Goal: Task Accomplishment & Management: Use online tool/utility

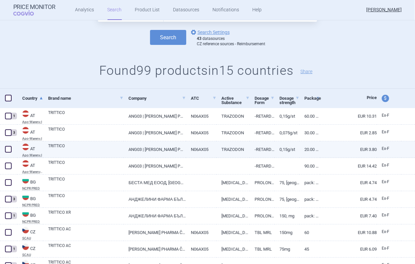
scroll to position [66, 0]
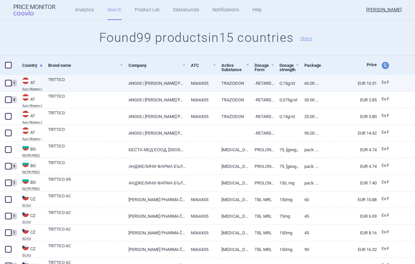
click at [10, 83] on span at bounding box center [8, 83] width 7 height 7
checkbox input "true"
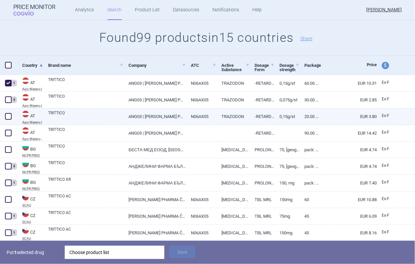
scroll to position [100, 0]
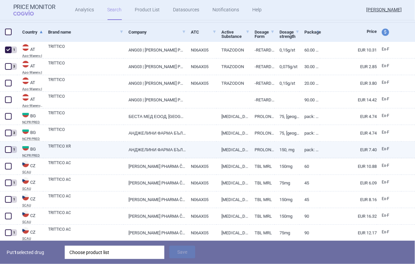
click at [120, 150] on link "TRITTICO XR" at bounding box center [85, 149] width 75 height 12
select select "EUR"
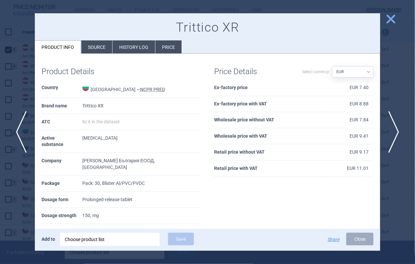
click at [388, 20] on span "close" at bounding box center [391, 19] width 12 height 12
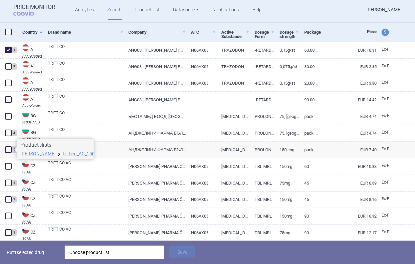
click at [13, 149] on span at bounding box center [14, 149] width 5 height 5
click at [10, 149] on span at bounding box center [8, 149] width 7 height 7
checkbox input "true"
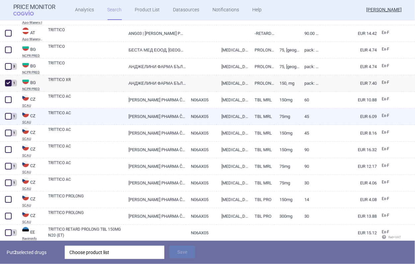
scroll to position [199, 0]
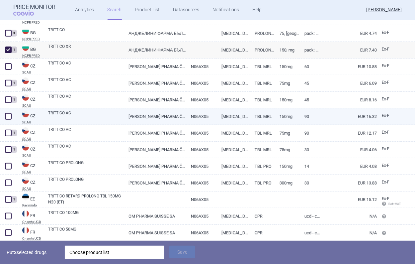
click at [12, 115] on span at bounding box center [8, 116] width 10 height 10
checkbox input "true"
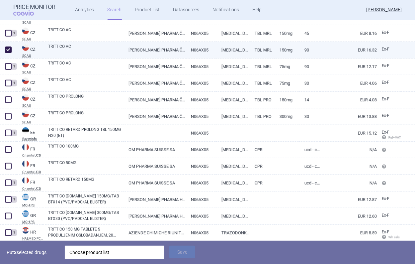
scroll to position [299, 0]
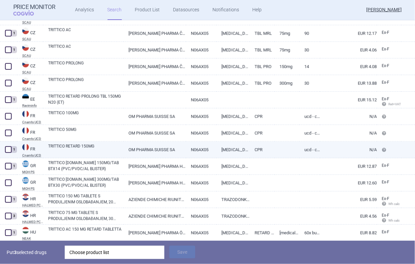
click at [7, 147] on span at bounding box center [8, 149] width 7 height 7
checkbox input "true"
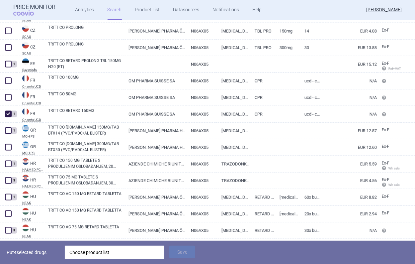
scroll to position [332, 0]
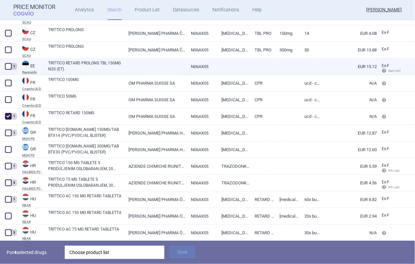
click at [6, 66] on span at bounding box center [8, 66] width 7 height 7
checkbox input "true"
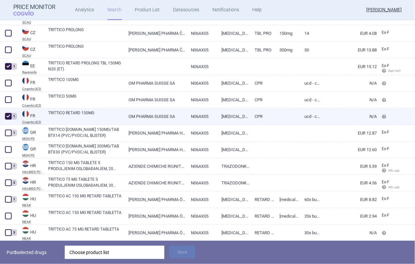
scroll to position [366, 0]
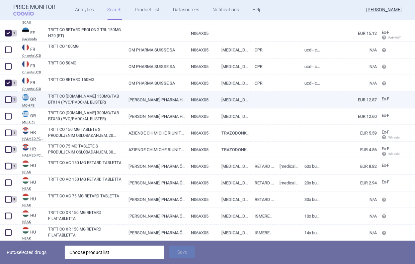
click at [7, 103] on span at bounding box center [8, 100] width 10 height 10
checkbox input "true"
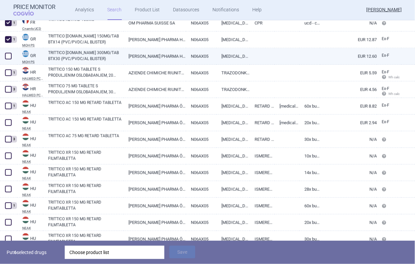
scroll to position [432, 0]
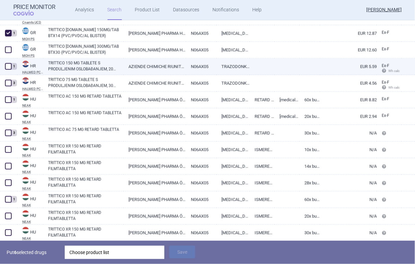
click at [7, 65] on span at bounding box center [8, 66] width 7 height 7
checkbox input "true"
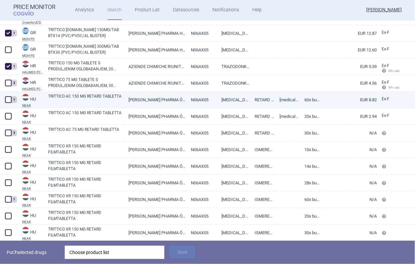
click at [9, 100] on span at bounding box center [8, 99] width 7 height 7
checkbox input "true"
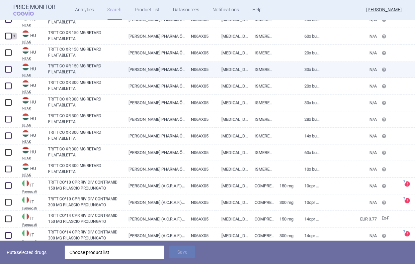
scroll to position [598, 0]
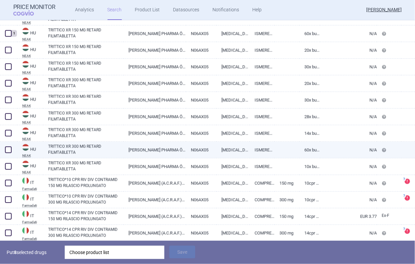
click at [8, 145] on span at bounding box center [8, 150] width 10 height 10
click at [7, 147] on span at bounding box center [8, 149] width 7 height 7
checkbox input "false"
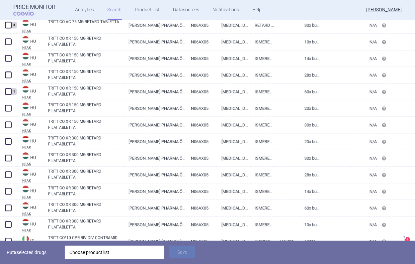
scroll to position [532, 0]
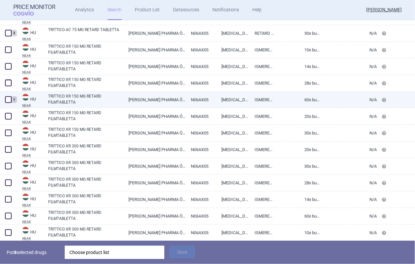
click at [9, 103] on span at bounding box center [8, 100] width 10 height 10
checkbox input "true"
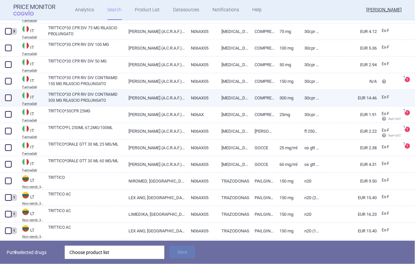
scroll to position [930, 0]
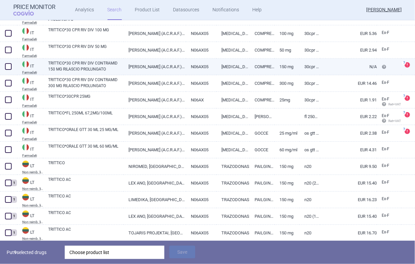
click at [8, 67] on span at bounding box center [8, 66] width 7 height 7
checkbox input "true"
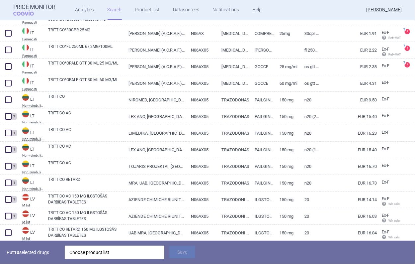
scroll to position [1030, 0]
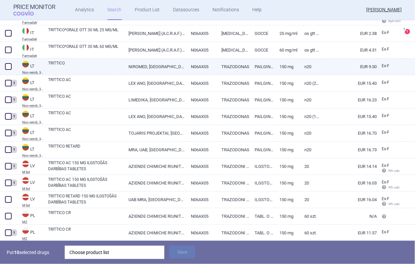
click at [10, 63] on span at bounding box center [8, 66] width 7 height 7
checkbox input "false"
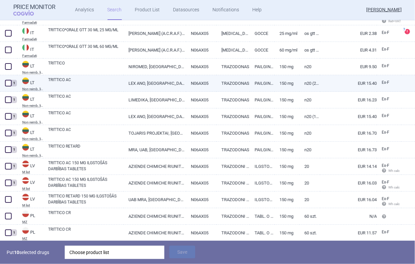
click at [9, 83] on span at bounding box center [8, 83] width 7 height 7
checkbox input "true"
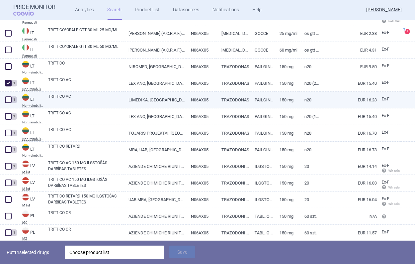
click at [7, 101] on span at bounding box center [8, 99] width 7 height 7
checkbox input "true"
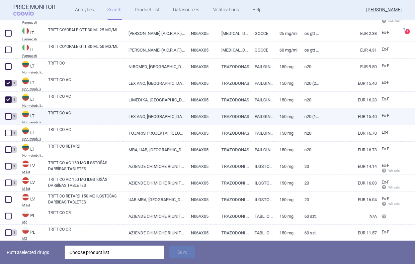
click at [7, 116] on span at bounding box center [8, 116] width 7 height 7
checkbox input "true"
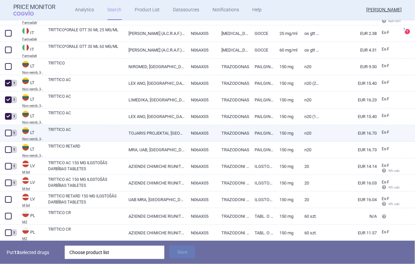
click at [7, 131] on span at bounding box center [8, 133] width 7 height 7
checkbox input "true"
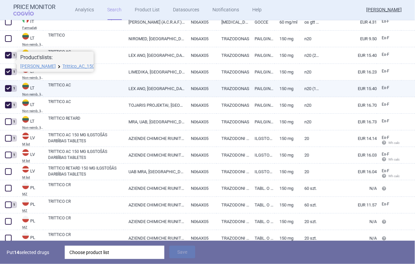
scroll to position [1097, 0]
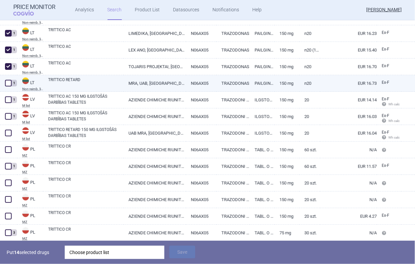
click at [7, 83] on span at bounding box center [8, 83] width 7 height 7
checkbox input "true"
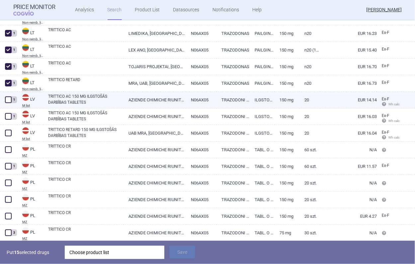
click at [7, 100] on span at bounding box center [8, 99] width 7 height 7
checkbox input "true"
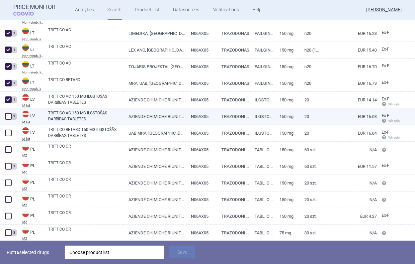
click at [9, 116] on span at bounding box center [8, 116] width 7 height 7
checkbox input "true"
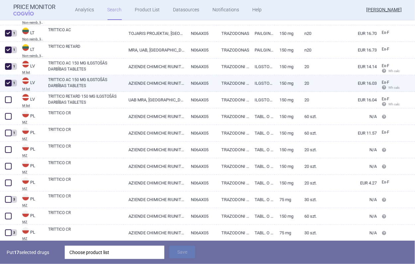
scroll to position [1163, 0]
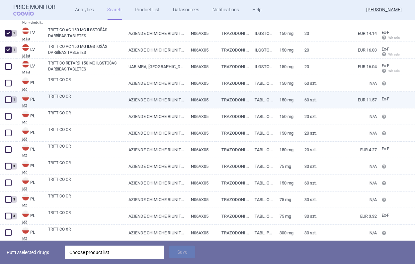
click at [7, 100] on span at bounding box center [8, 99] width 7 height 7
checkbox input "true"
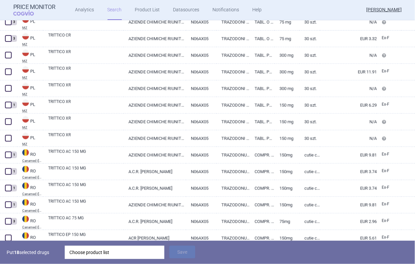
scroll to position [1329, 0]
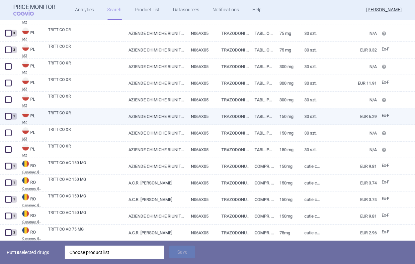
click at [9, 117] on span at bounding box center [8, 116] width 7 height 7
checkbox input "true"
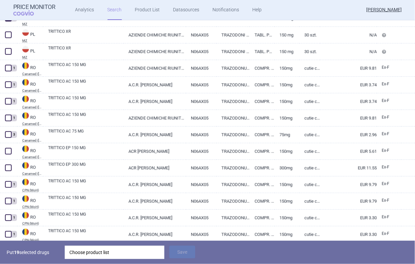
scroll to position [1429, 0]
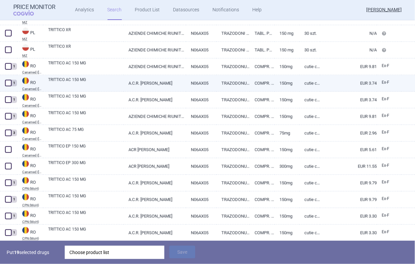
click at [60, 89] on div "TRITTICO AC 150 MG" at bounding box center [83, 83] width 80 height 17
click at [60, 81] on link "TRITTICO AC 150 MG" at bounding box center [85, 83] width 75 height 12
select select "EUR"
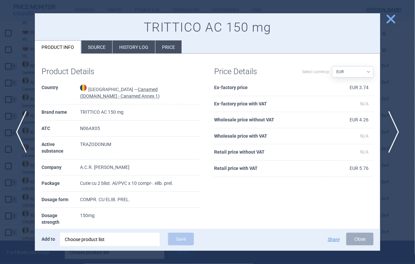
click at [389, 22] on span "close" at bounding box center [391, 19] width 12 height 12
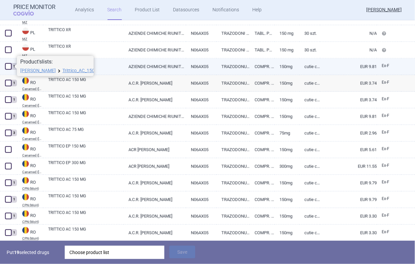
click at [9, 68] on span at bounding box center [8, 66] width 7 height 7
checkbox input "true"
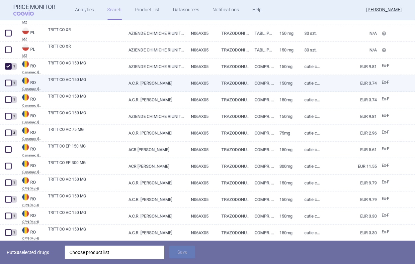
click at [9, 81] on span at bounding box center [8, 83] width 7 height 7
checkbox input "true"
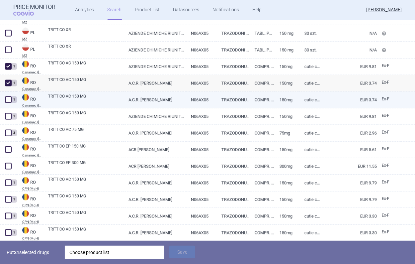
click at [11, 100] on span at bounding box center [8, 99] width 7 height 7
checkbox input "true"
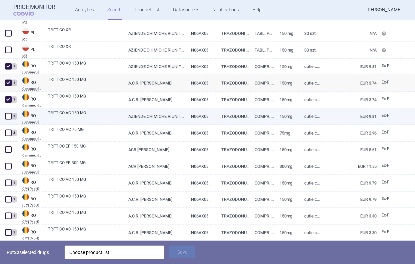
click at [9, 113] on span at bounding box center [8, 116] width 7 height 7
checkbox input "true"
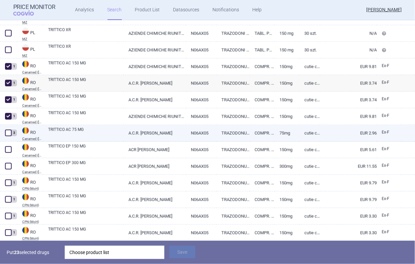
click at [7, 131] on span at bounding box center [8, 133] width 7 height 7
click at [9, 130] on span at bounding box center [8, 133] width 7 height 7
checkbox input "false"
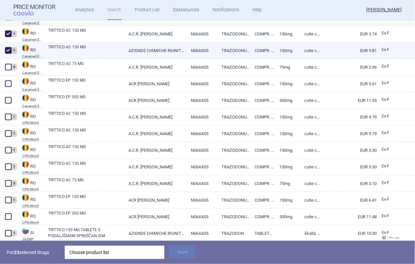
scroll to position [1495, 0]
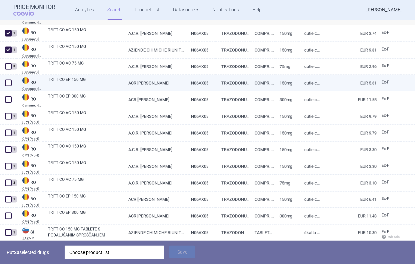
click at [9, 82] on span at bounding box center [8, 83] width 7 height 7
checkbox input "true"
click at [57, 84] on link "TRITTICO EP 150 MG" at bounding box center [85, 83] width 75 height 12
select select "EUR"
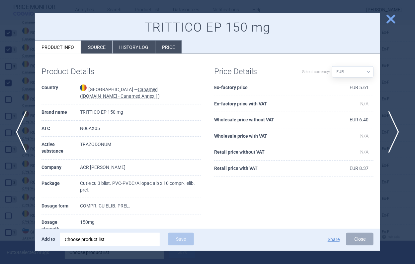
click at [391, 18] on span "close" at bounding box center [391, 19] width 12 height 12
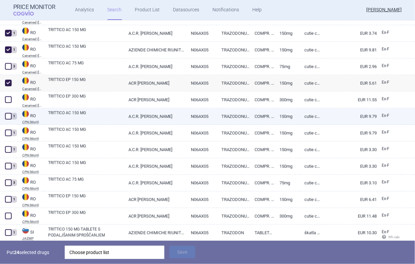
click at [6, 119] on span at bounding box center [8, 116] width 7 height 7
checkbox input "true"
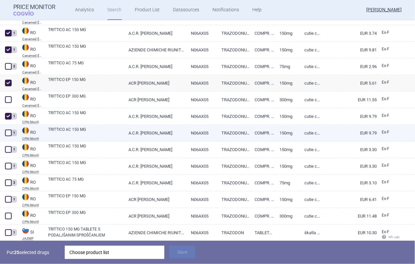
click at [7, 131] on span at bounding box center [8, 133] width 7 height 7
checkbox input "true"
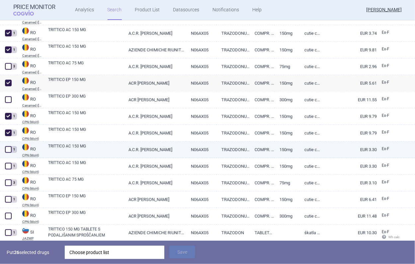
click at [7, 145] on span at bounding box center [8, 150] width 10 height 10
checkbox input "true"
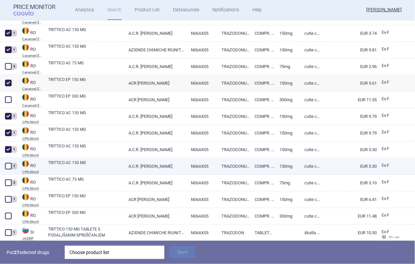
click at [9, 166] on span at bounding box center [8, 166] width 7 height 7
checkbox input "true"
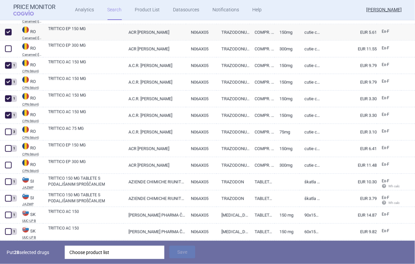
scroll to position [1562, 0]
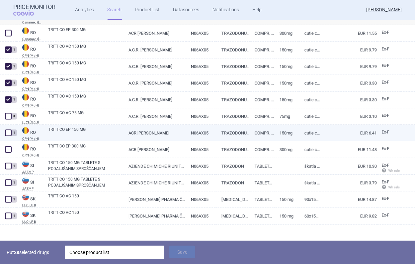
click at [7, 135] on span at bounding box center [8, 133] width 7 height 7
checkbox input "true"
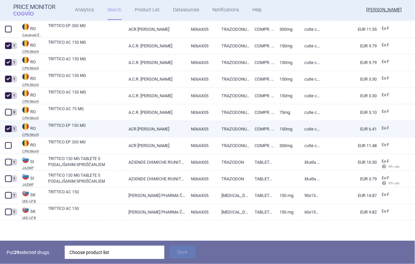
scroll to position [1567, 0]
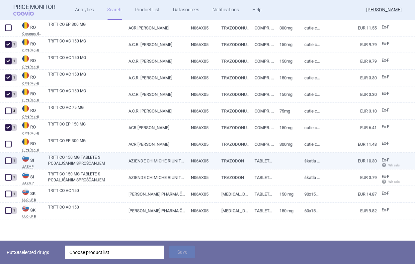
click at [112, 162] on link "TRITTICO 150 MG TABLETE S PODALJŠANIM SPROŠČANJEM" at bounding box center [85, 161] width 75 height 12
select select "EUR"
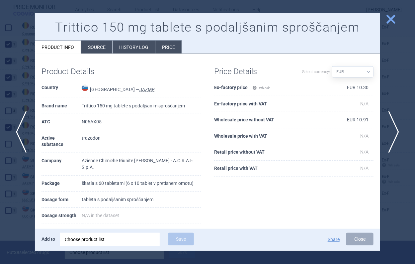
click at [386, 19] on span "close" at bounding box center [391, 19] width 12 height 12
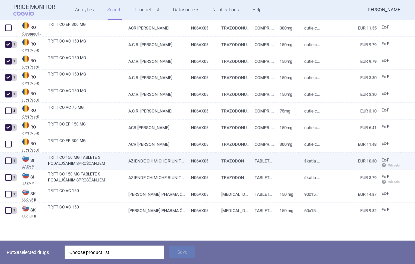
click at [9, 160] on span at bounding box center [8, 160] width 7 height 7
checkbox input "true"
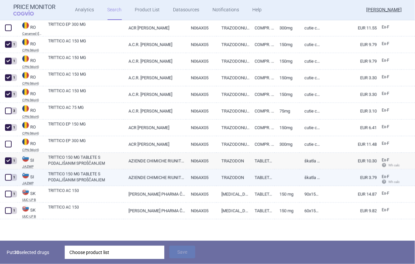
click at [64, 178] on link "TRITTICO 150 MG TABLETE S PODALJŠANIM SPROŠČANJEM" at bounding box center [85, 177] width 75 height 12
select select "EUR"
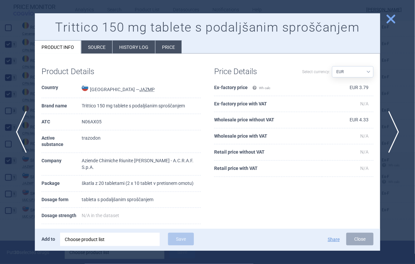
click at [396, 19] on span "close" at bounding box center [391, 19] width 12 height 12
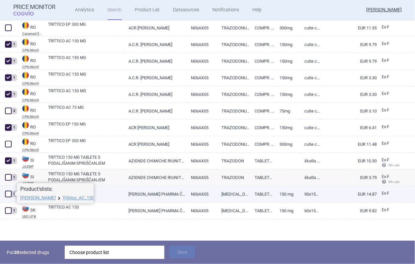
click at [8, 194] on span at bounding box center [8, 194] width 7 height 7
checkbox input "true"
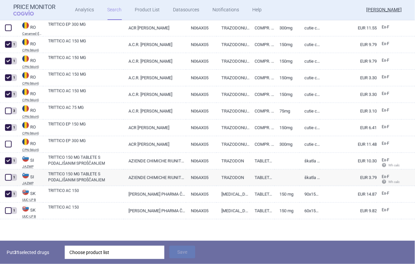
click at [82, 248] on div "Choose product list" at bounding box center [114, 252] width 90 height 13
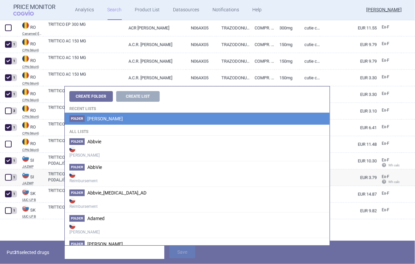
click at [101, 123] on li "[PERSON_NAME]" at bounding box center [197, 119] width 265 height 12
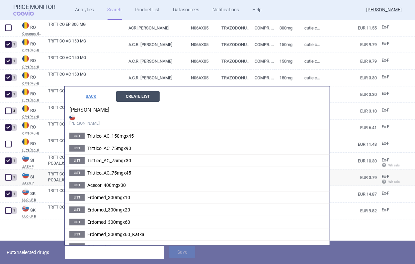
click at [148, 94] on button "Create List" at bounding box center [138, 96] width 44 height 11
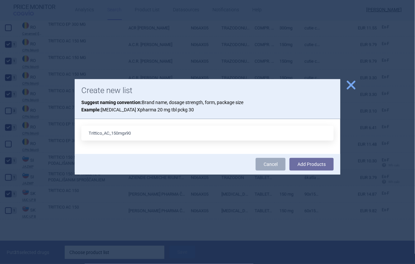
type input "Trittico_AC_150mgx90"
click at [290, 158] on button "Add Products" at bounding box center [312, 164] width 44 height 13
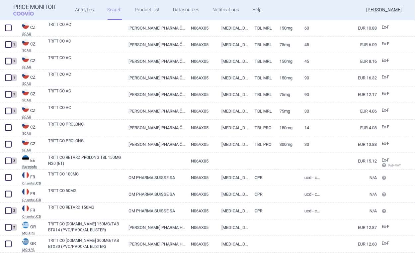
scroll to position [182, 0]
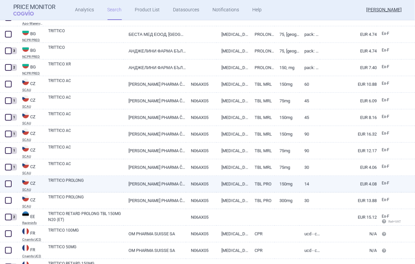
click at [11, 184] on span at bounding box center [8, 183] width 7 height 7
checkbox input "true"
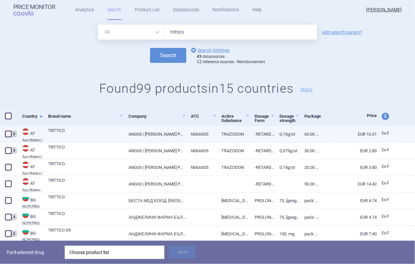
scroll to position [49, 0]
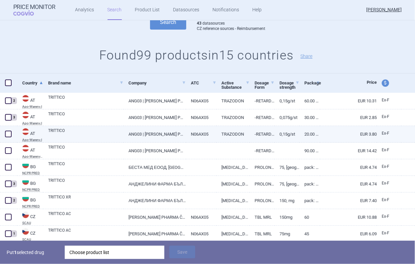
click at [92, 135] on link "TRITTICO" at bounding box center [85, 134] width 75 height 12
select select "EUR"
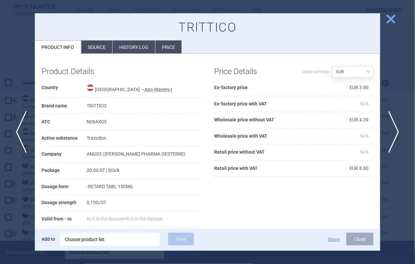
click at [393, 19] on span "close" at bounding box center [391, 19] width 12 height 12
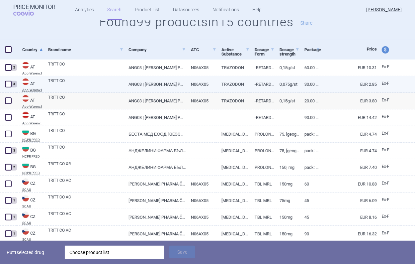
scroll to position [115, 0]
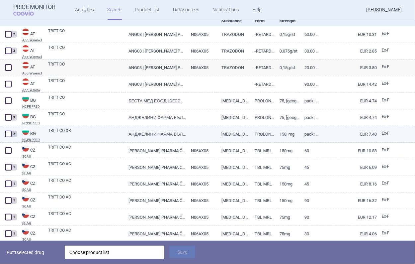
click at [143, 138] on link "АНДЖЕЛИНИ ФАРМА БЪЛГАРИЯ ЕООД, БЪЛГАРИЯ" at bounding box center [155, 134] width 62 height 16
select select "EUR"
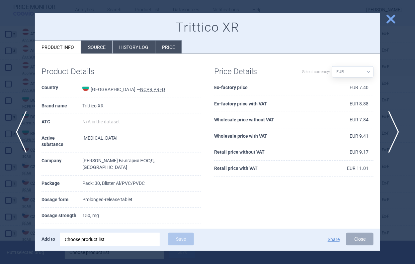
click at [394, 18] on span "close" at bounding box center [391, 19] width 12 height 12
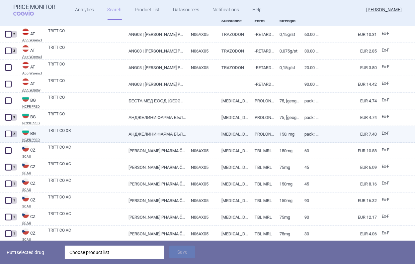
click at [8, 135] on span at bounding box center [8, 134] width 7 height 7
checkbox input "true"
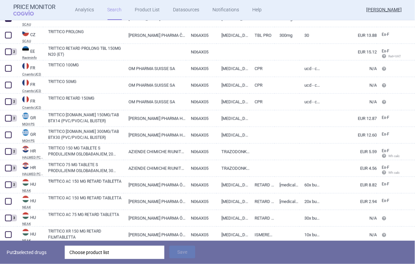
scroll to position [348, 0]
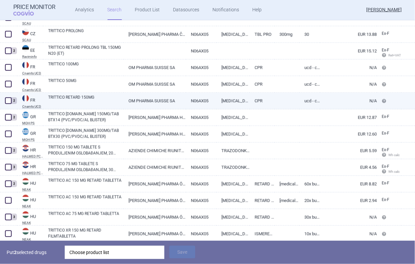
click at [70, 100] on link "TRITTICO RETARD 150MG" at bounding box center [85, 100] width 75 height 12
select select "EUR"
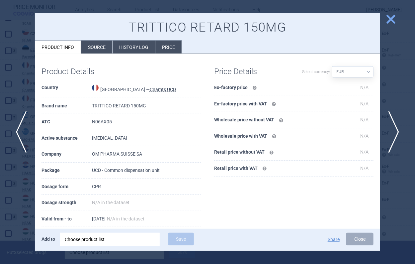
click at [96, 46] on li "Source" at bounding box center [96, 47] width 31 height 13
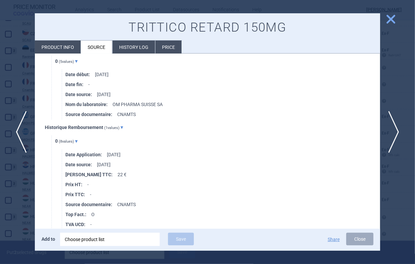
scroll to position [764, 0]
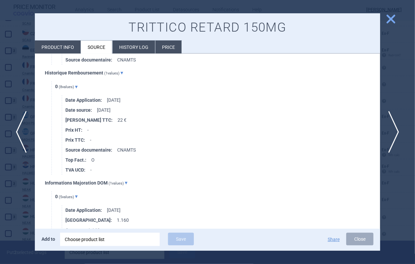
click at [392, 19] on span "close" at bounding box center [391, 19] width 12 height 12
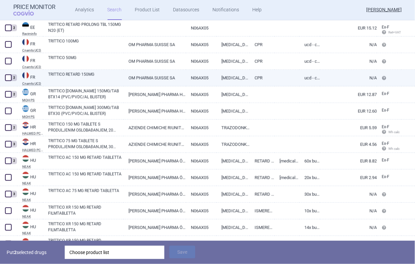
scroll to position [381, 0]
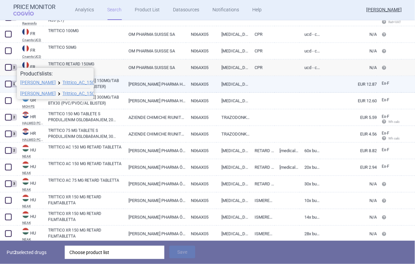
click at [4, 83] on span at bounding box center [8, 84] width 10 height 10
checkbox input "true"
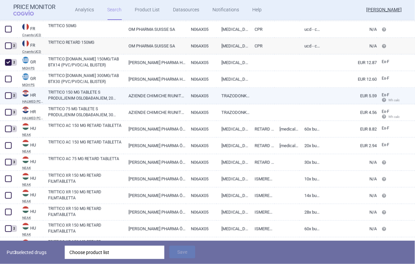
scroll to position [414, 0]
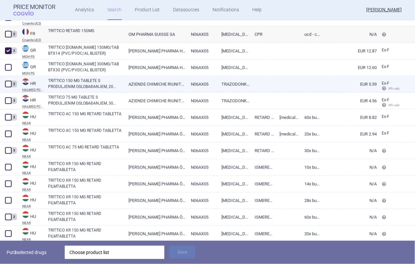
click at [8, 84] on span at bounding box center [8, 84] width 7 height 7
checkbox input "true"
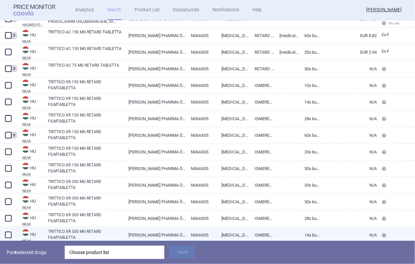
scroll to position [481, 0]
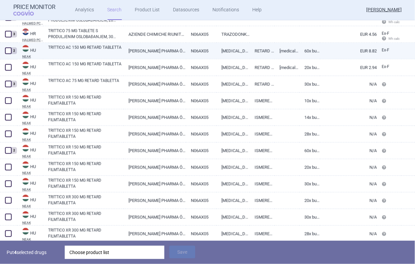
click at [100, 50] on link "TRITTICO AC 150 MG RETARD TABLETTA" at bounding box center [85, 51] width 75 height 12
select select "EUR"
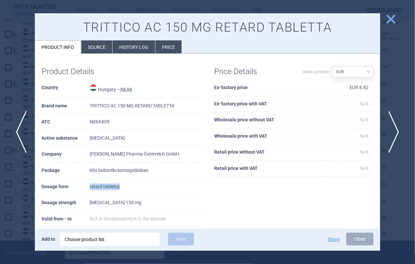
drag, startPoint x: 130, startPoint y: 186, endPoint x: 90, endPoint y: 182, distance: 39.8
click at [90, 182] on td "retard tabletta" at bounding box center [145, 187] width 111 height 16
copy td "retard tabletta"
click at [390, 19] on span "close" at bounding box center [391, 19] width 12 height 12
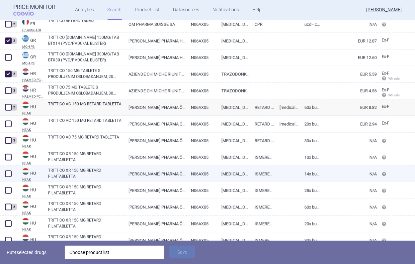
scroll to position [414, 0]
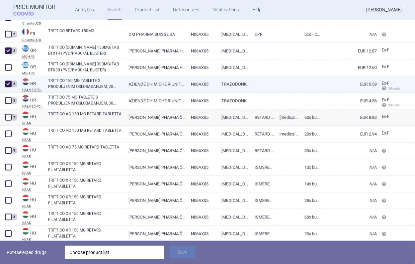
click at [94, 82] on link "TRITTICO 150 MG TABLETE S PRODULJENIM OSLOBAĐANJEM, 20 TABLETA U BLISTERU, U KU…" at bounding box center [85, 84] width 75 height 12
select select "EUR"
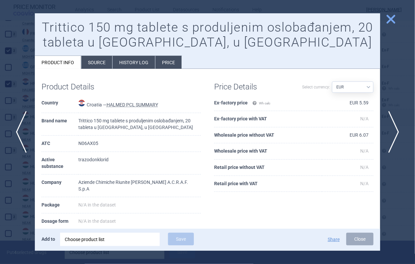
click at [124, 64] on li "History log" at bounding box center [134, 62] width 43 height 13
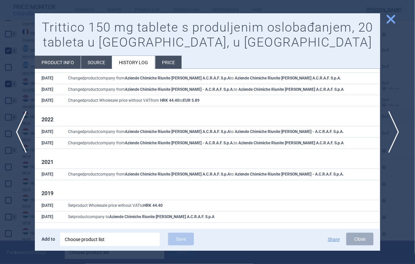
scroll to position [71, 0]
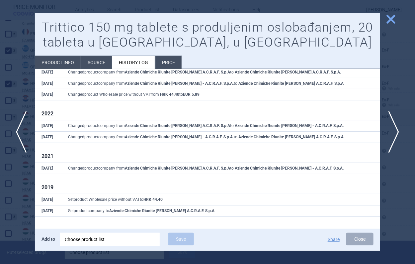
click at [168, 61] on li "Price" at bounding box center [169, 62] width 26 height 13
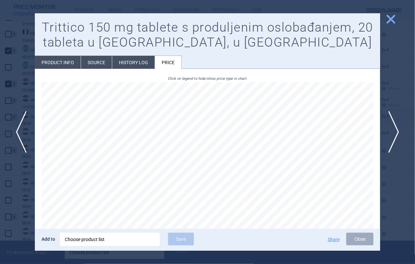
click at [116, 70] on div "Click on legend to hide/show price type in chart. Current prices (source and ca…" at bounding box center [208, 198] width 346 height 258
click at [118, 63] on li "History log" at bounding box center [133, 62] width 43 height 13
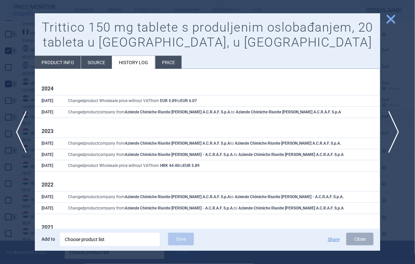
click at [96, 64] on li "Source" at bounding box center [96, 62] width 31 height 13
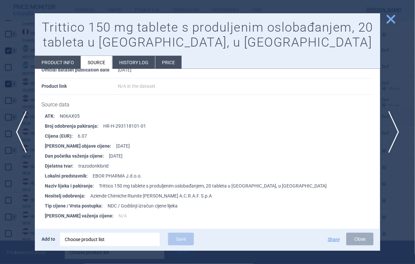
scroll to position [74, 0]
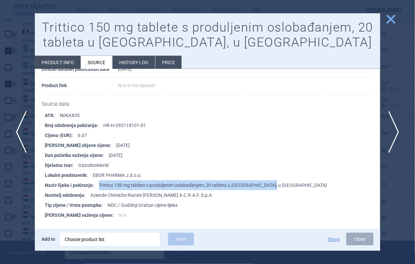
drag, startPoint x: 265, startPoint y: 184, endPoint x: 97, endPoint y: 187, distance: 167.5
click at [97, 187] on li "Naziv lijeka i pakiranje : Trittico 150 mg tablete s produljenim oslobađanjem, …" at bounding box center [213, 185] width 336 height 10
copy li "Trittico 150 mg tablete s produljenim oslobađanjem, 20 tableta u blisteru, u ku…"
click at [385, 20] on span "close" at bounding box center [391, 19] width 12 height 12
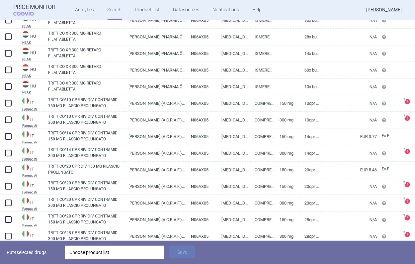
scroll to position [713, 0]
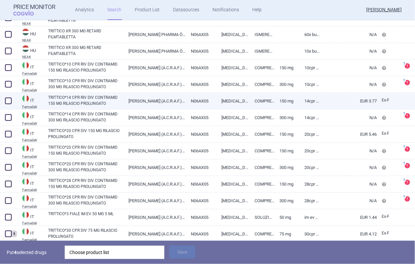
click at [11, 103] on span at bounding box center [8, 100] width 7 height 7
checkbox input "true"
click at [92, 101] on link "TRITTICO*14 CPR RIV DIV CONTRAMID 150 MG RILASCIO PROLUNGATO" at bounding box center [85, 100] width 75 height 12
select select "EUR"
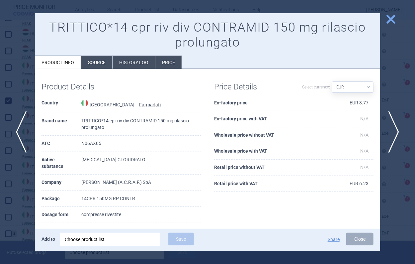
click at [136, 65] on li "History log" at bounding box center [134, 62] width 43 height 13
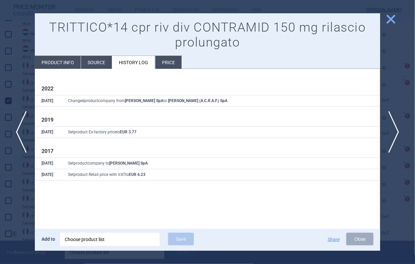
click at [167, 63] on li "Price" at bounding box center [169, 62] width 26 height 13
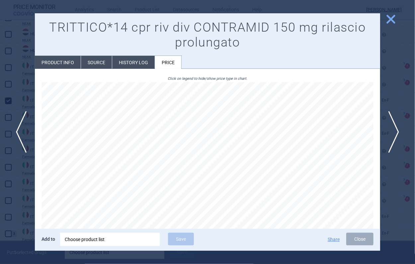
click at [100, 60] on li "Source" at bounding box center [96, 62] width 31 height 13
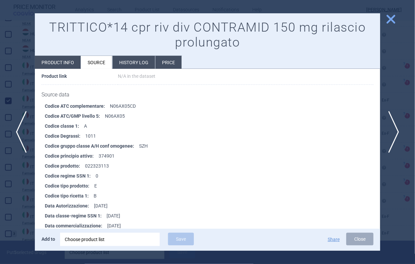
scroll to position [133, 0]
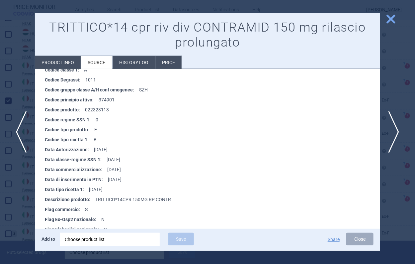
click at [393, 23] on span "close" at bounding box center [391, 19] width 12 height 12
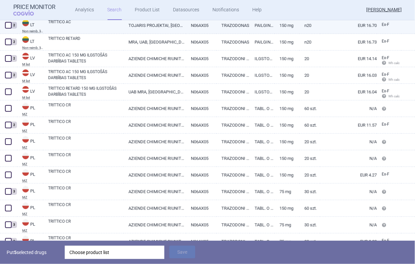
scroll to position [1145, 0]
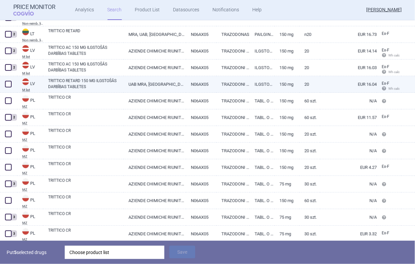
click at [11, 84] on span at bounding box center [8, 84] width 7 height 7
checkbox input "true"
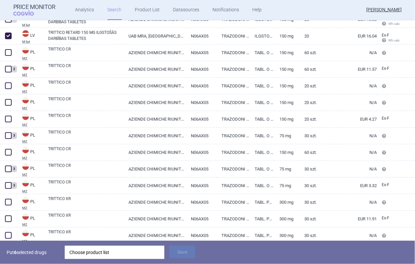
scroll to position [1179, 0]
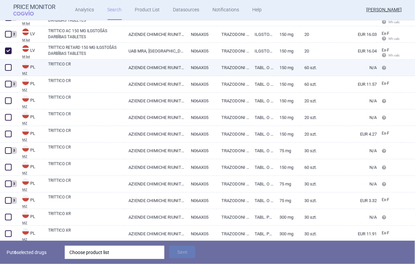
click at [85, 63] on link "TRITTICO CR" at bounding box center [85, 67] width 75 height 12
select select "EUR"
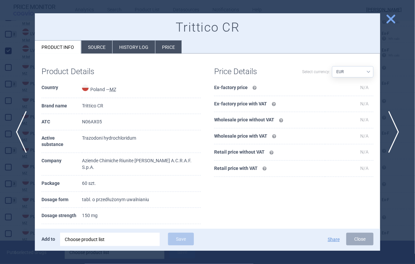
click at [395, 18] on span "close" at bounding box center [391, 19] width 12 height 12
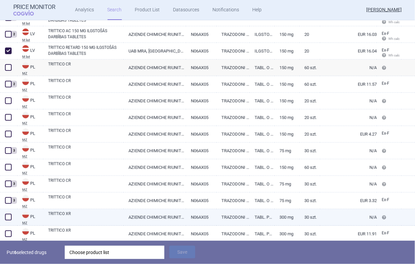
click at [83, 219] on link "TRITTICO XR" at bounding box center [85, 217] width 75 height 12
select select "EUR"
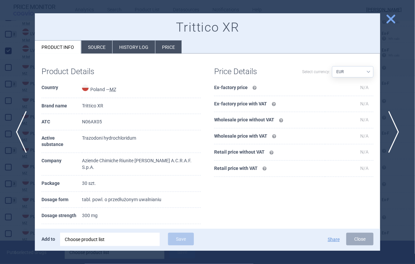
click at [389, 20] on span "close" at bounding box center [391, 19] width 12 height 12
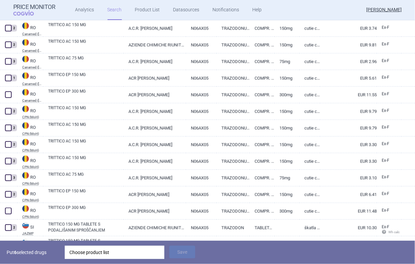
scroll to position [1511, 0]
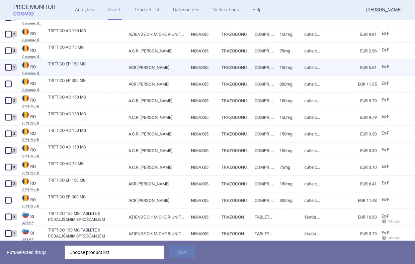
click at [102, 67] on link "TRITTICO EP 150 MG" at bounding box center [85, 67] width 75 height 12
select select "EUR"
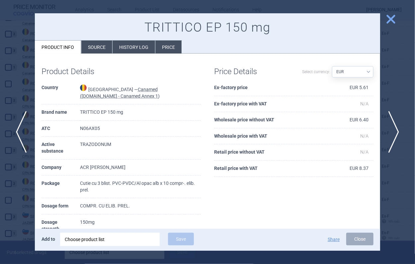
click at [385, 19] on button "close" at bounding box center [388, 19] width 17 height 13
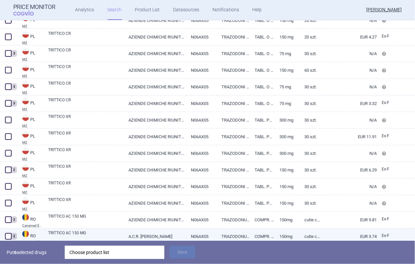
scroll to position [1268, 0]
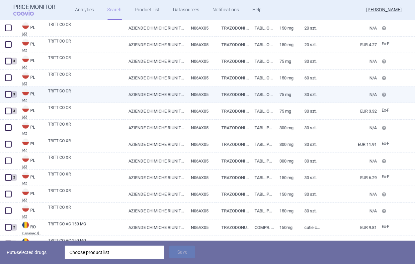
click at [109, 91] on link "TRITTICO CR" at bounding box center [85, 94] width 75 height 12
select select "EUR"
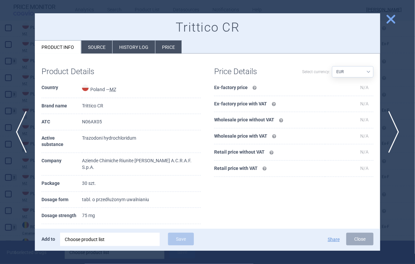
click at [124, 50] on li "History log" at bounding box center [134, 47] width 43 height 13
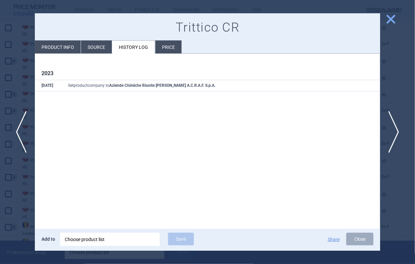
click at [99, 49] on li "Source" at bounding box center [96, 47] width 31 height 13
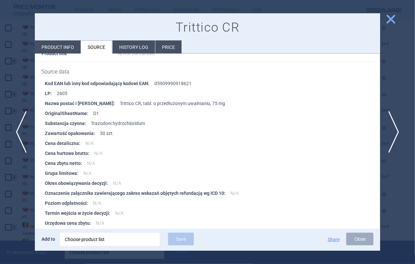
scroll to position [133, 0]
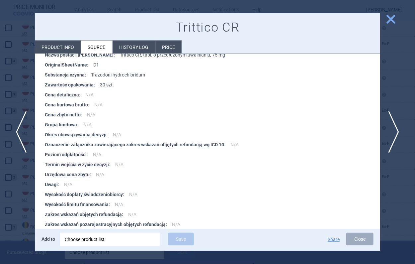
click at [174, 44] on li "Price" at bounding box center [169, 47] width 26 height 13
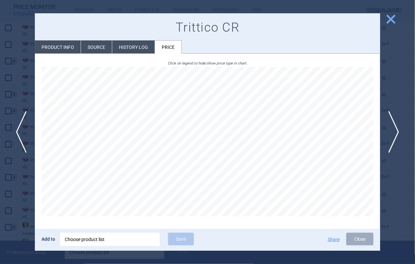
click at [68, 51] on li "Product info" at bounding box center [58, 47] width 46 height 13
select select "EUR"
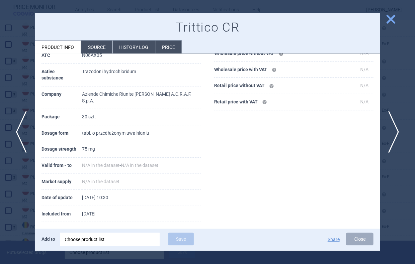
scroll to position [72, 0]
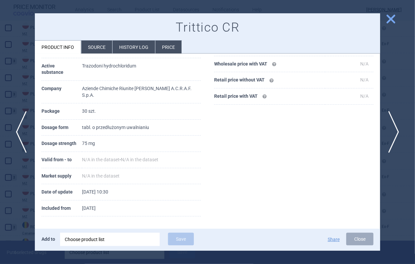
click at [393, 18] on span "close" at bounding box center [391, 19] width 12 height 12
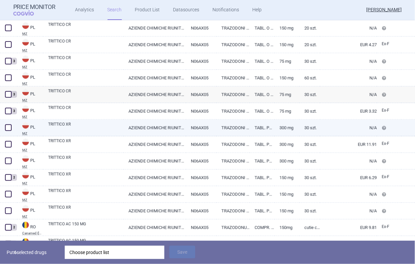
click at [88, 127] on link "TRITTICO XR" at bounding box center [85, 127] width 75 height 12
select select "EUR"
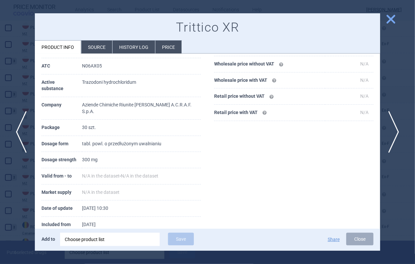
scroll to position [66, 0]
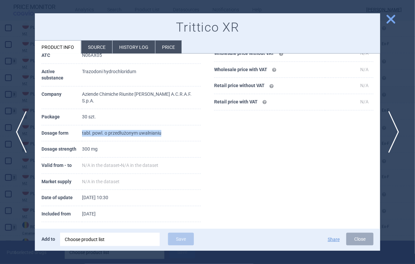
drag, startPoint x: 81, startPoint y: 134, endPoint x: 163, endPoint y: 134, distance: 82.7
click at [163, 134] on tr "Dosage form tabl. powl. o przedłużonym uwalnianiu" at bounding box center [121, 133] width 159 height 16
copy tr "tabl. powl. o przedłużonym uwalnianiu"
click at [391, 23] on span "close" at bounding box center [391, 19] width 12 height 12
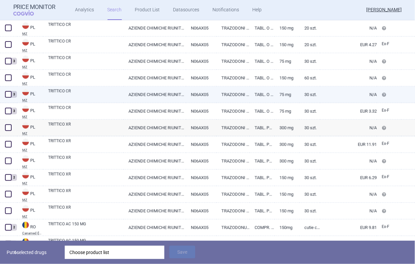
click at [89, 93] on link "TRITTICO CR" at bounding box center [85, 94] width 75 height 12
select select "EUR"
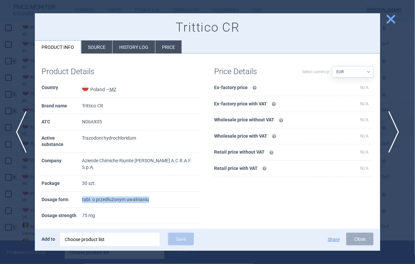
drag, startPoint x: 135, startPoint y: 200, endPoint x: 79, endPoint y: 201, distance: 56.2
click at [79, 201] on tr "Dosage form tabl. o przedłużonym uwalnianiu" at bounding box center [121, 200] width 159 height 16
copy tr "tabl. o przedłużonym uwalnianiu"
click at [389, 18] on span "close" at bounding box center [391, 19] width 12 height 12
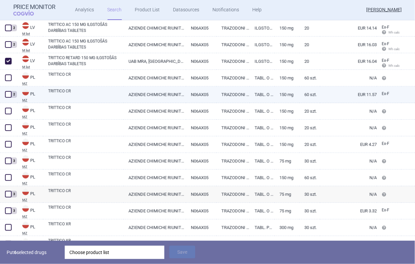
scroll to position [1201, 0]
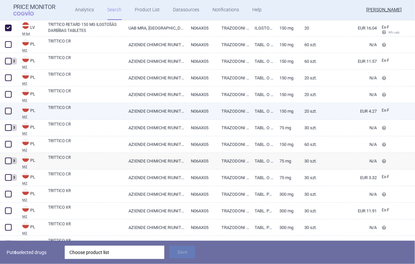
click at [8, 109] on span at bounding box center [8, 111] width 7 height 7
checkbox input "true"
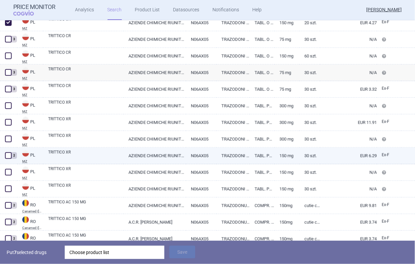
scroll to position [1301, 0]
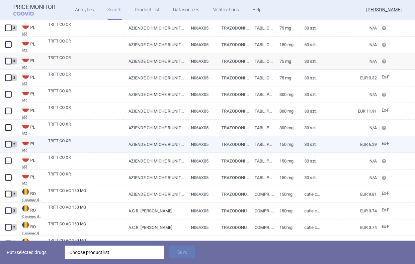
click at [8, 147] on span at bounding box center [8, 144] width 10 height 10
checkbox input "true"
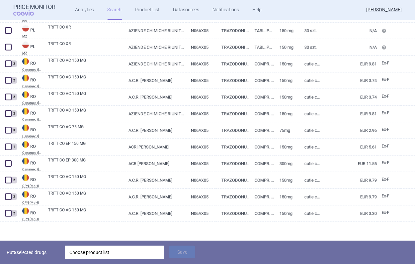
scroll to position [1434, 0]
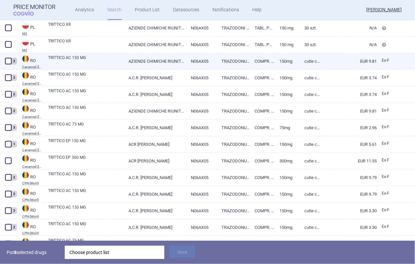
click at [119, 61] on link "TRITTICO AC 150 MG" at bounding box center [85, 61] width 75 height 12
select select "EUR"
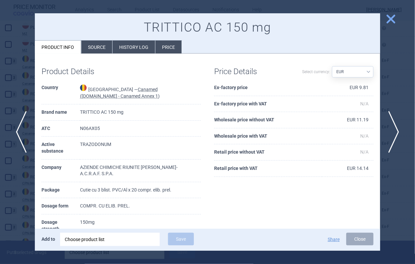
click at [393, 19] on span "close" at bounding box center [391, 19] width 12 height 12
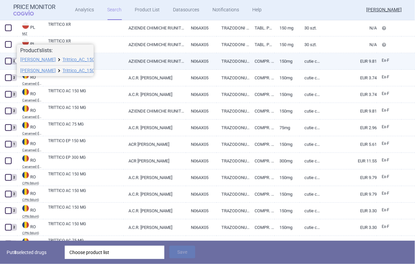
click at [8, 60] on span at bounding box center [8, 61] width 7 height 7
checkbox input "true"
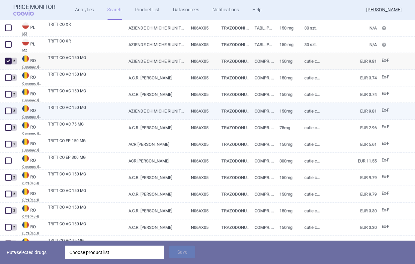
click at [9, 111] on span at bounding box center [8, 111] width 7 height 7
checkbox input "true"
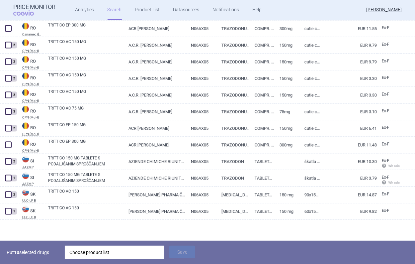
scroll to position [1567, 0]
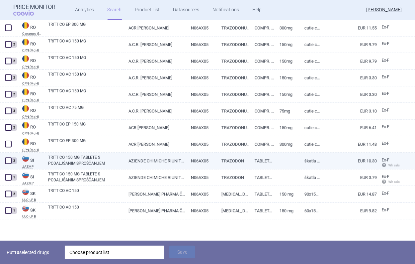
click at [83, 159] on link "TRITTICO 150 MG TABLETE S PODALJŠANIM SPROŠČANJEM" at bounding box center [85, 161] width 75 height 12
select select "EUR"
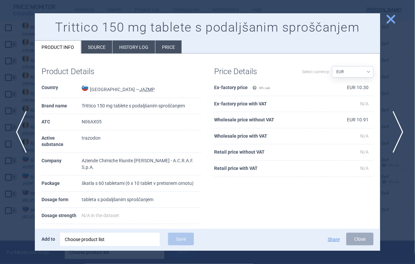
click at [396, 124] on span "next" at bounding box center [396, 132] width 15 height 42
click at [390, 20] on span "close" at bounding box center [391, 19] width 12 height 12
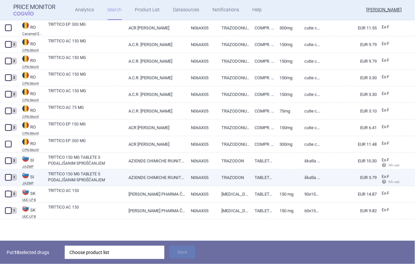
click at [85, 178] on link "TRITTICO 150 MG TABLETE S PODALJŠANIM SPROŠČANJEM" at bounding box center [85, 177] width 75 height 12
select select "EUR"
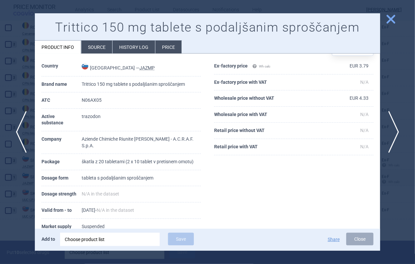
scroll to position [33, 0]
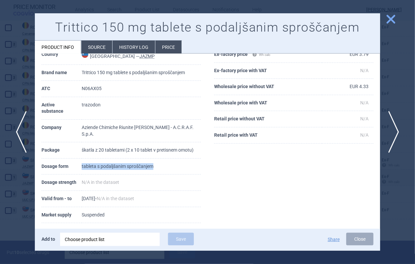
drag, startPoint x: 165, startPoint y: 173, endPoint x: 81, endPoint y: 173, distance: 83.4
click at [82, 173] on td "tableta s podaljšanim sproščanjem" at bounding box center [141, 166] width 119 height 16
copy td "tableta s podaljšanim sproščanjem"
click at [388, 18] on span "close" at bounding box center [391, 19] width 12 height 12
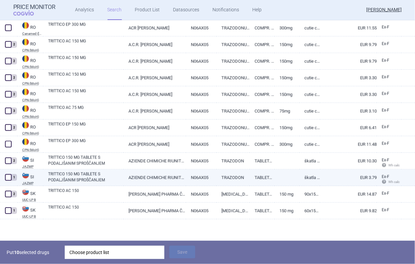
click at [10, 179] on span at bounding box center [8, 177] width 7 height 7
checkbox input "true"
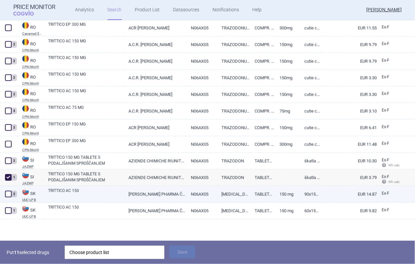
click at [121, 192] on link "TRITTICO AC 150" at bounding box center [85, 194] width 75 height 12
select select "EUR"
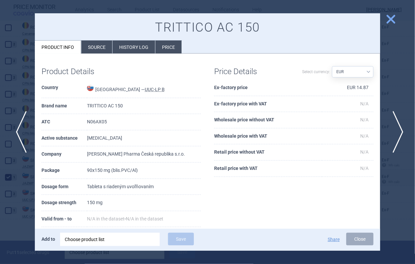
click at [396, 126] on span "next" at bounding box center [396, 132] width 15 height 42
click at [392, 19] on span "close" at bounding box center [391, 19] width 12 height 12
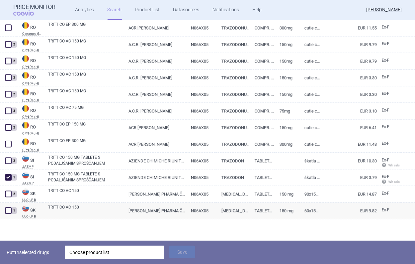
click at [126, 254] on div "Choose product list" at bounding box center [114, 252] width 90 height 13
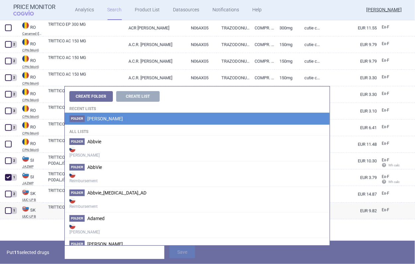
click at [101, 121] on span "[PERSON_NAME]" at bounding box center [105, 118] width 36 height 5
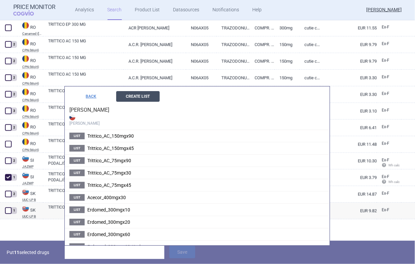
click at [133, 98] on button "Create List" at bounding box center [138, 96] width 44 height 11
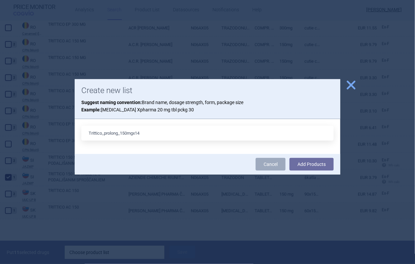
type input "Trittico_prolong_150mgx14"
click at [290, 158] on button "Add Products" at bounding box center [312, 164] width 44 height 13
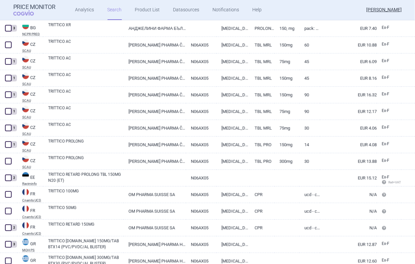
scroll to position [233, 0]
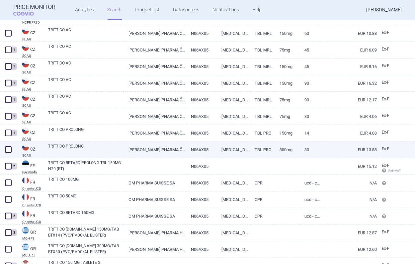
click at [10, 148] on span at bounding box center [8, 149] width 7 height 7
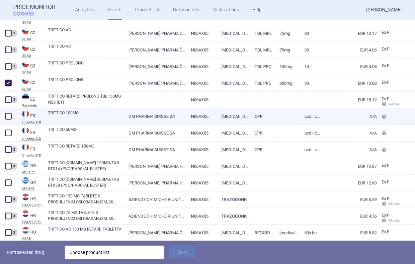
scroll to position [332, 0]
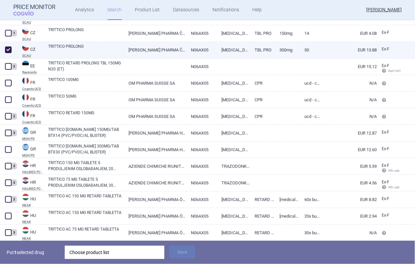
click at [9, 50] on span at bounding box center [8, 50] width 7 height 7
checkbox input "false"
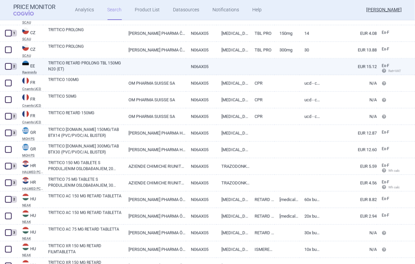
click at [8, 68] on span at bounding box center [8, 66] width 7 height 7
checkbox input "true"
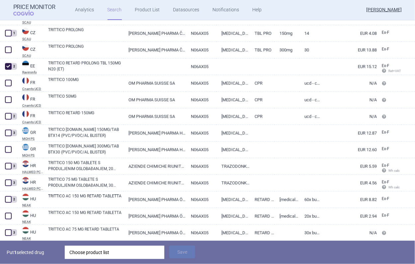
click at [93, 249] on div "Choose product list" at bounding box center [114, 252] width 90 height 13
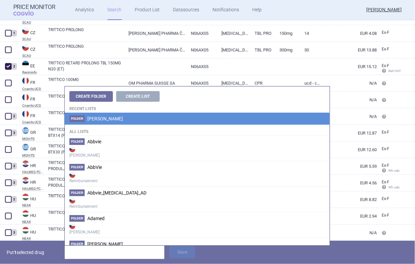
click at [105, 116] on li "[PERSON_NAME]" at bounding box center [197, 119] width 265 height 12
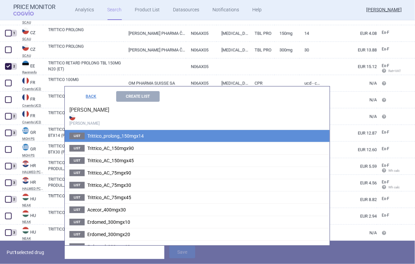
click at [110, 136] on span "Trittico_prolong_150mgx14" at bounding box center [115, 135] width 56 height 5
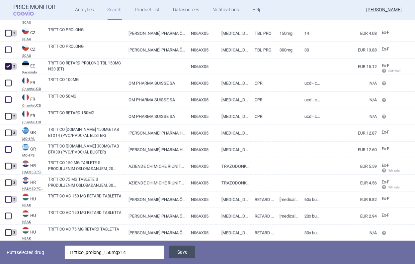
click at [181, 251] on button "Save" at bounding box center [182, 252] width 26 height 13
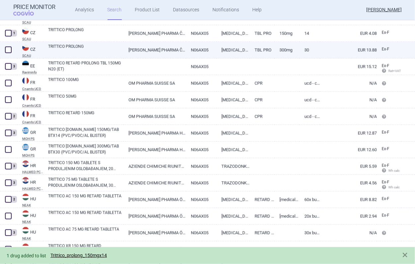
click at [10, 48] on span at bounding box center [8, 50] width 7 height 7
checkbox input "true"
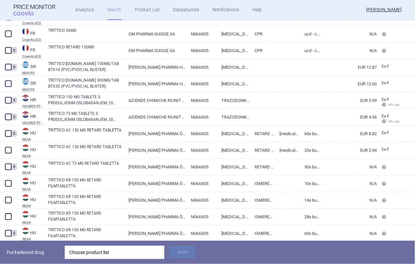
scroll to position [399, 0]
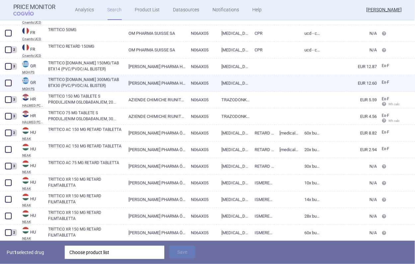
click at [9, 84] on span at bounding box center [8, 83] width 7 height 7
checkbox input "true"
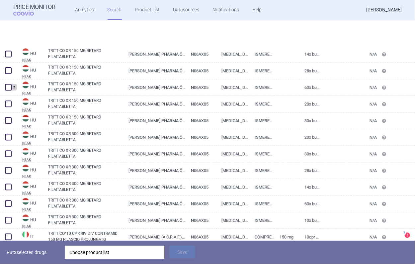
scroll to position [598, 0]
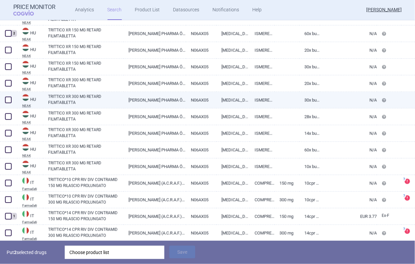
click at [10, 102] on span at bounding box center [8, 99] width 7 height 7
checkbox input "true"
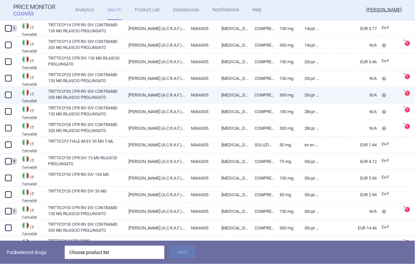
scroll to position [797, 0]
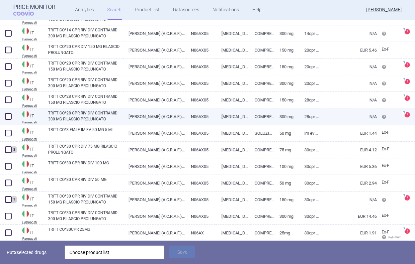
click at [8, 116] on span at bounding box center [8, 116] width 7 height 7
checkbox input "true"
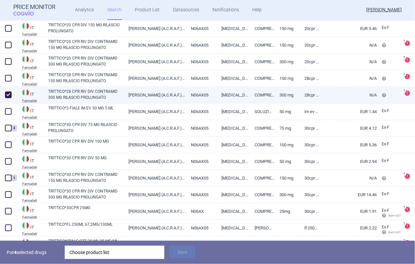
scroll to position [831, 0]
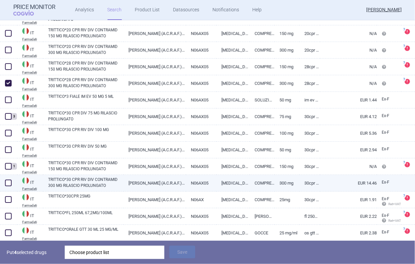
click at [7, 183] on span at bounding box center [8, 182] width 7 height 7
checkbox input "true"
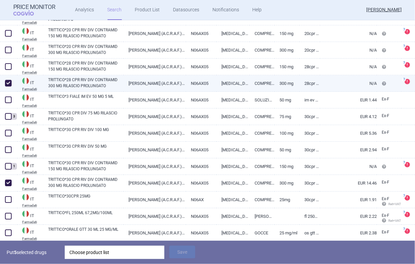
click at [13, 82] on span at bounding box center [8, 83] width 10 height 10
checkbox input "false"
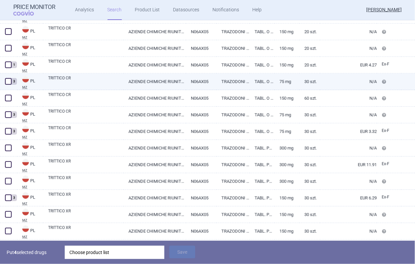
scroll to position [1263, 0]
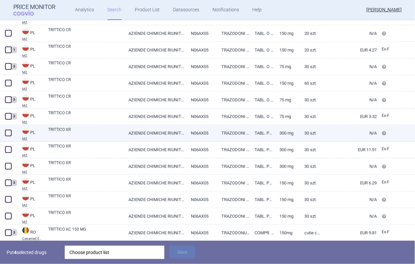
click at [4, 133] on span at bounding box center [8, 133] width 10 height 10
checkbox input "true"
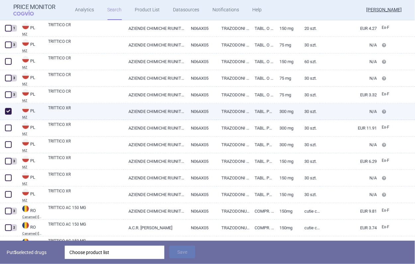
scroll to position [1296, 0]
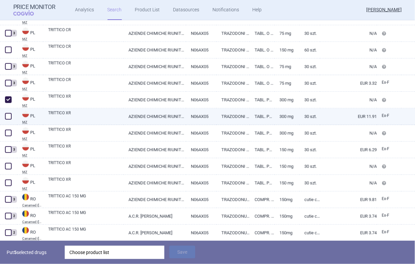
click at [9, 114] on span at bounding box center [8, 116] width 7 height 7
checkbox input "true"
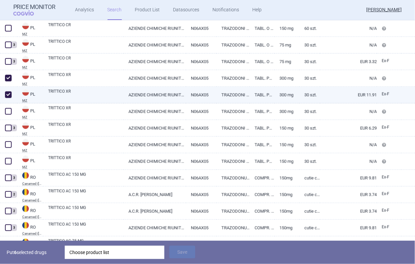
scroll to position [1329, 0]
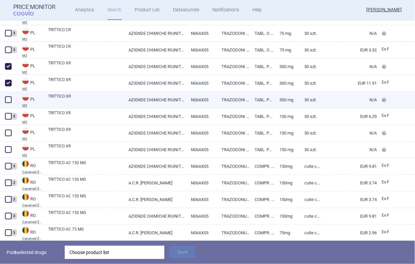
click at [9, 99] on span at bounding box center [8, 99] width 7 height 7
checkbox input "true"
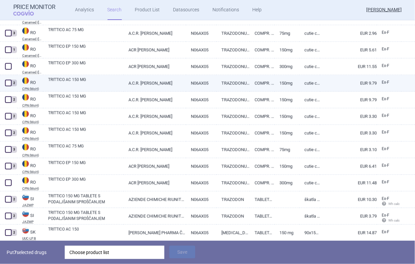
scroll to position [1495, 0]
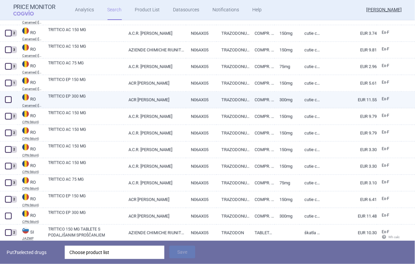
click at [90, 97] on link "TRITTICO EP 300 MG" at bounding box center [85, 99] width 75 height 12
select select "EUR"
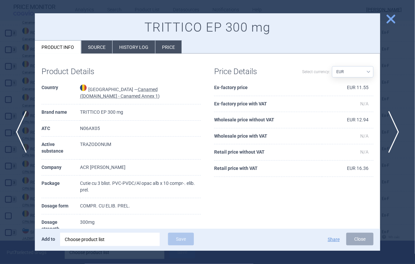
click at [390, 23] on span "close" at bounding box center [391, 19] width 12 height 12
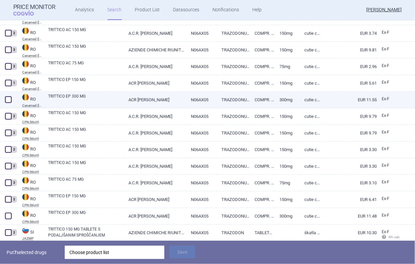
click at [11, 97] on span at bounding box center [8, 99] width 7 height 7
checkbox input "true"
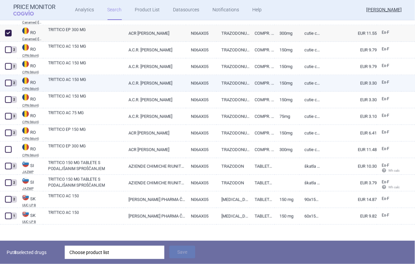
scroll to position [1567, 0]
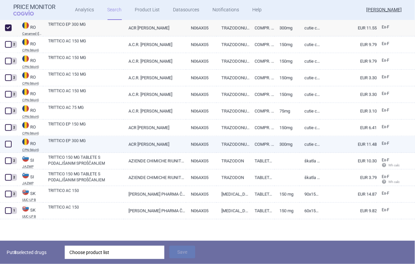
click at [7, 146] on span at bounding box center [8, 144] width 7 height 7
checkbox input "true"
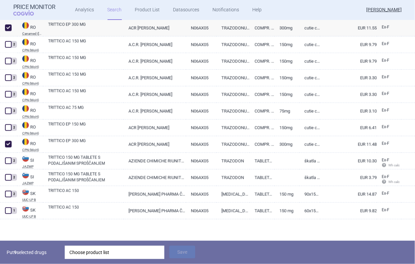
click at [90, 255] on div "Choose product list" at bounding box center [114, 252] width 90 height 13
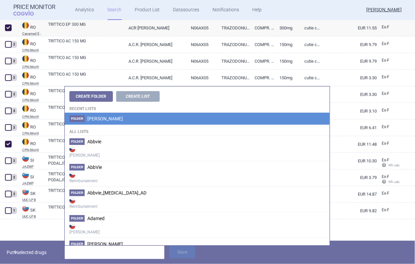
click at [103, 121] on span "[PERSON_NAME]" at bounding box center [105, 118] width 36 height 5
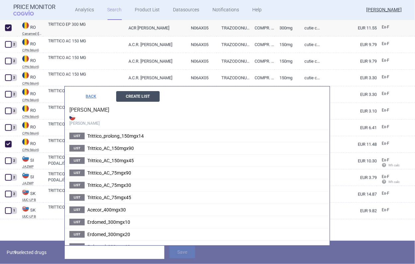
click at [129, 96] on button "Create List" at bounding box center [138, 96] width 44 height 11
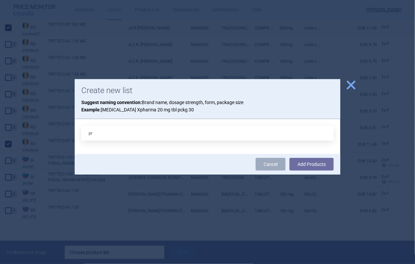
type input "p"
type input "Trittico_prolong_300mgx30"
click at [290, 158] on button "Add Products" at bounding box center [312, 164] width 44 height 13
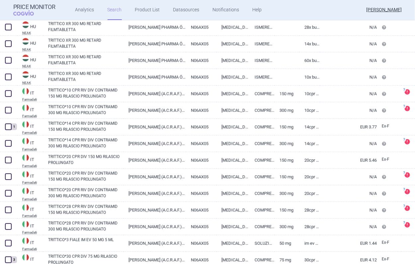
scroll to position [0, 0]
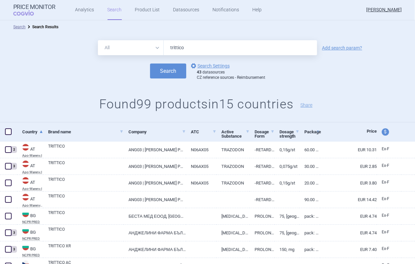
drag, startPoint x: 213, startPoint y: 51, endPoint x: 108, endPoint y: 56, distance: 105.1
click at [108, 56] on form "All Brand Name ATC Company Active Substance Country Newer than trittico Add sea…" at bounding box center [207, 60] width 415 height 40
type input "triticum"
click at [150, 63] on button "Search" at bounding box center [168, 70] width 36 height 15
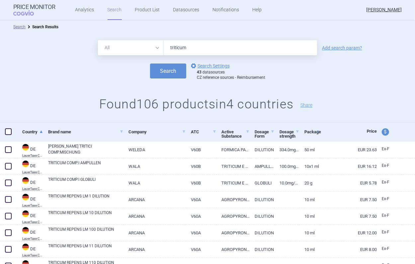
click at [323, 52] on div "All Brand Name ATC Company Active Substance Country Newer than triticum Add sea…" at bounding box center [207, 47] width 415 height 15
click at [326, 48] on link "Add search param?" at bounding box center [342, 48] width 40 height 5
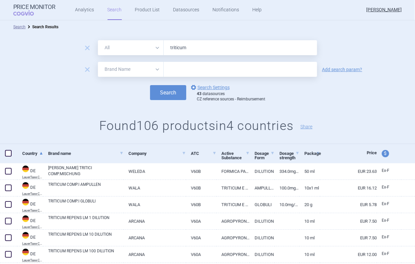
click at [135, 65] on select "All Brand Name ATC Company Active Substance Country Newer than" at bounding box center [131, 69] width 66 height 15
select select "mah"
click at [98, 62] on select "All Brand Name ATC Company Active Substance Country Newer than" at bounding box center [131, 69] width 66 height 15
click at [179, 74] on input "text" at bounding box center [241, 69] width 154 height 15
type input "angelini"
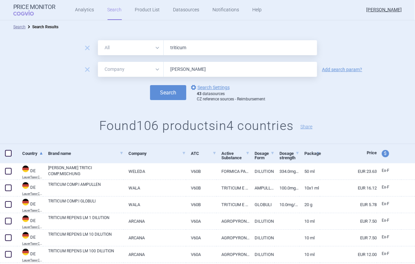
click at [150, 85] on button "Search" at bounding box center [168, 92] width 36 height 15
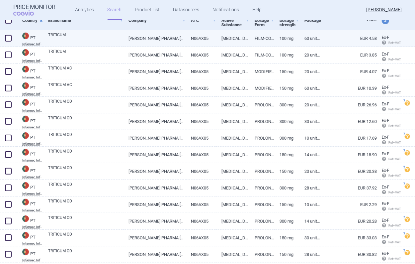
scroll to position [153, 0]
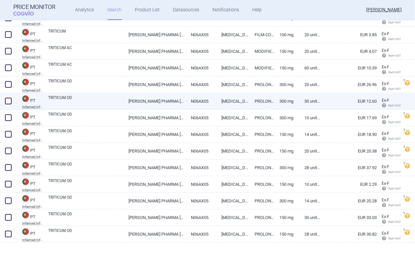
click at [9, 100] on span at bounding box center [8, 101] width 7 height 7
checkbox input "true"
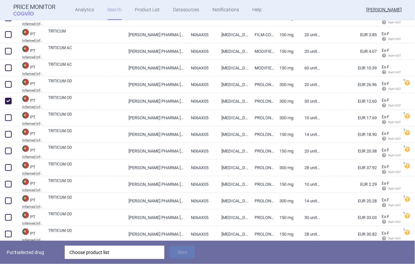
click at [79, 241] on div "Country Brand name Company ATC Active Substance Dosage Form Dosage strength Pac…" at bounding box center [207, 142] width 415 height 244
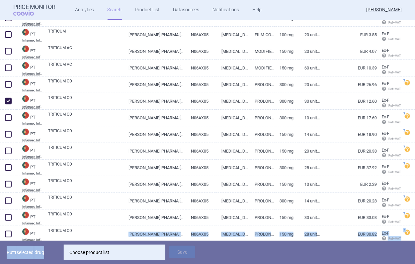
drag, startPoint x: 79, startPoint y: 241, endPoint x: 77, endPoint y: 249, distance: 8.0
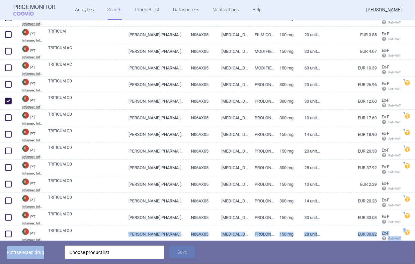
click at [77, 249] on div "Choose product list" at bounding box center [114, 252] width 90 height 13
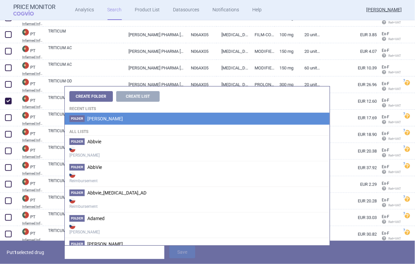
click at [104, 119] on span "[PERSON_NAME]" at bounding box center [105, 118] width 36 height 5
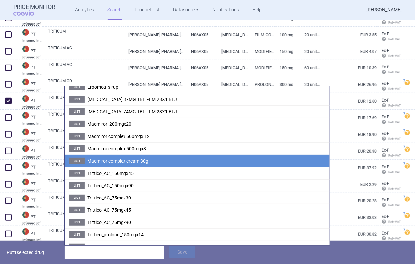
scroll to position [117, 0]
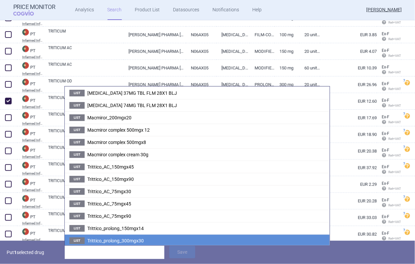
click at [122, 239] on span "Trittico_prolong_300mgx30" at bounding box center [115, 240] width 56 height 5
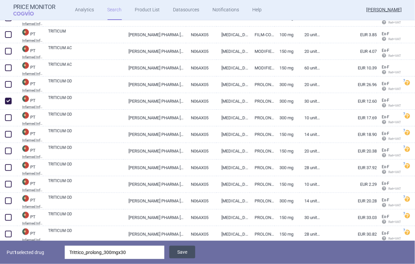
click at [185, 251] on button "Save" at bounding box center [182, 252] width 26 height 13
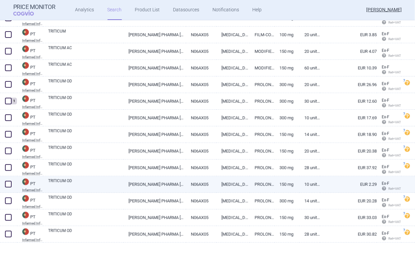
click at [10, 183] on span at bounding box center [8, 184] width 7 height 7
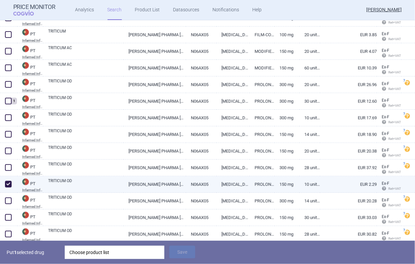
checkbox input "true"
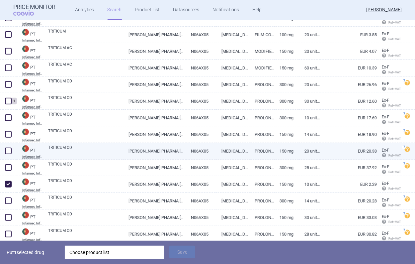
scroll to position [176, 0]
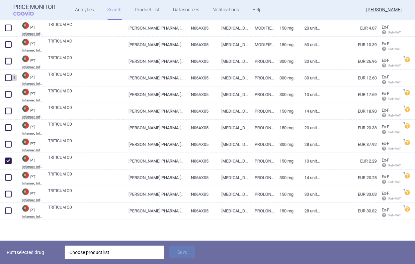
click at [118, 250] on div "Choose product list" at bounding box center [114, 252] width 90 height 13
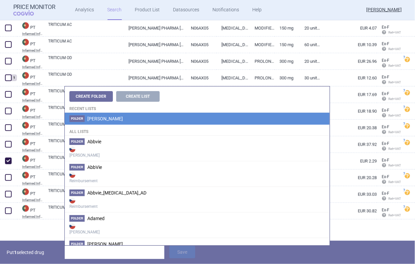
click at [116, 116] on li "[PERSON_NAME]" at bounding box center [197, 119] width 265 height 12
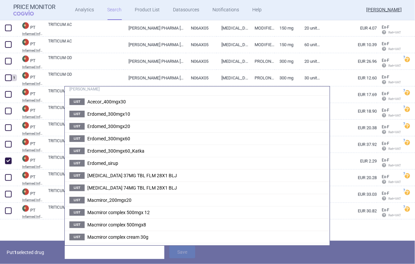
scroll to position [117, 0]
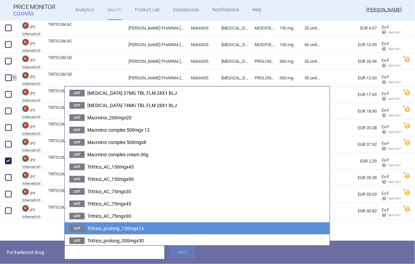
click at [137, 226] on span "Trittico_prolong_150mgx14" at bounding box center [115, 228] width 56 height 5
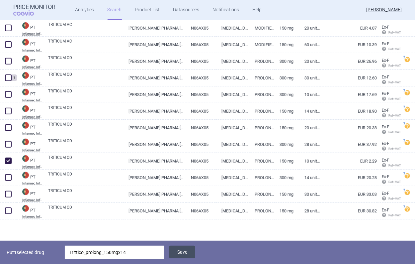
click at [192, 252] on button "Save" at bounding box center [182, 252] width 26 height 13
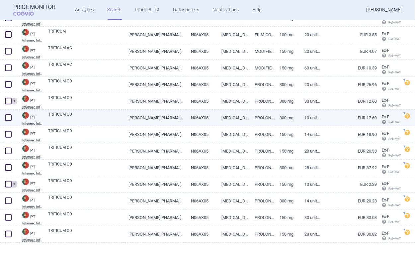
scroll to position [120, 0]
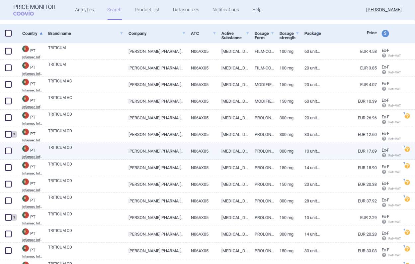
select select "mah"
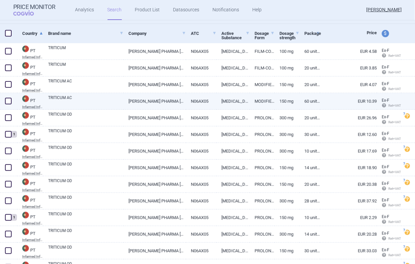
click at [202, 103] on link "N06AX05" at bounding box center [201, 101] width 31 height 16
select select "EUR"
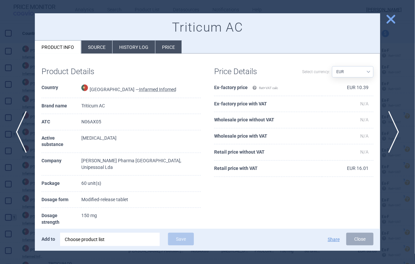
click at [398, 17] on div at bounding box center [207, 132] width 415 height 264
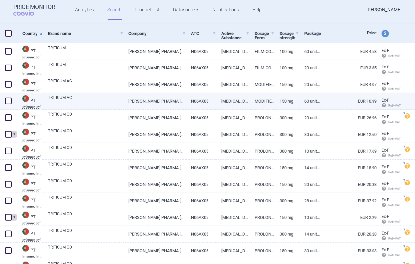
click at [6, 102] on span at bounding box center [8, 101] width 7 height 7
checkbox input "true"
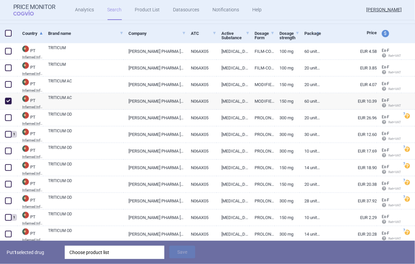
click at [78, 252] on div "Choose product list" at bounding box center [114, 252] width 90 height 13
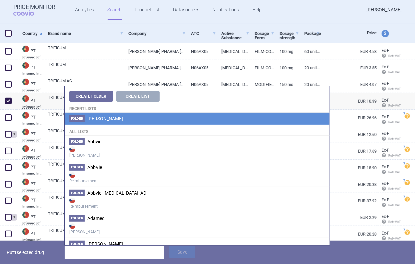
click at [111, 121] on li "[PERSON_NAME]" at bounding box center [197, 119] width 265 height 12
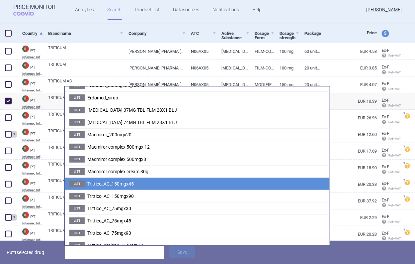
scroll to position [117, 0]
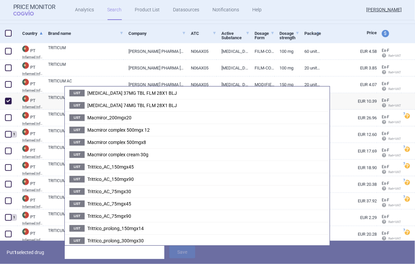
click at [331, 28] on div "Price" at bounding box center [348, 33] width 57 height 19
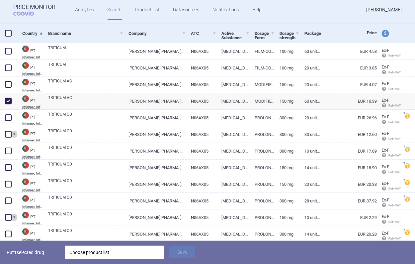
click at [109, 251] on div "Choose product list" at bounding box center [114, 252] width 90 height 13
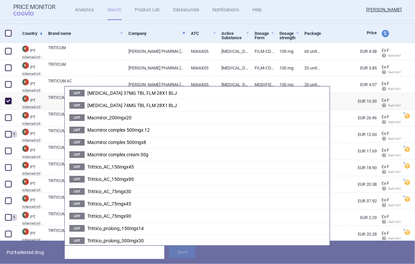
click at [164, 32] on link "Company" at bounding box center [157, 33] width 57 height 16
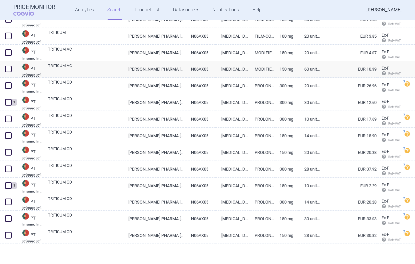
scroll to position [153, 0]
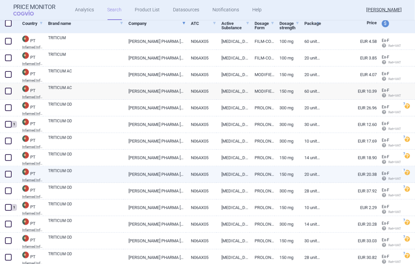
select select "mah"
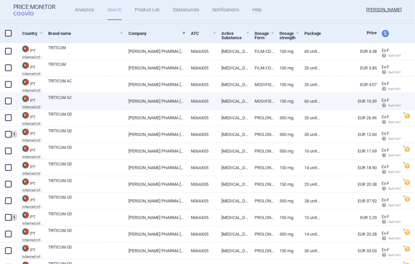
click at [11, 97] on span at bounding box center [8, 101] width 10 height 10
checkbox input "true"
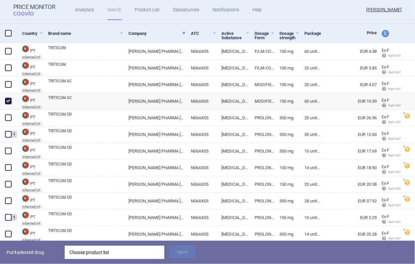
click at [104, 246] on div "Choose product list" at bounding box center [114, 252] width 90 height 13
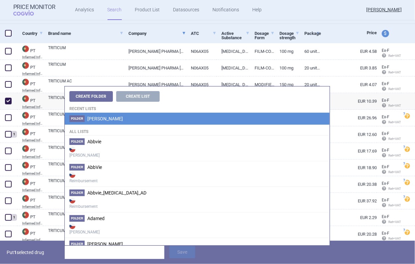
click at [103, 124] on li "[PERSON_NAME]" at bounding box center [197, 119] width 265 height 12
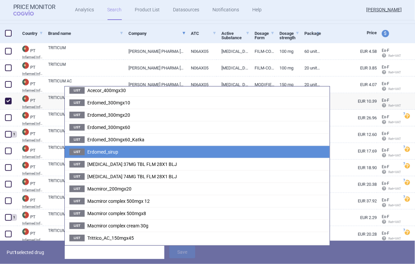
scroll to position [117, 0]
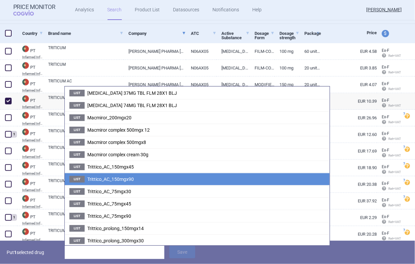
click at [122, 177] on span "Trittico_AC_150mgx90" at bounding box center [110, 178] width 47 height 5
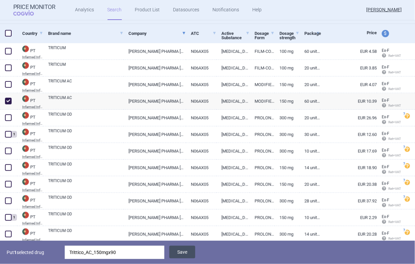
click at [171, 251] on button "Save" at bounding box center [182, 252] width 26 height 13
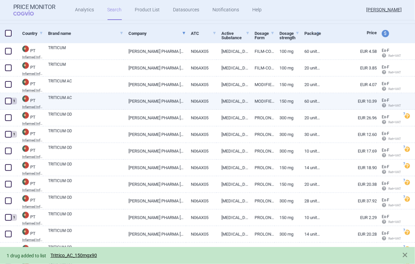
click at [11, 103] on span at bounding box center [8, 101] width 7 height 7
checkbox input "true"
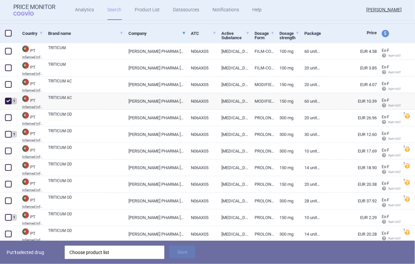
click at [102, 249] on div "Choose product list" at bounding box center [114, 252] width 90 height 13
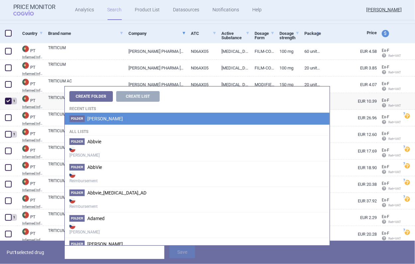
click at [102, 117] on span "[PERSON_NAME]" at bounding box center [105, 118] width 36 height 5
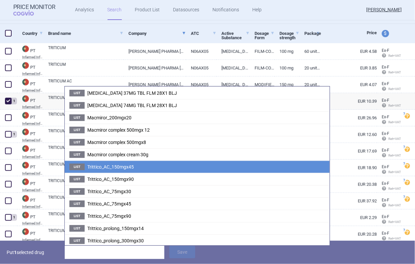
click at [129, 161] on li "List Trittico_AC_150mgx45" at bounding box center [197, 166] width 265 height 12
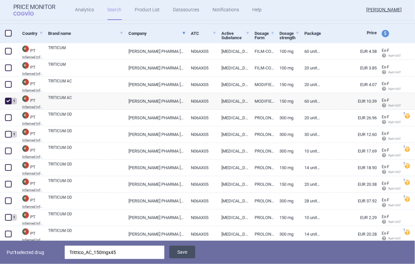
click at [178, 250] on button "Save" at bounding box center [182, 252] width 26 height 13
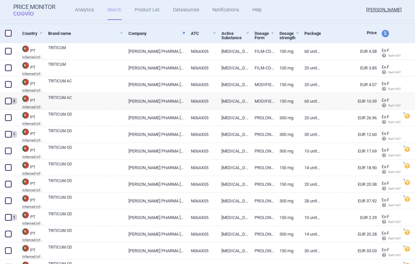
scroll to position [153, 0]
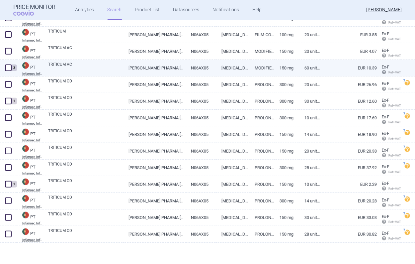
click at [196, 69] on link "N06AX05" at bounding box center [201, 68] width 31 height 16
select select "EUR"
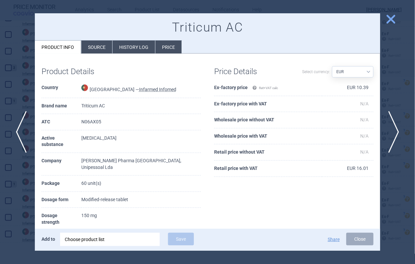
click at [131, 46] on li "History log" at bounding box center [134, 47] width 43 height 13
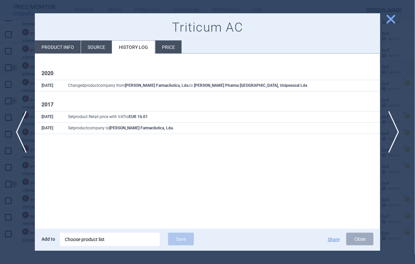
click at [58, 46] on li "Product info" at bounding box center [58, 47] width 46 height 13
select select "EUR"
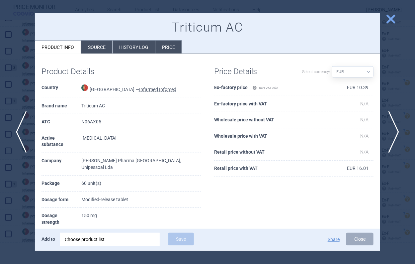
click at [391, 18] on span "close" at bounding box center [391, 19] width 12 height 12
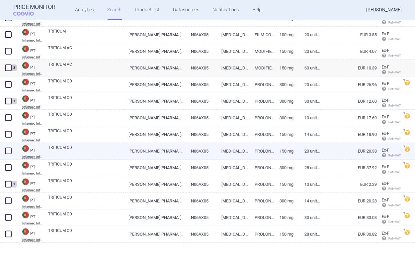
scroll to position [120, 0]
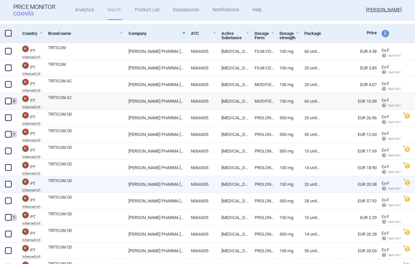
select select "mah"
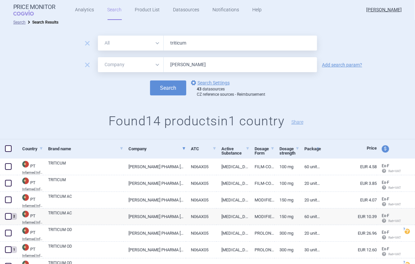
scroll to position [0, 0]
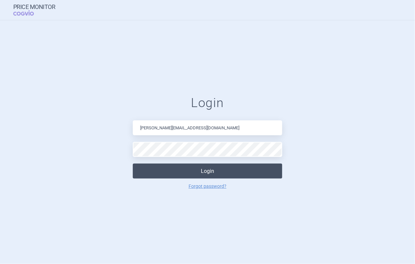
click at [182, 172] on button "Login" at bounding box center [208, 170] width 150 height 15
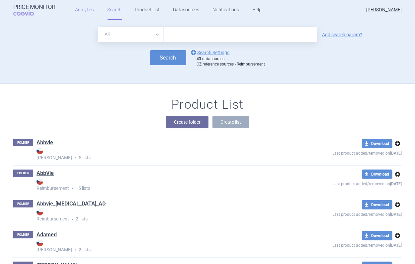
click at [85, 9] on link "Analytics" at bounding box center [84, 10] width 19 height 20
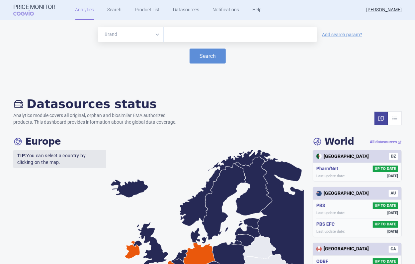
click at [200, 32] on input "text" at bounding box center [240, 34] width 147 height 9
type input "aloxi"
click at [202, 54] on button "Search" at bounding box center [208, 56] width 36 height 15
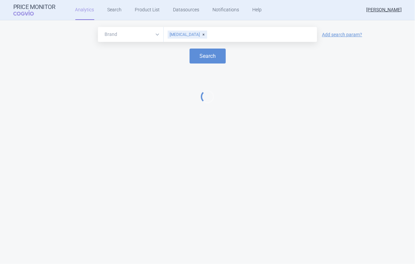
select select "EUR"
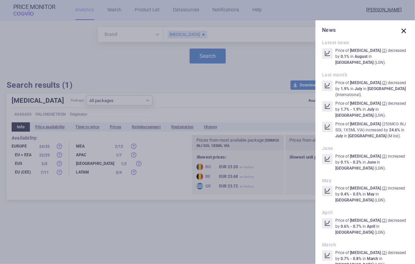
click at [399, 32] on span at bounding box center [403, 30] width 9 height 9
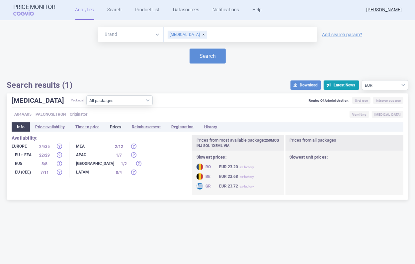
click at [116, 127] on li "Prices" at bounding box center [116, 126] width 22 height 9
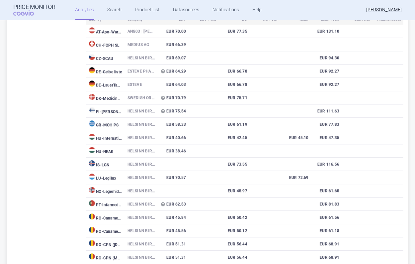
scroll to position [591, 0]
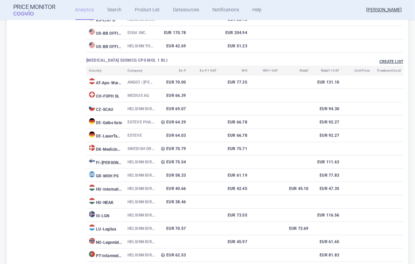
click at [380, 63] on button "Create list" at bounding box center [392, 62] width 24 height 6
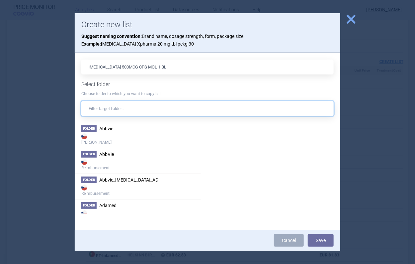
click at [132, 109] on input "text" at bounding box center [207, 108] width 253 height 15
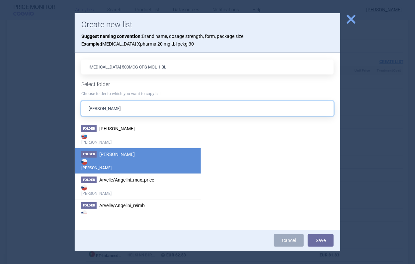
type input "angelini"
click at [125, 167] on strong "[PERSON_NAME]" at bounding box center [137, 163] width 113 height 13
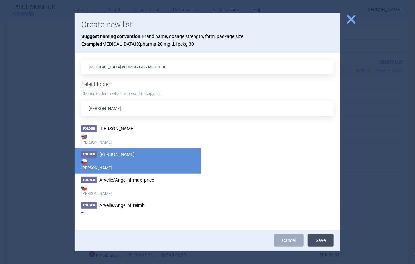
click at [315, 237] on button "Save" at bounding box center [321, 240] width 26 height 13
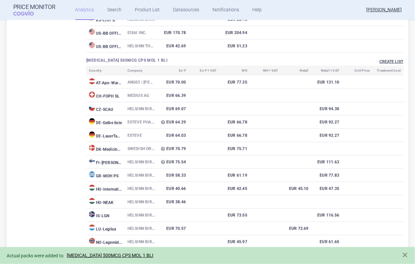
click at [392, 63] on button "Create list" at bounding box center [392, 62] width 24 height 6
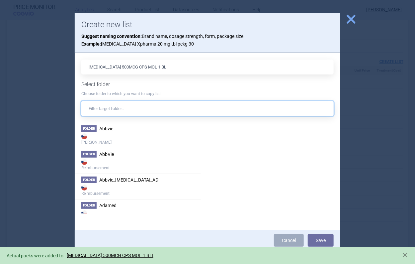
click at [153, 102] on input "text" at bounding box center [207, 108] width 253 height 15
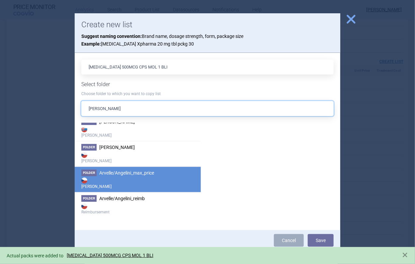
scroll to position [11, 0]
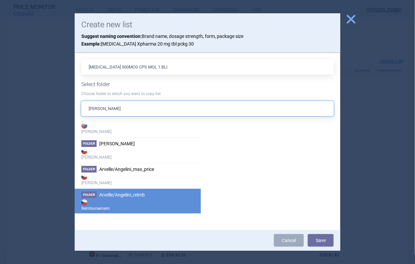
type input "angelini"
click at [137, 206] on strong "Reimbursement" at bounding box center [137, 204] width 113 height 13
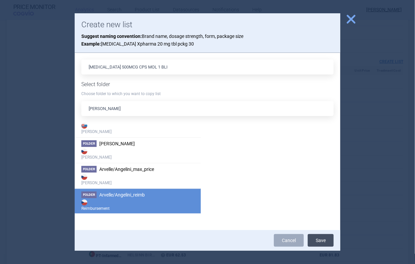
click at [324, 241] on button "Save" at bounding box center [321, 240] width 26 height 13
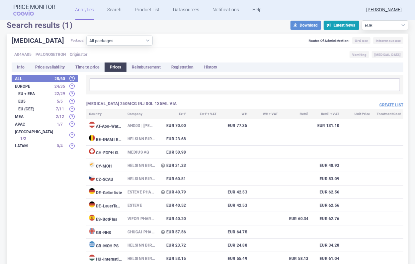
scroll to position [0, 0]
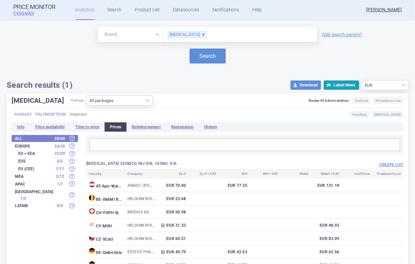
click at [181, 35] on div "ALOXI" at bounding box center [188, 35] width 40 height 8
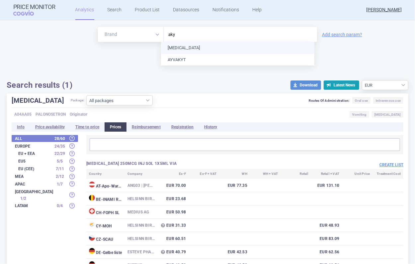
type input "akyn"
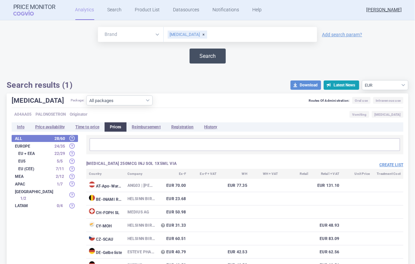
click at [194, 53] on button "Search" at bounding box center [208, 56] width 36 height 15
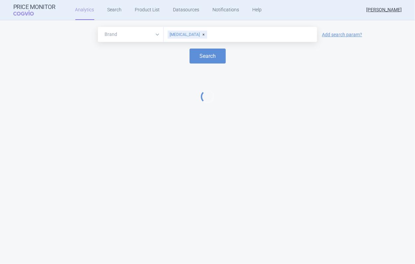
select select "EUR"
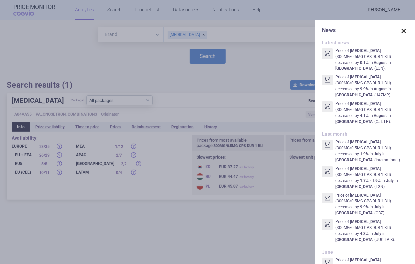
click at [403, 29] on span at bounding box center [403, 30] width 9 height 9
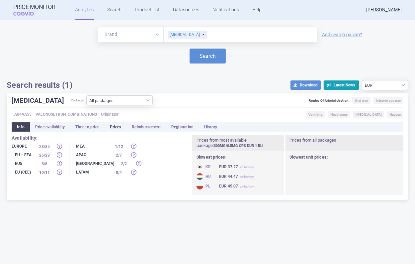
click at [120, 129] on li "Prices" at bounding box center [116, 126] width 22 height 9
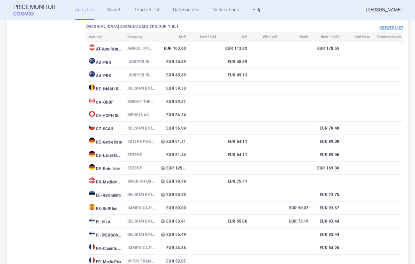
scroll to position [288, 0]
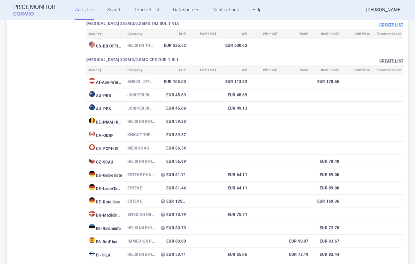
click at [381, 62] on button "Create list" at bounding box center [392, 61] width 24 height 6
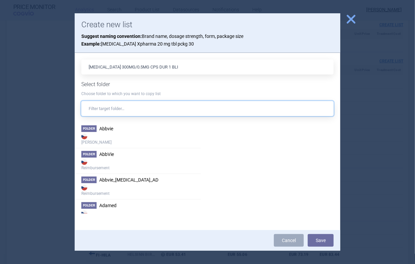
click at [119, 112] on input "text" at bounding box center [207, 108] width 253 height 15
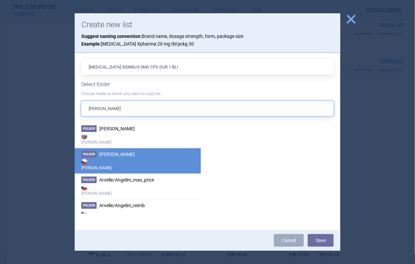
type input "angelini"
click at [105, 161] on strong "[PERSON_NAME]" at bounding box center [137, 163] width 113 height 13
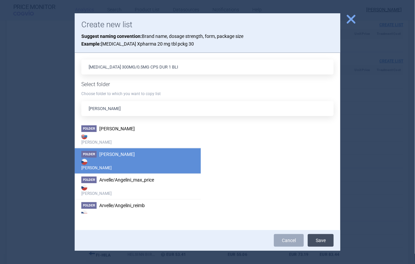
click at [321, 241] on button "Save" at bounding box center [321, 240] width 26 height 13
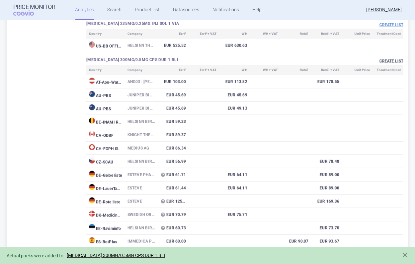
click at [383, 60] on button "Create list" at bounding box center [392, 61] width 24 height 6
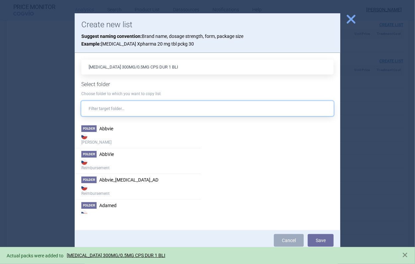
click at [101, 109] on input "text" at bounding box center [207, 108] width 253 height 15
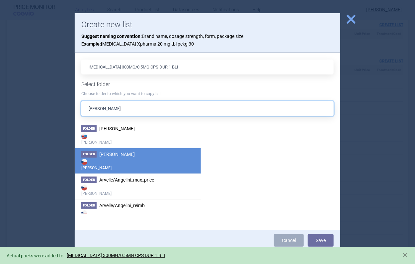
scroll to position [11, 0]
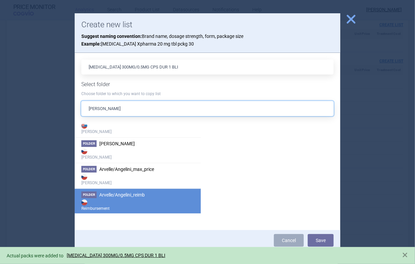
type input "angelini"
click at [118, 197] on span "Arvelle/Angelini_reimb" at bounding box center [122, 194] width 46 height 5
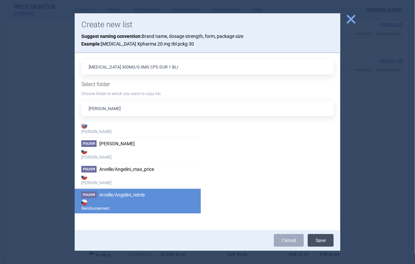
click at [319, 237] on button "Save" at bounding box center [321, 240] width 26 height 13
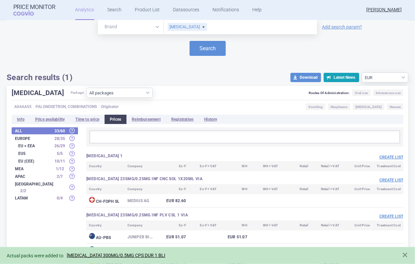
scroll to position [0, 0]
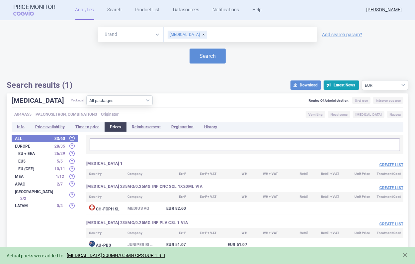
click at [208, 34] on input "text" at bounding box center [261, 34] width 106 height 9
click at [189, 34] on div "AKYNZEO" at bounding box center [188, 35] width 40 height 8
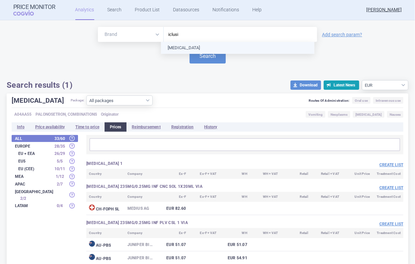
type input "iclusig"
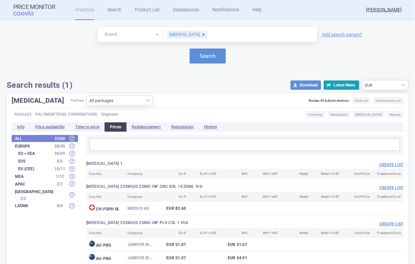
click at [157, 56] on div "Search" at bounding box center [208, 56] width 402 height 15
click at [199, 55] on button "Search" at bounding box center [208, 56] width 36 height 15
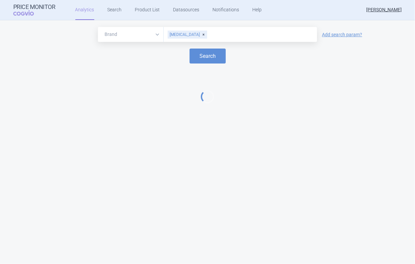
select select "EUR"
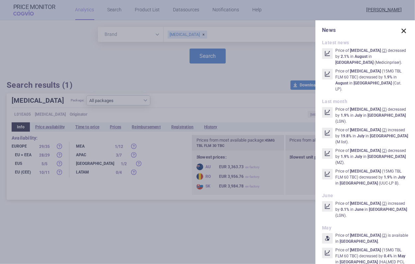
click at [400, 31] on span at bounding box center [403, 30] width 9 height 9
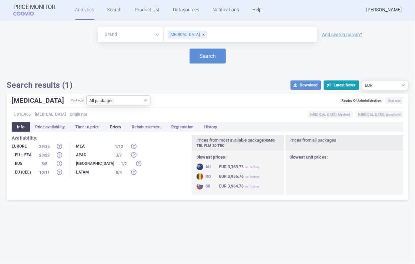
click at [117, 131] on li "Prices" at bounding box center [116, 126] width 22 height 9
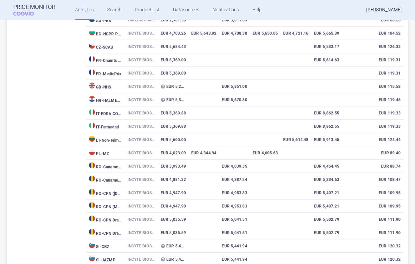
scroll to position [665, 0]
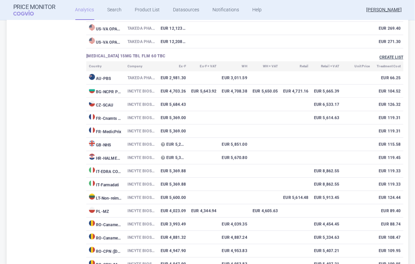
click at [387, 56] on button "Create list" at bounding box center [392, 57] width 24 height 6
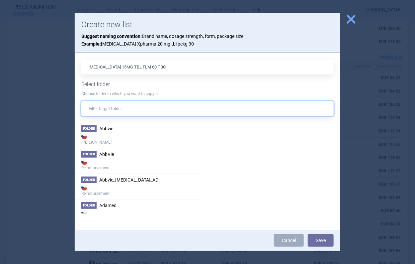
click at [134, 109] on input "text" at bounding box center [207, 108] width 253 height 15
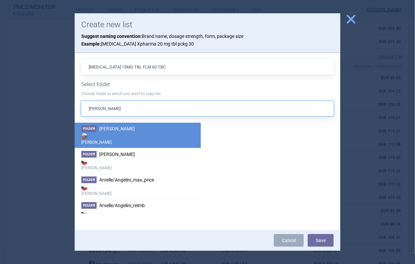
type input "angelini"
click at [113, 133] on strong "[PERSON_NAME]" at bounding box center [137, 138] width 113 height 13
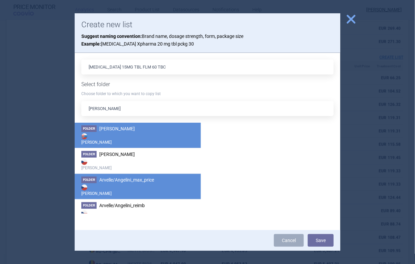
click at [138, 178] on span "Arvelle/Angelini_max_price" at bounding box center [126, 179] width 55 height 5
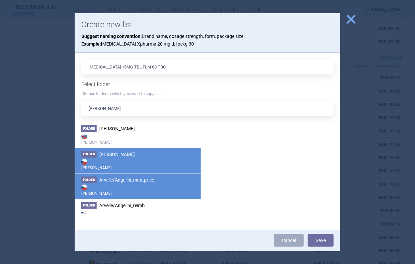
click at [137, 165] on strong "[PERSON_NAME]" at bounding box center [137, 163] width 113 height 13
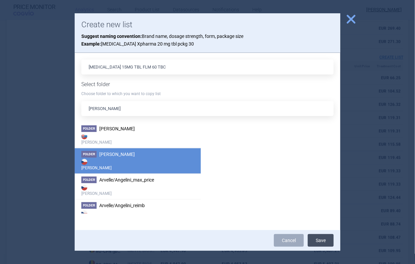
click at [326, 240] on button "Save" at bounding box center [321, 240] width 26 height 13
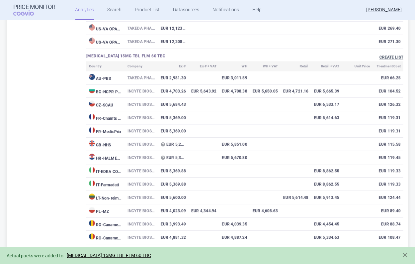
click at [397, 57] on button "Create list" at bounding box center [392, 57] width 24 height 6
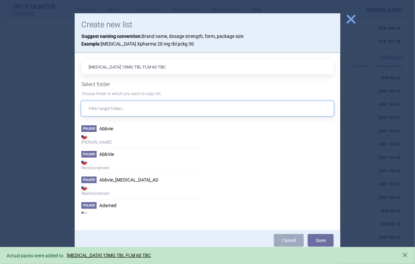
click at [107, 115] on input "text" at bounding box center [207, 108] width 253 height 15
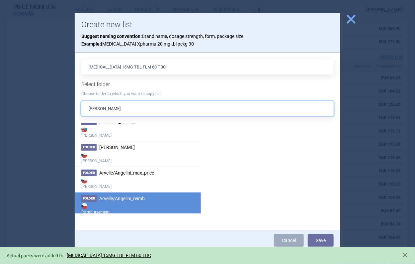
scroll to position [11, 0]
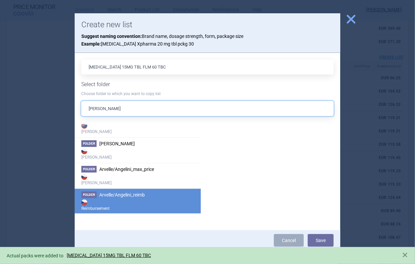
type input "angelini"
click at [108, 202] on strong "Reimbursement" at bounding box center [137, 204] width 113 height 13
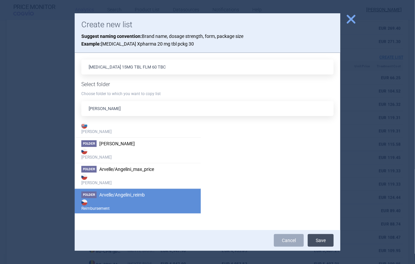
click at [316, 235] on button "Save" at bounding box center [321, 240] width 26 height 13
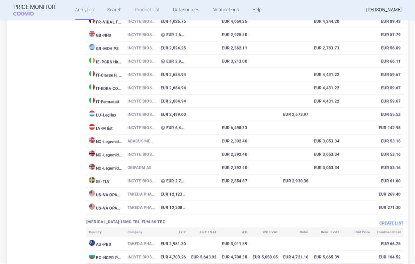
scroll to position [498, 0]
click at [142, 11] on link "Product List" at bounding box center [147, 10] width 25 height 20
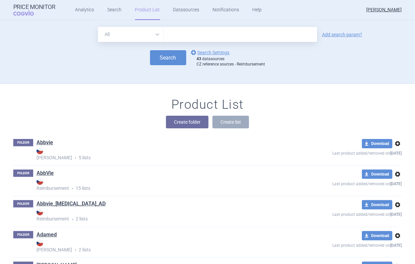
scroll to position [63, 0]
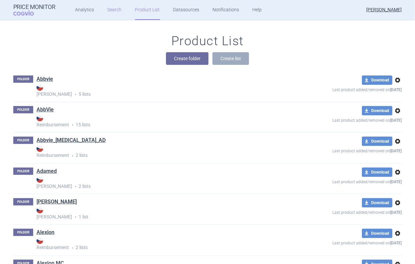
click at [112, 11] on link "Search" at bounding box center [115, 10] width 14 height 20
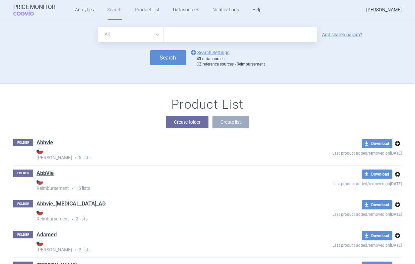
click at [184, 38] on input "text" at bounding box center [241, 34] width 154 height 15
type input "piascledine"
click button "Search" at bounding box center [168, 57] width 36 height 15
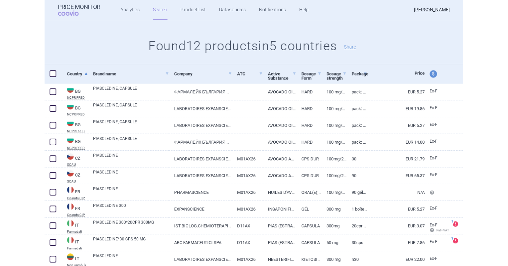
scroll to position [66, 0]
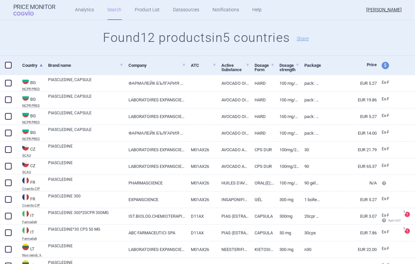
click at [0, 54] on html "Price Monitor COGVIO Analytics Search Product List Datasources Notifications He…" at bounding box center [207, 132] width 415 height 264
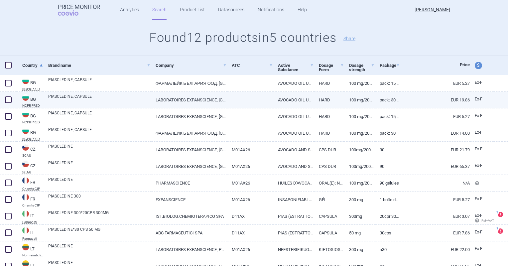
click at [10, 102] on span at bounding box center [8, 99] width 7 height 7
checkbox input "true"
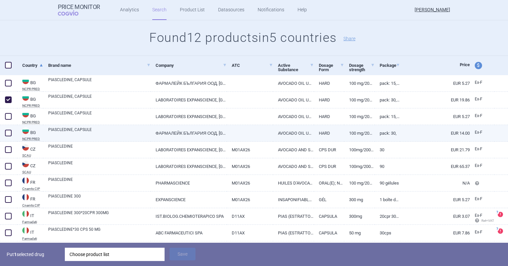
click at [10, 133] on span at bounding box center [8, 133] width 7 height 7
checkbox input "true"
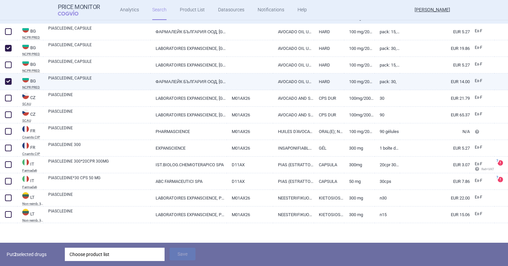
scroll to position [120, 0]
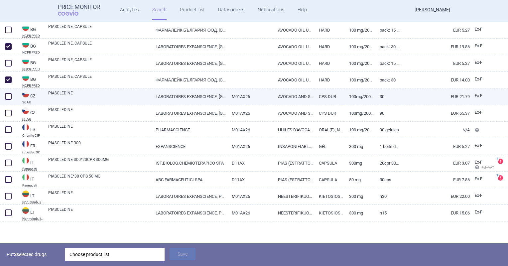
click at [6, 98] on span at bounding box center [8, 96] width 7 height 7
checkbox input "true"
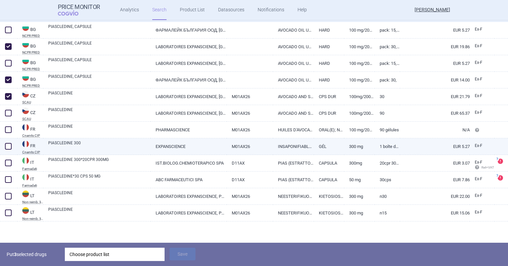
click at [113, 148] on link "PIASCLEDINE 300" at bounding box center [99, 146] width 102 height 12
select select "EUR"
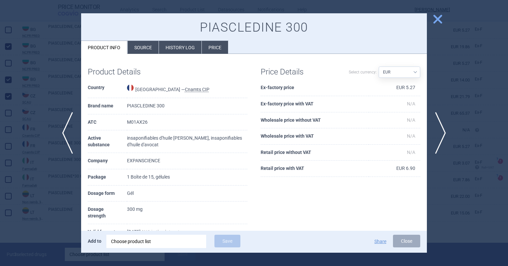
click at [415, 19] on div at bounding box center [254, 133] width 508 height 266
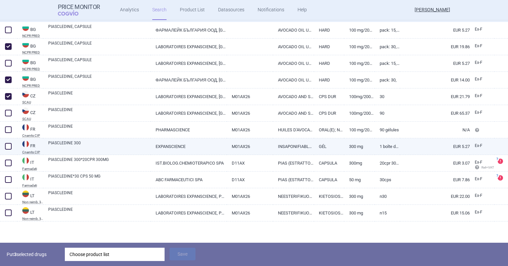
click at [5, 144] on span at bounding box center [8, 146] width 7 height 7
click at [7, 145] on span at bounding box center [8, 146] width 7 height 7
checkbox input "true"
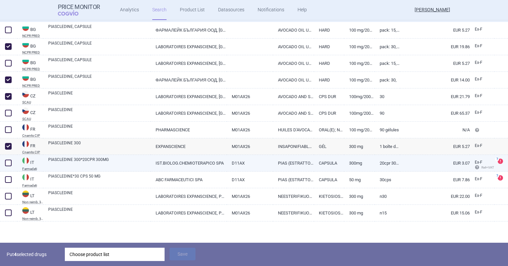
click at [8, 164] on span at bounding box center [8, 162] width 7 height 7
checkbox input "true"
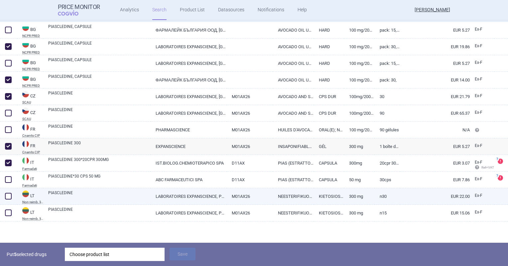
click at [9, 193] on span at bounding box center [8, 196] width 7 height 7
checkbox input "true"
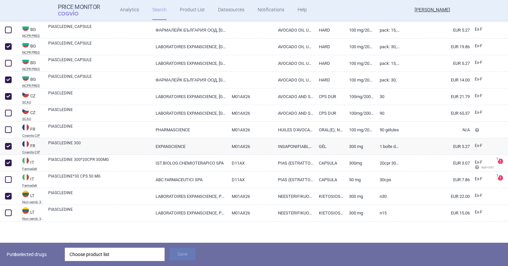
click at [116, 250] on div "Choose product list" at bounding box center [114, 254] width 90 height 13
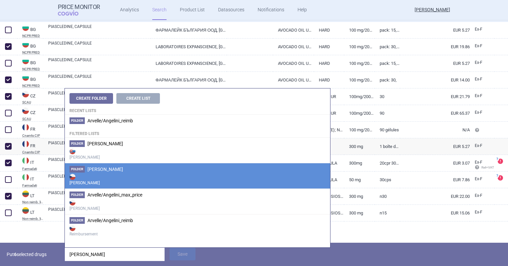
type input "angelini"
click at [114, 177] on strong "[PERSON_NAME]" at bounding box center [197, 178] width 256 height 13
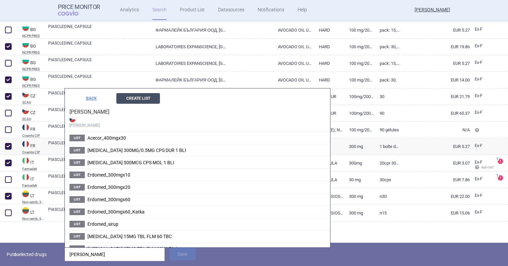
click at [130, 101] on button "Create List" at bounding box center [138, 98] width 44 height 11
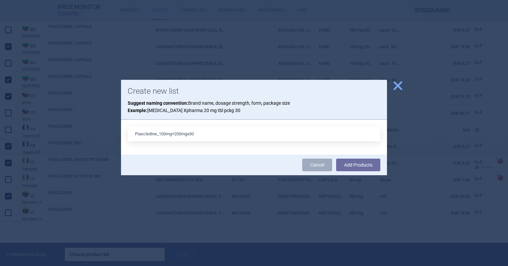
type input "Piascledine_100mg+200mgx30"
click at [336, 158] on button "Add Products" at bounding box center [358, 164] width 44 height 13
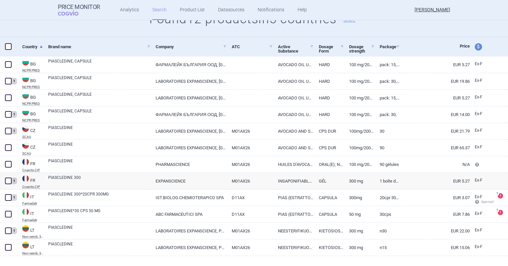
scroll to position [96, 0]
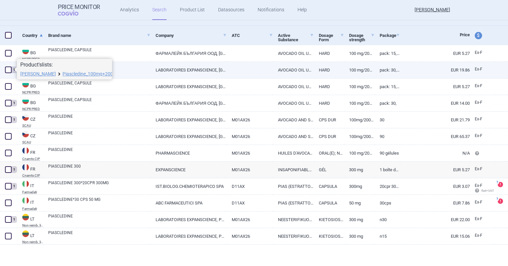
click at [11, 70] on span at bounding box center [8, 69] width 7 height 7
checkbox input "true"
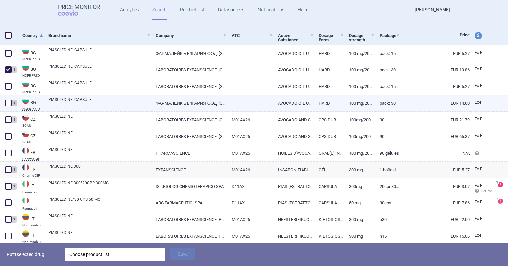
click at [9, 101] on span at bounding box center [8, 103] width 7 height 7
checkbox input "true"
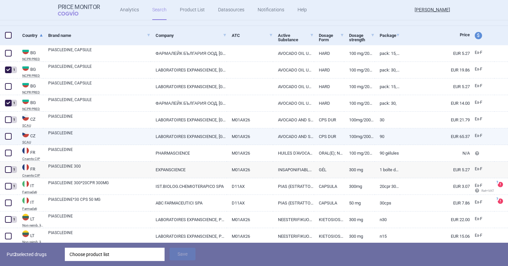
click at [8, 134] on span at bounding box center [8, 136] width 7 height 7
checkbox input "true"
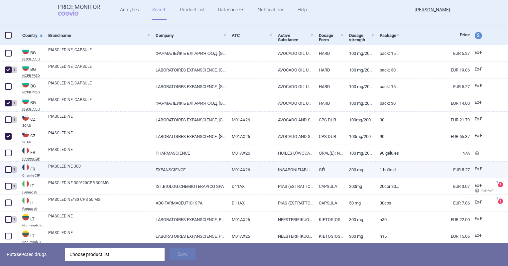
click at [8, 169] on span at bounding box center [8, 169] width 7 height 7
checkbox input "true"
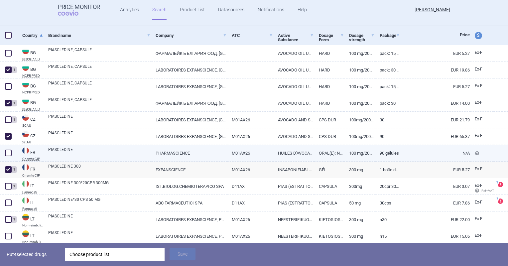
click at [7, 150] on span at bounding box center [8, 153] width 7 height 7
checkbox input "true"
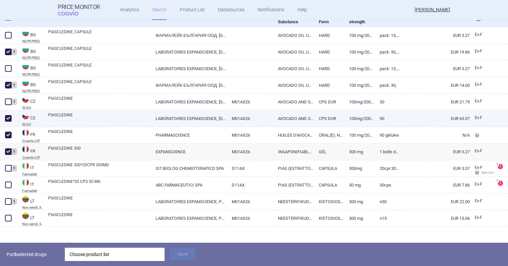
scroll to position [120, 0]
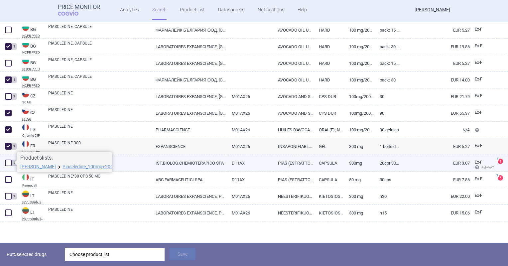
click at [10, 164] on span at bounding box center [8, 162] width 7 height 7
checkbox input "true"
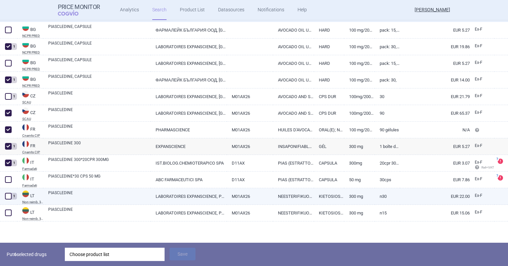
click at [9, 193] on span at bounding box center [8, 196] width 7 height 7
checkbox input "true"
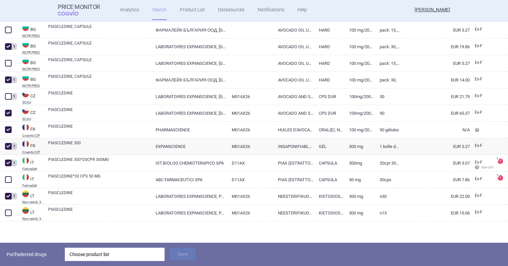
click at [94, 255] on div "Choose product list" at bounding box center [114, 254] width 90 height 13
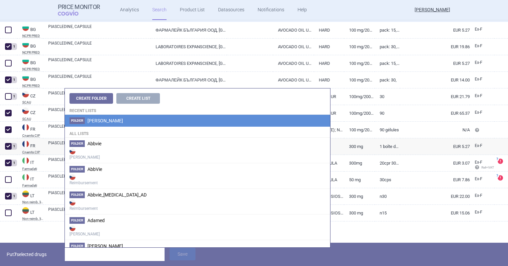
click at [101, 124] on li "[PERSON_NAME]" at bounding box center [197, 121] width 265 height 12
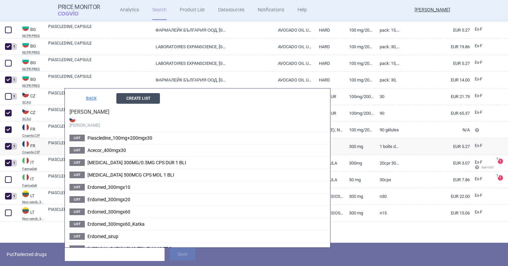
click at [136, 95] on button "Create List" at bounding box center [138, 98] width 44 height 11
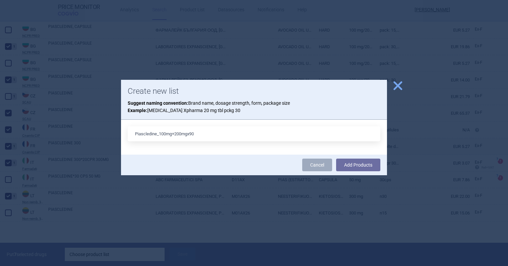
type input "Piascledine_100mg+200mgx90"
click at [336, 158] on button "Add Products" at bounding box center [358, 164] width 44 height 13
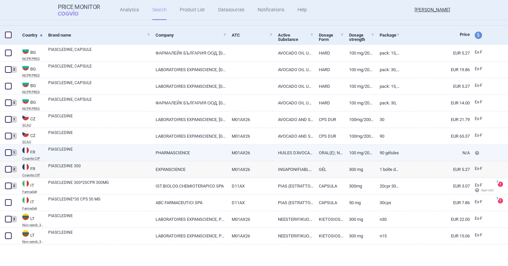
scroll to position [96, 0]
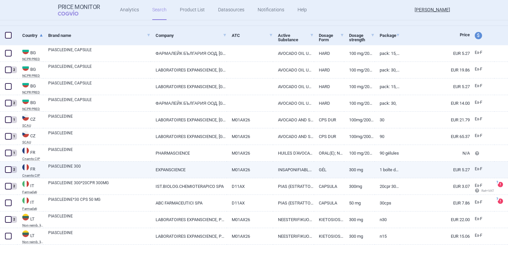
click at [110, 171] on link "PIASCLEDINE 300" at bounding box center [99, 169] width 102 height 12
select select "EUR"
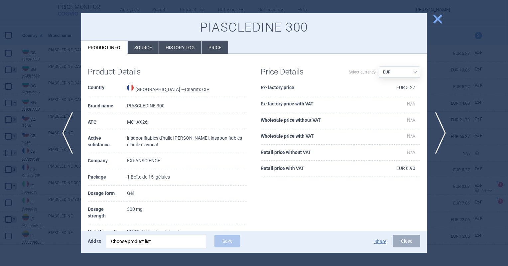
click at [415, 19] on span "close" at bounding box center [438, 19] width 12 height 12
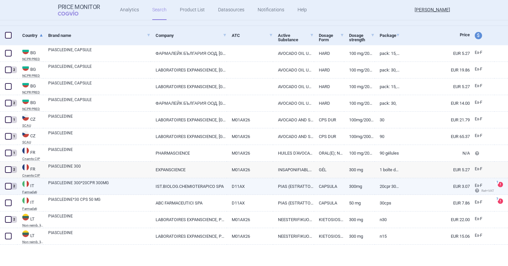
click at [213, 185] on link "IST.BIOLOG.CHEMIOTERAPICO SPA" at bounding box center [189, 186] width 76 height 16
select select "EUR"
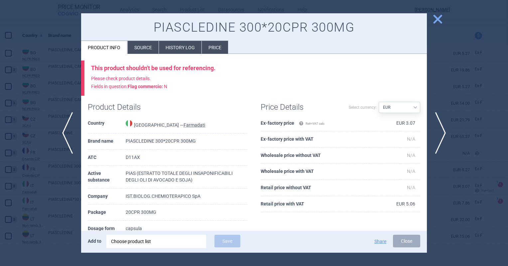
click at [415, 130] on span "next" at bounding box center [442, 133] width 15 height 42
click at [415, 22] on span "close" at bounding box center [438, 19] width 12 height 12
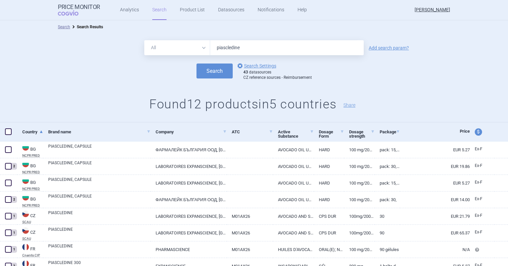
drag, startPoint x: 252, startPoint y: 50, endPoint x: 169, endPoint y: 59, distance: 82.7
click at [170, 59] on form "All Brand Name ATC Company Active Substance Country Newer than piascledine Add …" at bounding box center [254, 60] width 508 height 40
type input "macmiror"
click at [196, 63] on button "Search" at bounding box center [214, 70] width 36 height 15
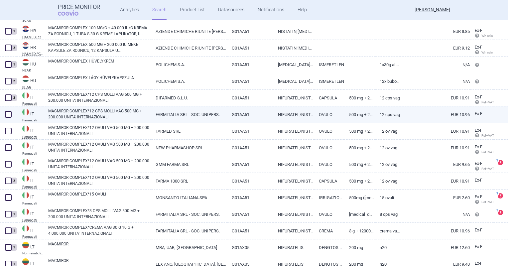
scroll to position [246, 0]
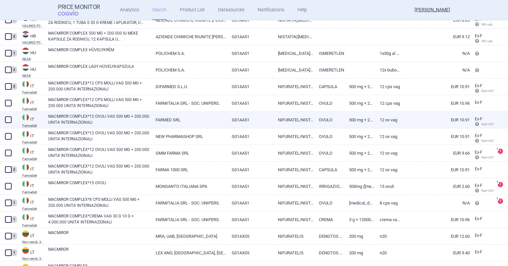
click at [179, 120] on link "FARMED SRL" at bounding box center [189, 120] width 76 height 16
select select "EUR"
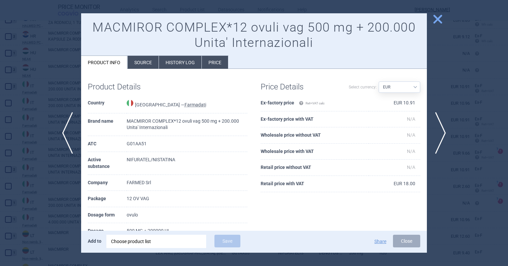
click at [149, 61] on li "Source" at bounding box center [143, 62] width 31 height 13
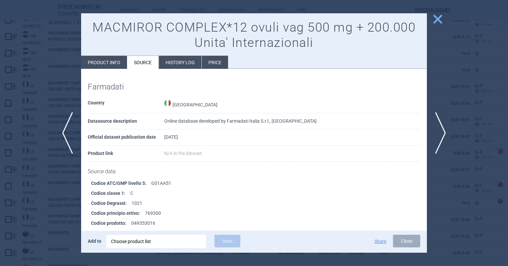
scroll to position [2177, 0]
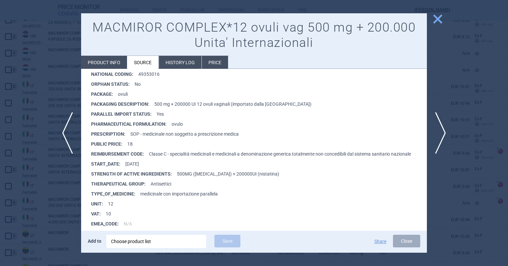
click at [415, 17] on span "close" at bounding box center [438, 19] width 12 height 12
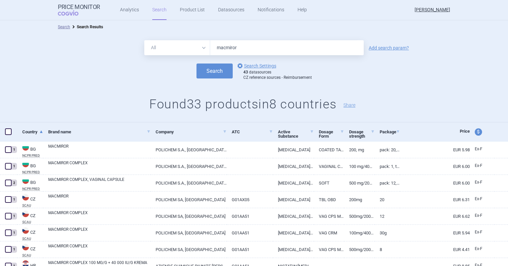
drag, startPoint x: 248, startPoint y: 43, endPoint x: 209, endPoint y: 48, distance: 39.2
click at [210, 48] on input "macmiror" at bounding box center [287, 47] width 154 height 15
type input "erdomed"
click at [196, 63] on button "Search" at bounding box center [214, 70] width 36 height 15
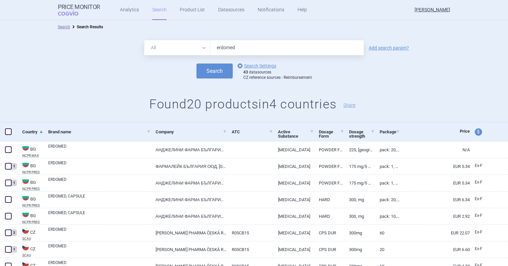
click at [375, 51] on div "All Brand Name ATC Company Active Substance Country Newer than erdomed Add sear…" at bounding box center [254, 47] width 508 height 15
click at [384, 43] on div "All Brand Name ATC Company Active Substance Country Newer than erdomed Add sear…" at bounding box center [254, 47] width 508 height 15
click at [383, 44] on div "All Brand Name ATC Company Active Substance Country Newer than erdomed Add sear…" at bounding box center [254, 47] width 508 height 15
click at [381, 46] on link "Add search param?" at bounding box center [388, 48] width 40 height 5
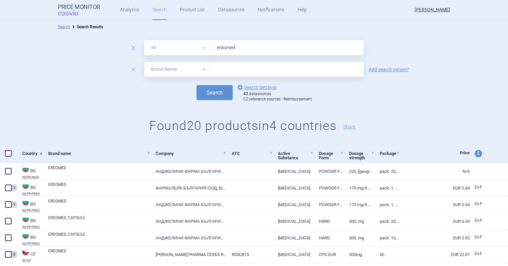
click at [156, 71] on select "All Brand Name ATC Company Active Substance Country Newer than" at bounding box center [177, 69] width 66 height 15
select select "newerThan"
click at [144, 62] on select "All Brand Name ATC Company Active Substance Country Newer than" at bounding box center [177, 69] width 66 height 15
click at [224, 74] on input "text" at bounding box center [287, 69] width 154 height 15
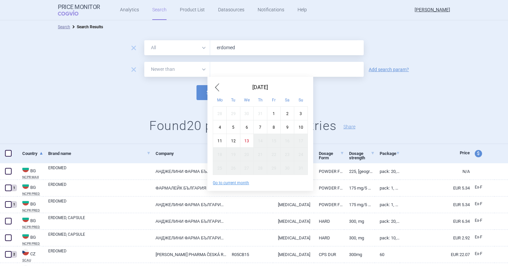
click at [218, 84] on span "Previous Month" at bounding box center [217, 87] width 8 height 11
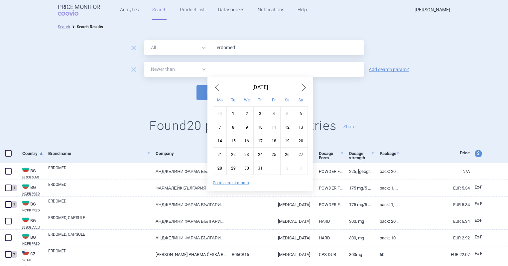
click at [218, 84] on span "Previous Month" at bounding box center [217, 87] width 8 height 11
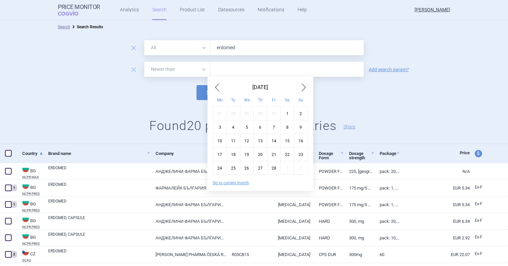
click at [218, 84] on span "Previous Month" at bounding box center [217, 87] width 8 height 11
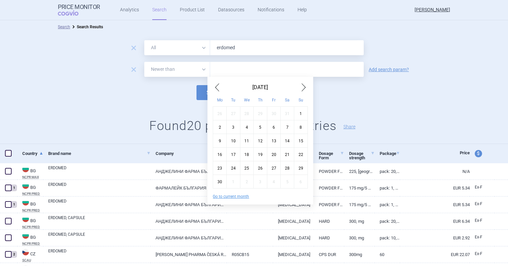
click at [218, 84] on span "Previous Month" at bounding box center [217, 87] width 8 height 11
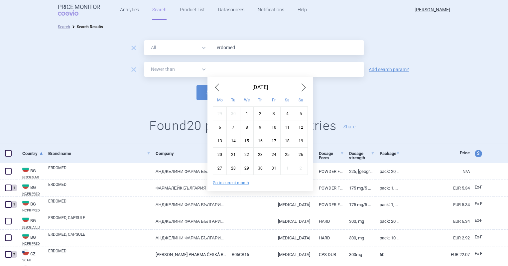
click at [218, 84] on span "Previous Month" at bounding box center [217, 87] width 8 height 11
click at [275, 110] on div "1" at bounding box center [274, 113] width 14 height 14
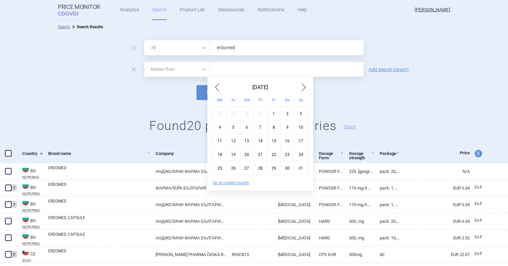
type input "1. 12. 2023"
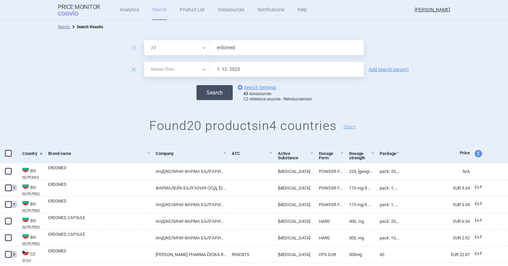
click at [207, 100] on button "Search" at bounding box center [214, 92] width 36 height 15
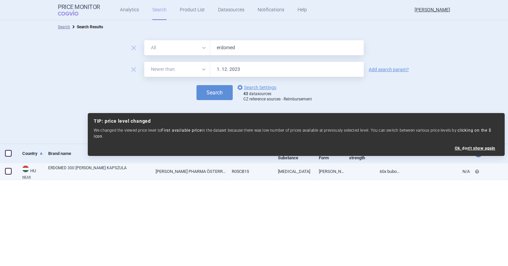
drag, startPoint x: 8, startPoint y: 170, endPoint x: 25, endPoint y: 170, distance: 16.6
click at [8, 170] on span at bounding box center [8, 171] width 7 height 7
checkbox input "true"
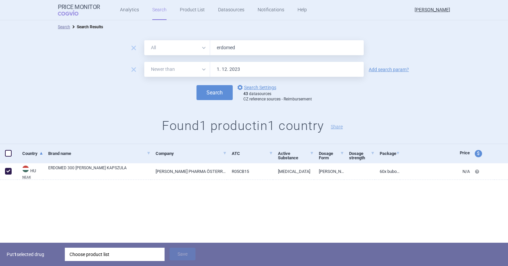
click at [126, 251] on div "Choose product list" at bounding box center [114, 254] width 90 height 13
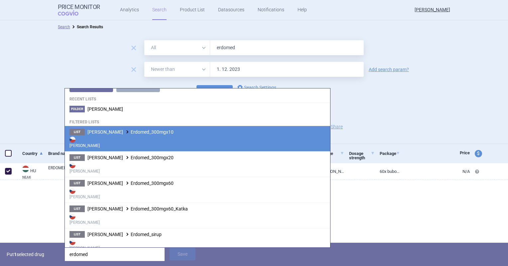
scroll to position [17, 0]
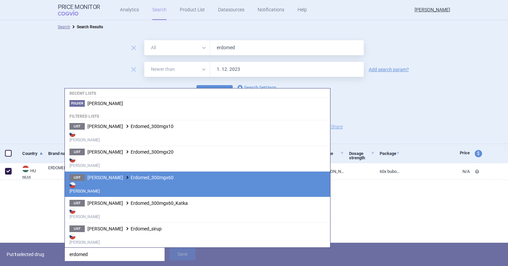
type input "erdomed"
click at [166, 186] on strong "[PERSON_NAME]" at bounding box center [197, 187] width 256 height 13
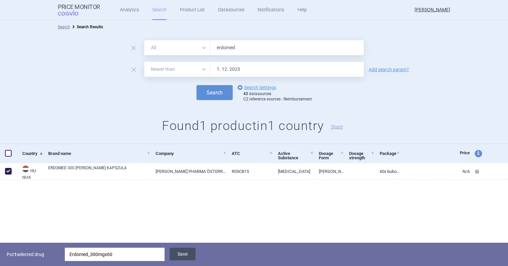
click at [176, 252] on button "Save" at bounding box center [182, 254] width 26 height 13
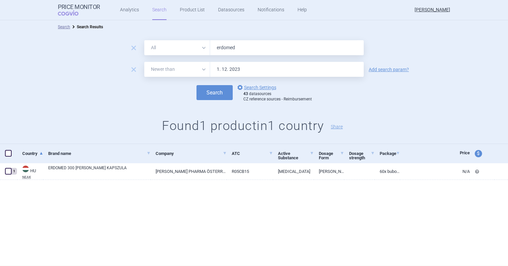
click at [115, 259] on div "1 drug added to list Erdomed_300mgx60" at bounding box center [254, 257] width 508 height 17
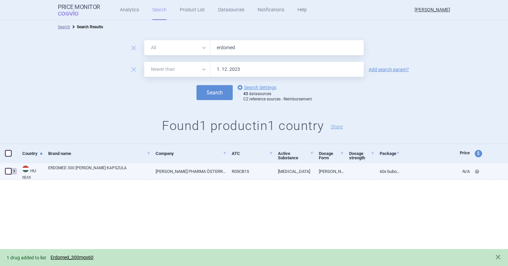
click at [10, 173] on span at bounding box center [8, 171] width 7 height 7
checkbox input "true"
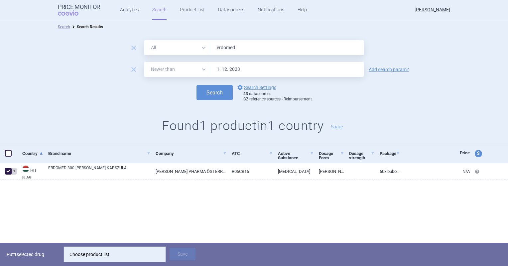
click at [86, 256] on div "Choose product list" at bounding box center [114, 254] width 90 height 13
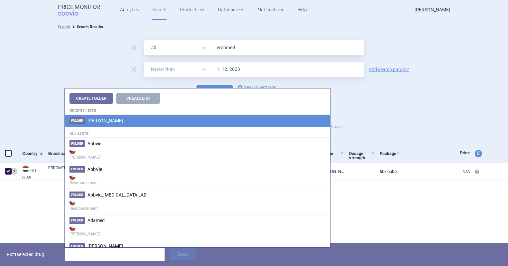
click at [105, 121] on li "[PERSON_NAME]" at bounding box center [197, 121] width 265 height 12
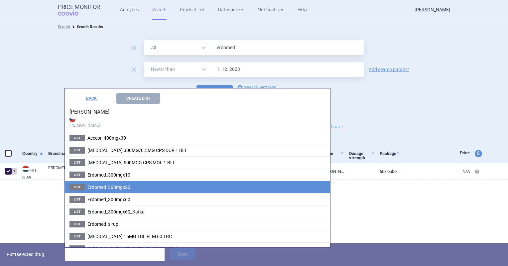
scroll to position [33, 0]
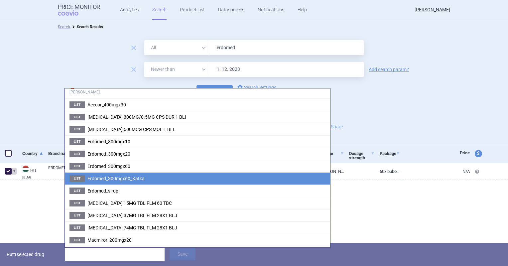
click at [125, 182] on li "List Erdomed_300mgx60_Katka" at bounding box center [197, 178] width 265 height 12
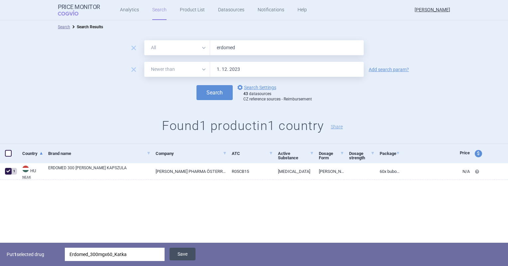
click at [179, 249] on button "Save" at bounding box center [182, 254] width 26 height 13
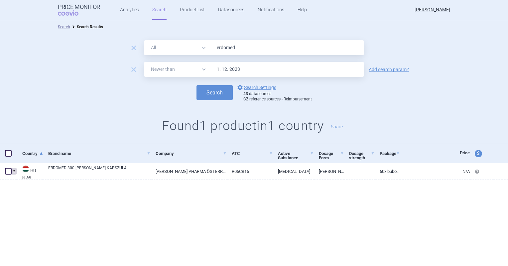
drag, startPoint x: 239, startPoint y: 48, endPoint x: 187, endPoint y: 54, distance: 52.3
click at [187, 54] on div "All Brand Name ATC Company Active Substance Country Newer than erdomed" at bounding box center [253, 47] width 219 height 15
click at [196, 85] on button "Search" at bounding box center [214, 92] width 36 height 15
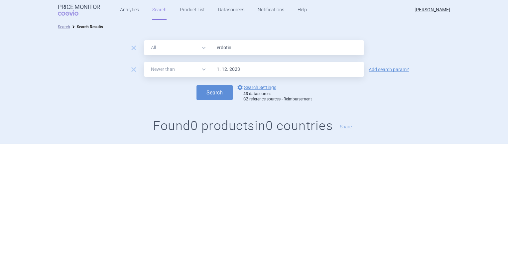
type input "erdotin"
click at [196, 85] on button "Search" at bounding box center [214, 92] width 36 height 15
click at [133, 70] on span "remove" at bounding box center [133, 69] width 9 height 9
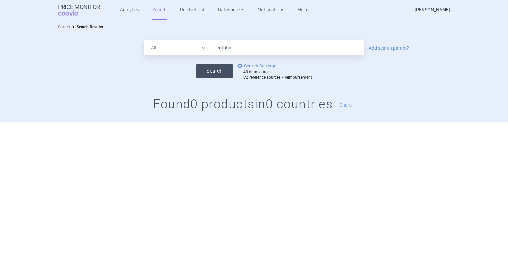
click at [212, 70] on button "Search" at bounding box center [214, 70] width 36 height 15
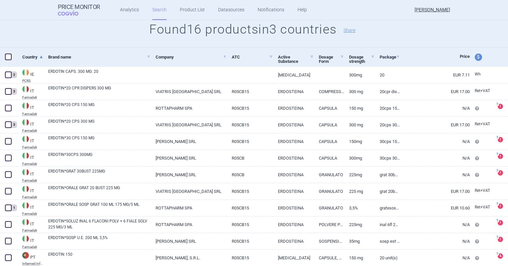
scroll to position [63, 0]
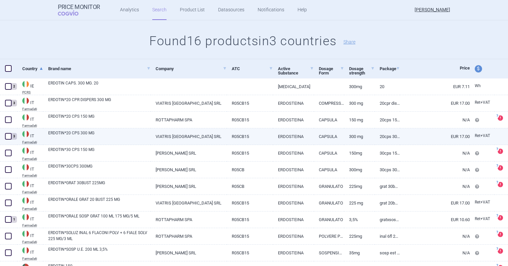
click at [101, 133] on link "ERDOTIN*20 CPS 300 MG" at bounding box center [99, 136] width 102 height 12
select select "EUR"
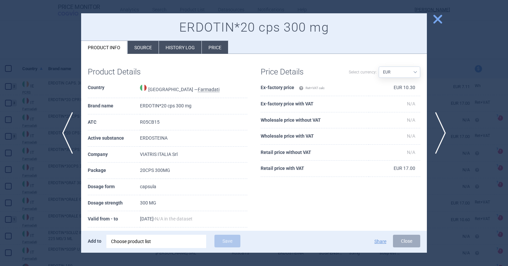
click at [150, 46] on li "Source" at bounding box center [143, 47] width 31 height 13
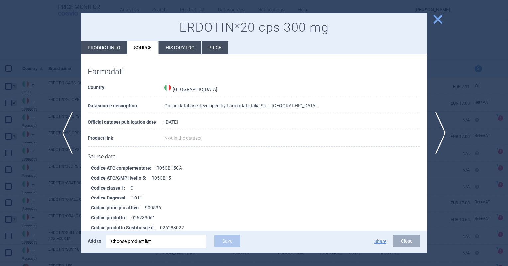
scroll to position [2631, 0]
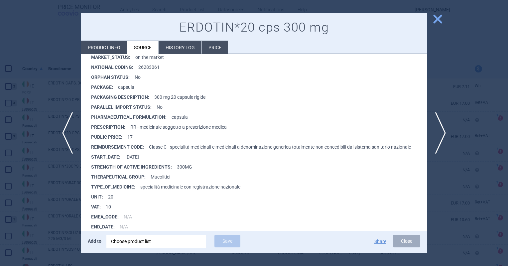
click at [415, 24] on span "close" at bounding box center [438, 19] width 12 height 12
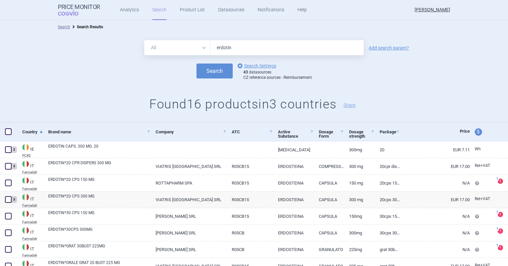
drag, startPoint x: 232, startPoint y: 45, endPoint x: 161, endPoint y: 56, distance: 72.3
click at [161, 56] on form "All Brand Name ATC Company Active Substance Country Newer than erdotin Add sear…" at bounding box center [254, 60] width 508 height 40
type input "u"
click at [196, 63] on button "Search" at bounding box center [214, 70] width 36 height 15
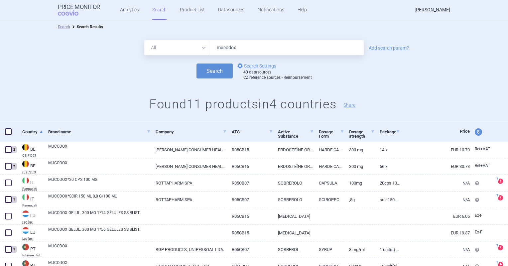
drag, startPoint x: 240, startPoint y: 47, endPoint x: 185, endPoint y: 52, distance: 55.4
click at [185, 52] on div "All Brand Name ATC Company Active Substance Country Newer than mucodox" at bounding box center [253, 47] width 219 height 15
type input "erdomed"
click at [196, 63] on button "Search" at bounding box center [214, 70] width 36 height 15
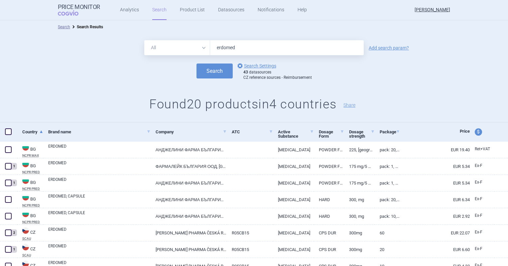
drag, startPoint x: 245, startPoint y: 41, endPoint x: 195, endPoint y: 54, distance: 51.8
click at [196, 54] on div "All Brand Name ATC Company Active Substance Country Newer than erdomed" at bounding box center [253, 47] width 219 height 15
type input "edirel"
click at [196, 63] on button "Search" at bounding box center [214, 70] width 36 height 15
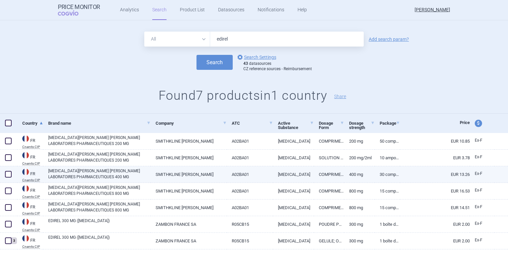
scroll to position [13, 0]
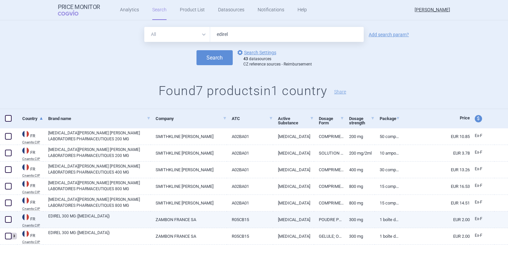
click at [145, 217] on link "EDIREL 300 MG (ERDOSTEINE)" at bounding box center [99, 219] width 102 height 12
select select "EUR"
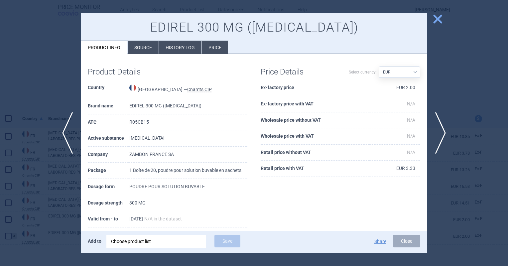
click at [415, 16] on span "close" at bounding box center [438, 19] width 12 height 12
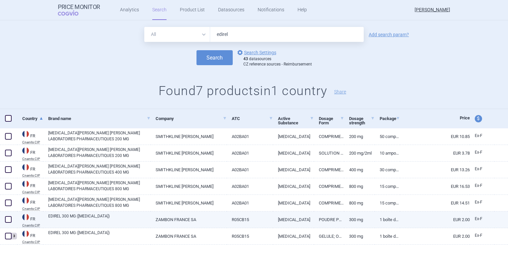
click at [8, 217] on span at bounding box center [8, 219] width 7 height 7
checkbox input "true"
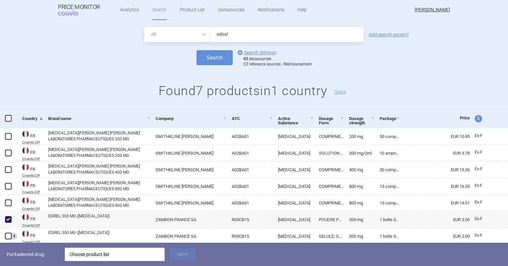
click at [119, 261] on div "Put 1 selected drug Choose product list Save" at bounding box center [254, 254] width 508 height 23
click at [116, 256] on div "Choose product list" at bounding box center [114, 254] width 90 height 13
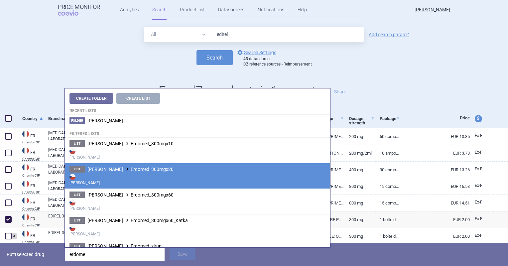
scroll to position [17, 0]
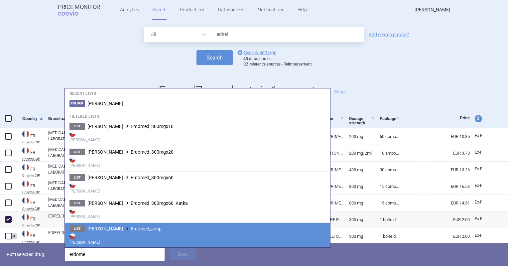
type input "erdome"
click at [117, 235] on strong "[PERSON_NAME]" at bounding box center [197, 238] width 256 height 13
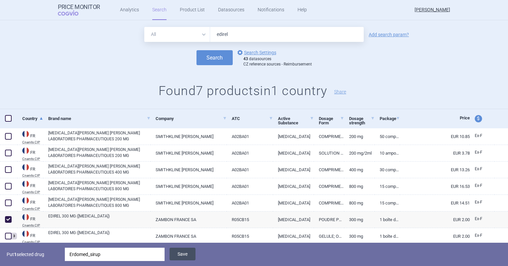
click at [176, 251] on button "Save" at bounding box center [182, 254] width 26 height 13
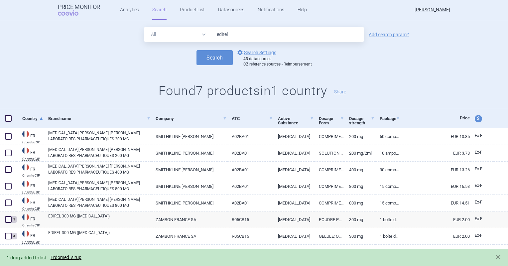
click at [243, 33] on input "edirel" at bounding box center [287, 34] width 154 height 15
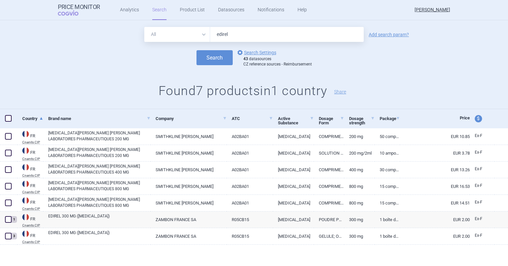
drag, startPoint x: 238, startPoint y: 38, endPoint x: 202, endPoint y: 48, distance: 37.3
click at [202, 48] on form "All Brand Name ATC Company Active Substance Country Newer than edirel Add searc…" at bounding box center [254, 47] width 508 height 40
type input "esteclin"
click at [196, 50] on button "Search" at bounding box center [214, 57] width 36 height 15
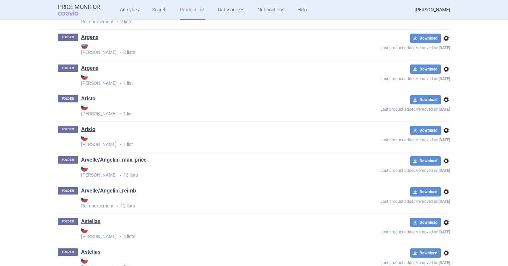
scroll to position [856, 0]
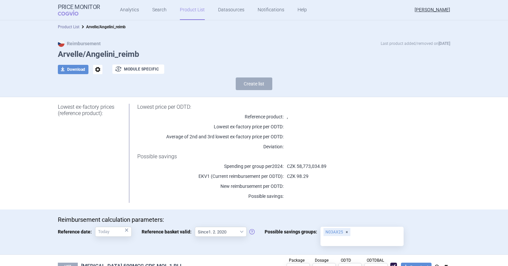
click at [66, 29] on link "Product List" at bounding box center [69, 27] width 22 height 5
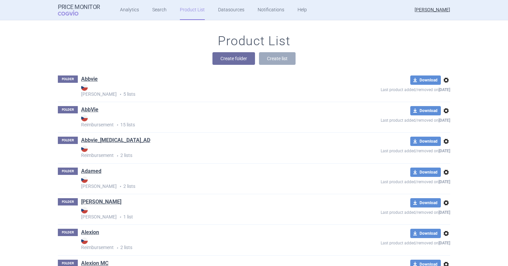
scroll to position [582, 0]
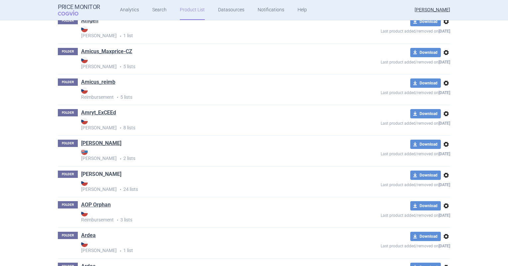
click at [87, 173] on link "[PERSON_NAME]" at bounding box center [101, 173] width 40 height 7
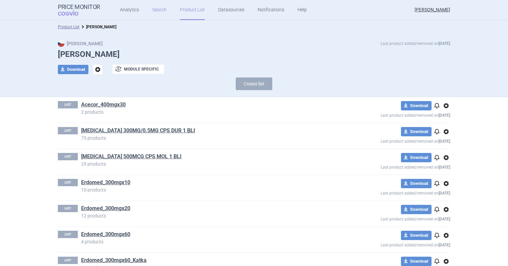
click at [162, 9] on link "Search" at bounding box center [159, 10] width 14 height 20
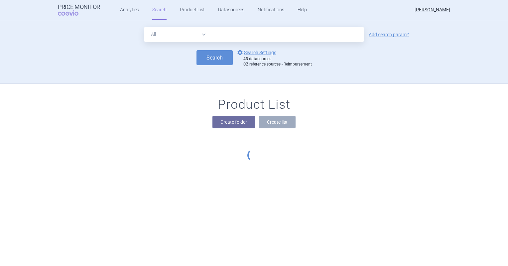
click at [226, 28] on input "text" at bounding box center [287, 34] width 154 height 15
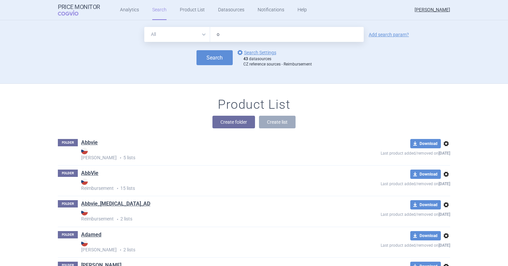
type input "o"
type input "polinail"
click button "Search" at bounding box center [214, 57] width 36 height 15
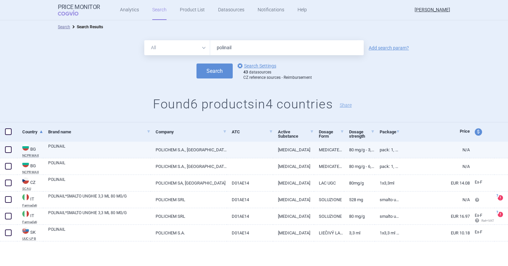
click at [81, 150] on link "POLINAIL" at bounding box center [99, 149] width 102 height 12
select select "EUR"
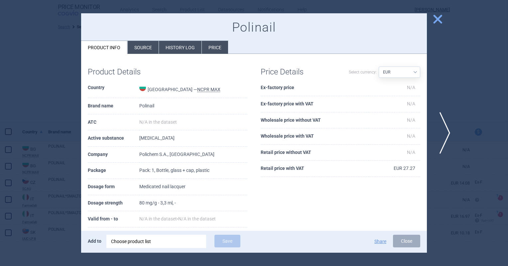
click at [415, 136] on span "next" at bounding box center [442, 133] width 15 height 42
click at [66, 134] on span "previous" at bounding box center [65, 133] width 15 height 42
click at [415, 16] on div at bounding box center [254, 133] width 508 height 266
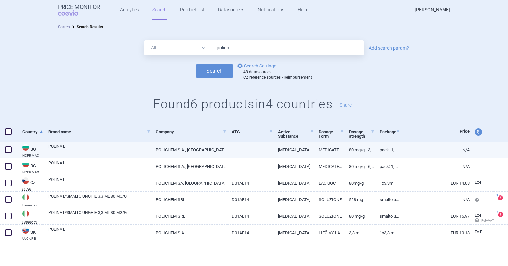
click at [9, 153] on span at bounding box center [8, 150] width 10 height 10
checkbox input "true"
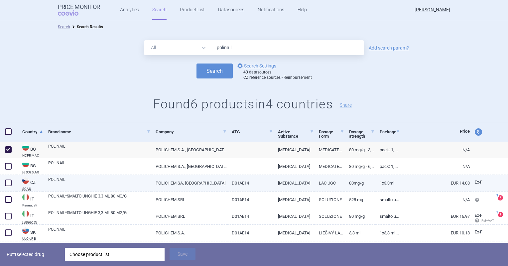
click at [12, 183] on span at bounding box center [8, 183] width 10 height 10
checkbox input "true"
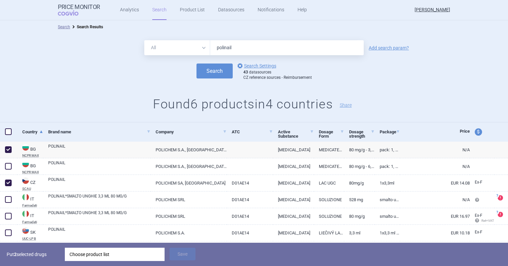
scroll to position [20, 0]
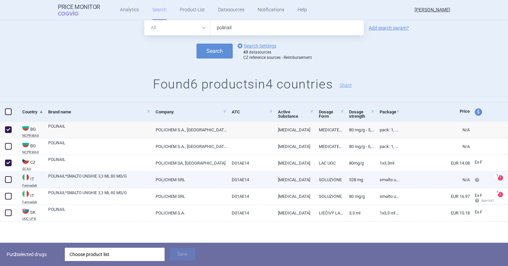
click at [9, 181] on span at bounding box center [8, 179] width 7 height 7
checkbox input "true"
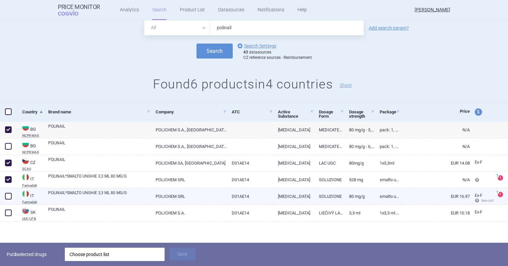
click at [9, 195] on span at bounding box center [8, 196] width 7 height 7
checkbox input "true"
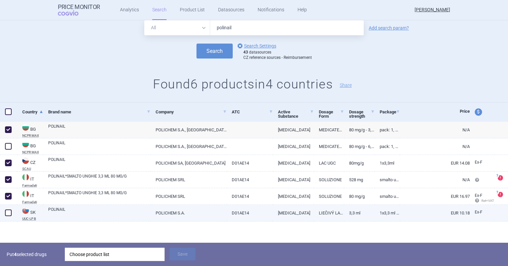
click at [11, 213] on span at bounding box center [8, 212] width 7 height 7
checkbox input "true"
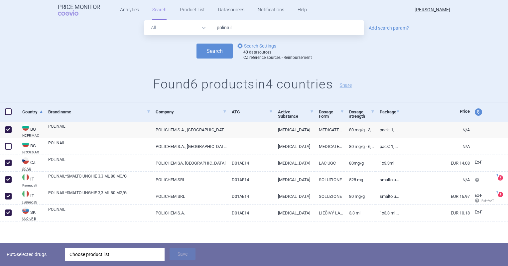
click at [126, 252] on div "Choose product list" at bounding box center [114, 254] width 90 height 13
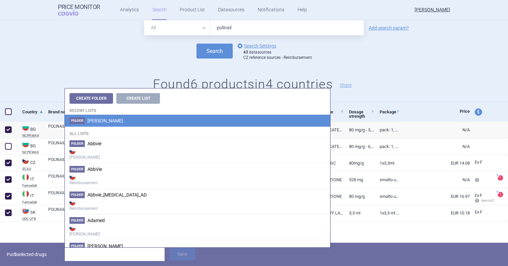
click at [108, 126] on li "[PERSON_NAME]" at bounding box center [197, 121] width 265 height 12
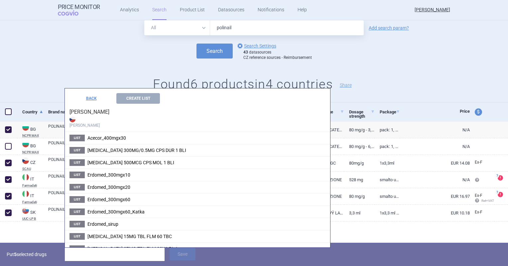
click at [130, 104] on h4 "[PERSON_NAME]" at bounding box center [197, 118] width 265 height 28
click at [130, 101] on button "Create List" at bounding box center [138, 98] width 44 height 11
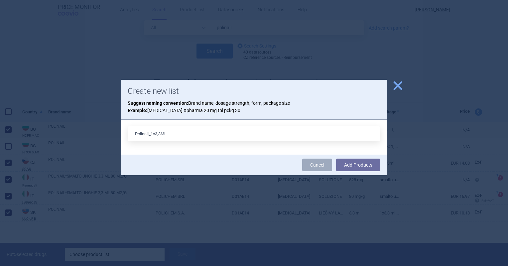
type input "Polinail_1x3,3ML"
click at [336, 158] on button "Add Products" at bounding box center [358, 164] width 44 height 13
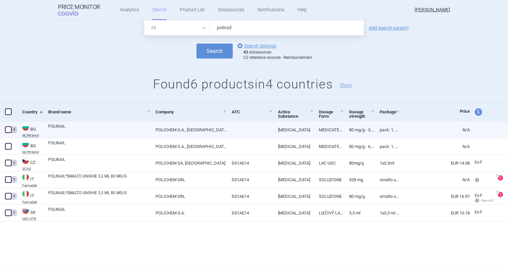
scroll to position [0, 0]
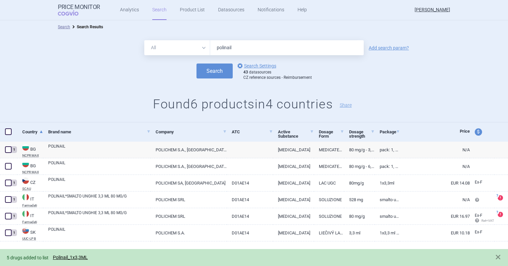
drag, startPoint x: 237, startPoint y: 54, endPoint x: 239, endPoint y: 51, distance: 4.2
click at [237, 52] on input "polinail" at bounding box center [287, 47] width 154 height 15
drag, startPoint x: 239, startPoint y: 50, endPoint x: 198, endPoint y: 50, distance: 41.2
click at [198, 50] on div "All Brand Name ATC Company Active Substance Country Newer than polinail" at bounding box center [253, 47] width 219 height 15
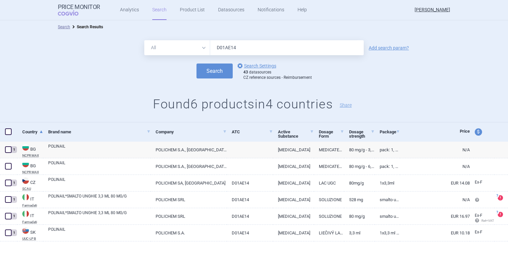
type input "D01AE14"
click at [196, 63] on button "Search" at bounding box center [214, 70] width 36 height 15
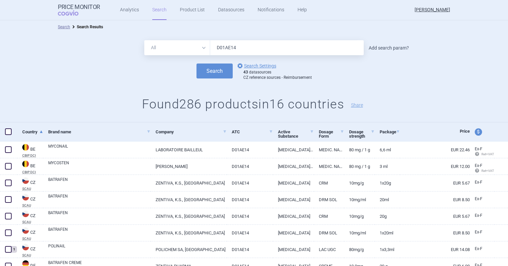
click at [392, 47] on link "Add search param?" at bounding box center [388, 48] width 40 height 5
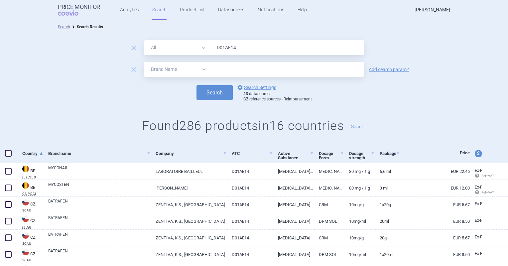
click at [154, 70] on select "All Brand Name ATC Company Active Substance Country Newer than" at bounding box center [177, 69] width 66 height 15
select select "mah"
click at [144, 62] on select "All Brand Name ATC Company Active Substance Country Newer than" at bounding box center [177, 69] width 66 height 15
click at [219, 80] on form "remove All Brand Name ATC Company Active Substance Country Newer than D01AE14 r…" at bounding box center [254, 70] width 508 height 61
click at [218, 71] on input "text" at bounding box center [287, 69] width 154 height 15
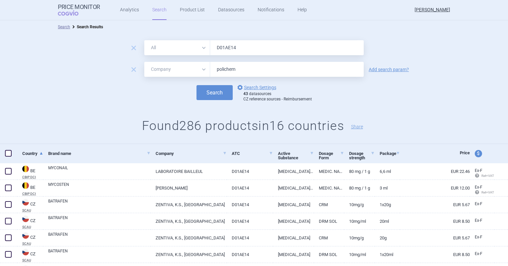
type input "polichem"
click at [196, 85] on button "Search" at bounding box center [214, 92] width 36 height 15
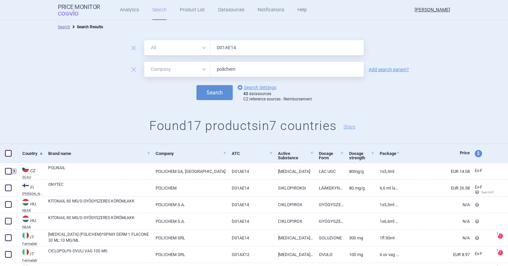
scroll to position [100, 0]
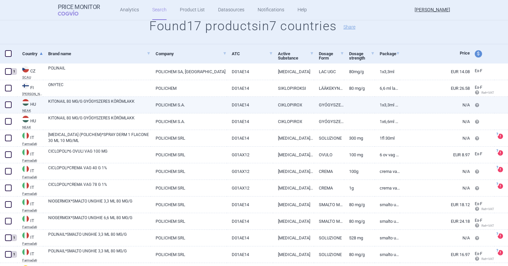
click at [9, 104] on span at bounding box center [8, 104] width 7 height 7
checkbox input "true"
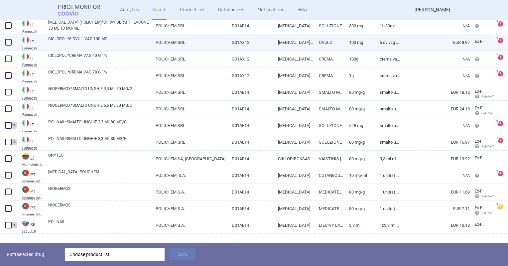
scroll to position [225, 0]
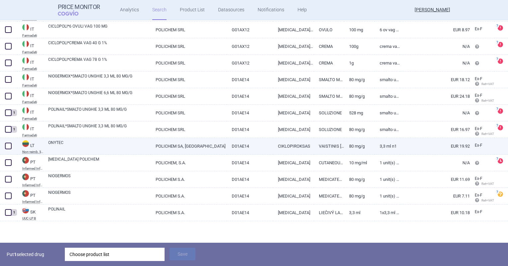
click at [8, 146] on span at bounding box center [8, 146] width 7 height 7
checkbox input "true"
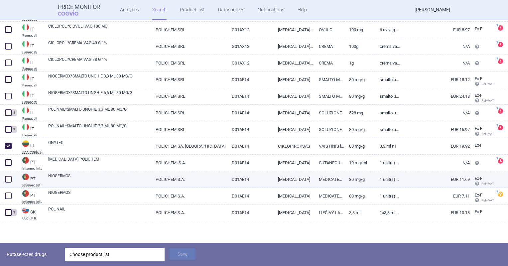
click at [230, 187] on link "D01AE14" at bounding box center [250, 179] width 46 height 16
select select "EUR"
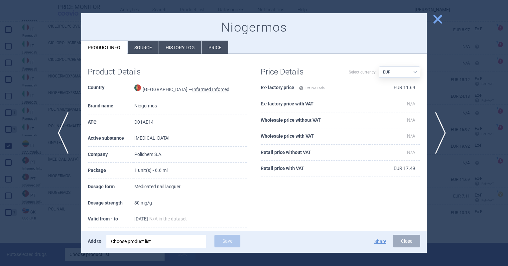
click at [61, 134] on span "previous" at bounding box center [65, 133] width 15 height 42
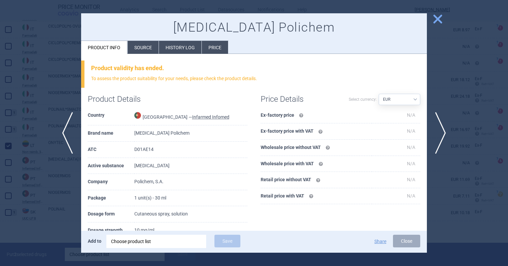
click at [415, 19] on span "close" at bounding box center [438, 19] width 12 height 12
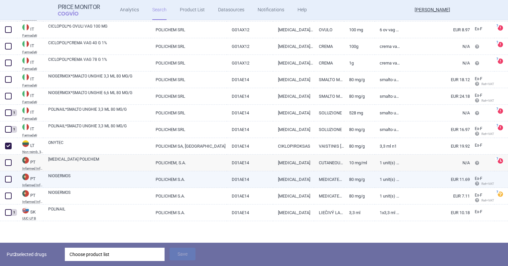
click at [196, 176] on link "POLICHEM S.A." at bounding box center [189, 179] width 76 height 16
select select "EUR"
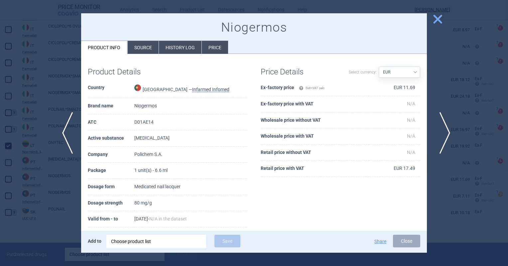
click at [415, 134] on span "next" at bounding box center [442, 133] width 15 height 42
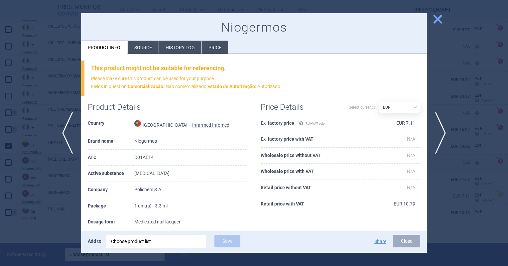
click at [415, 16] on div at bounding box center [254, 133] width 508 height 266
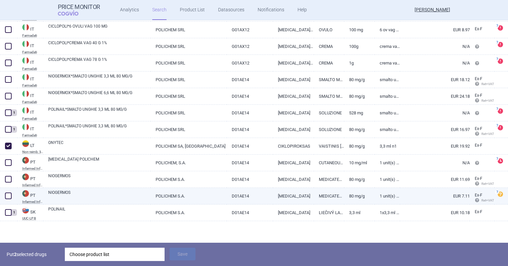
click at [9, 198] on span at bounding box center [8, 195] width 7 height 7
checkbox input "true"
click at [112, 250] on div "Choose product list" at bounding box center [114, 254] width 90 height 13
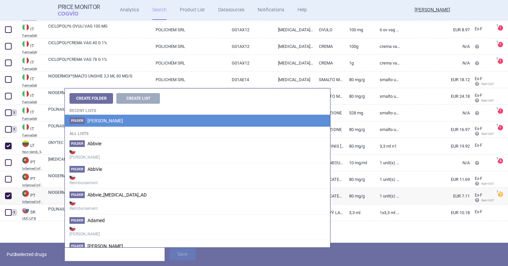
click at [102, 122] on span "[PERSON_NAME]" at bounding box center [105, 120] width 36 height 5
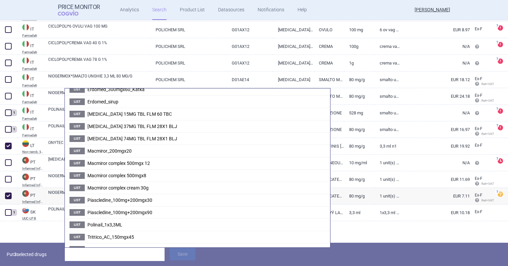
scroll to position [133, 0]
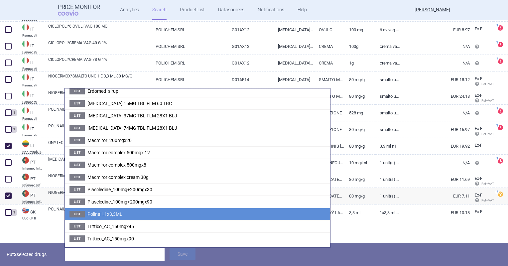
click at [113, 213] on span "Polinail_1x3,3ML" at bounding box center [104, 213] width 35 height 5
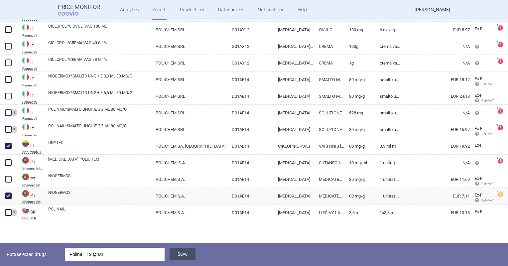
click at [186, 249] on button "Save" at bounding box center [182, 254] width 26 height 13
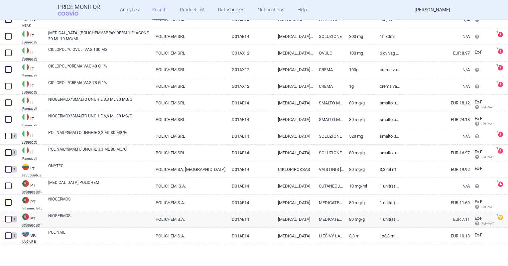
scroll to position [201, 0]
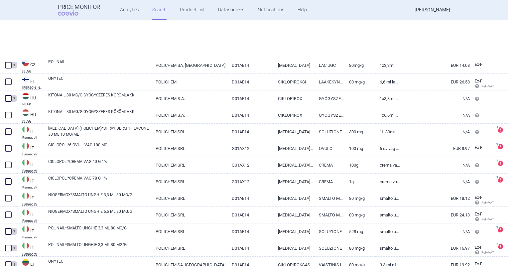
select select "mah"
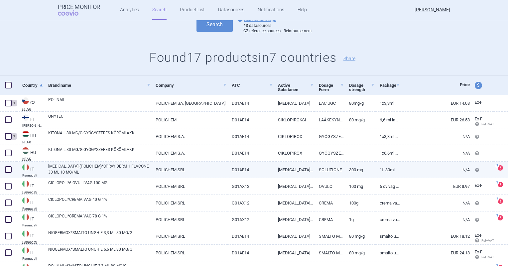
scroll to position [135, 0]
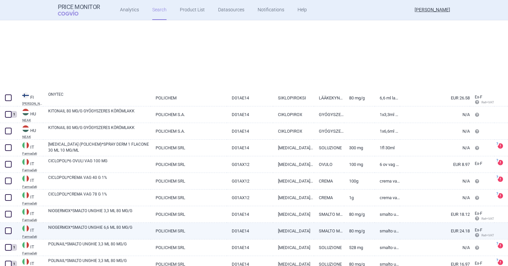
select select "mah"
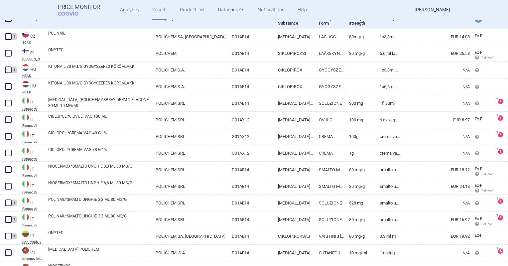
scroll to position [0, 0]
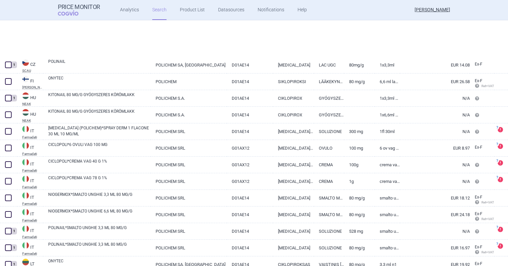
select select "mah"
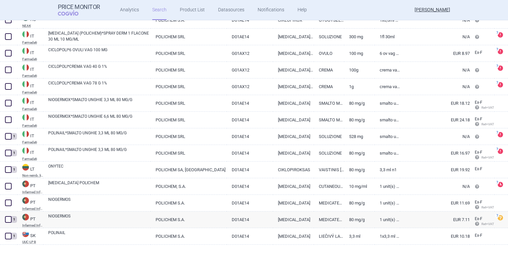
scroll to position [89, 0]
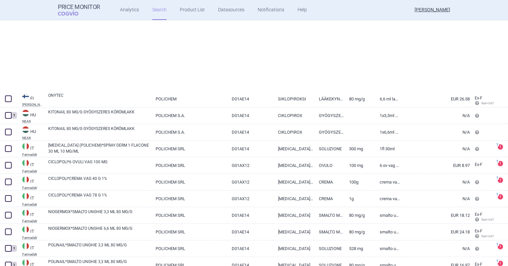
select select "mah"
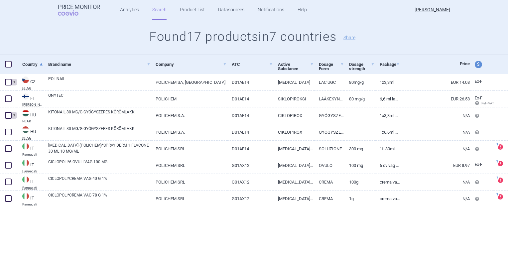
scroll to position [0, 0]
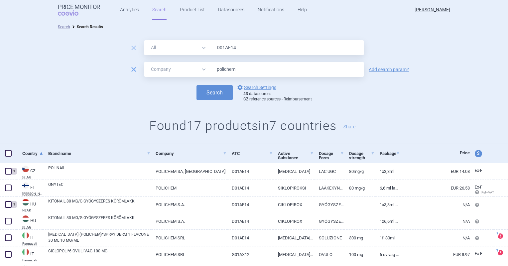
click at [129, 69] on span "remove" at bounding box center [133, 69] width 9 height 9
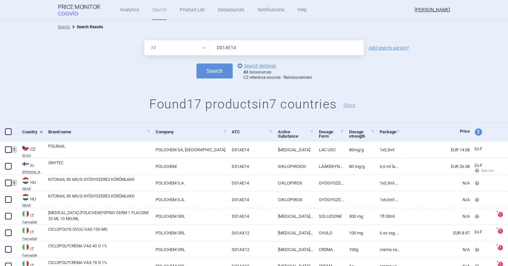
drag, startPoint x: 247, startPoint y: 50, endPoint x: 149, endPoint y: 58, distance: 98.8
click at [168, 56] on form "All Brand Name ATC Company Active Substance Country Newer than D01AE14 Add sear…" at bounding box center [254, 60] width 508 height 40
type input "onytec"
click at [196, 63] on button "Search" at bounding box center [214, 70] width 36 height 15
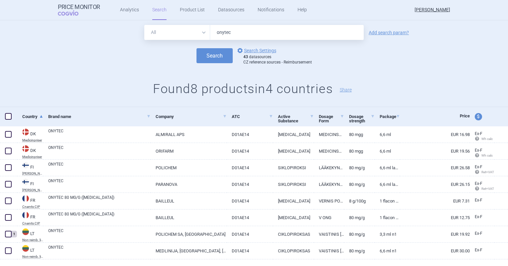
scroll to position [30, 0]
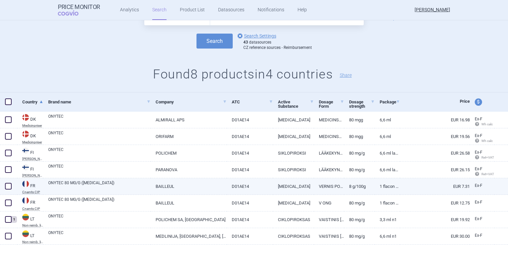
click at [214, 181] on link "BAILLEUL" at bounding box center [189, 186] width 76 height 16
select select "EUR"
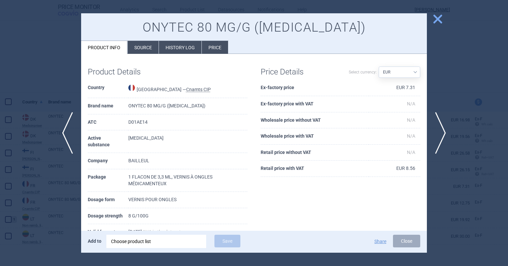
click at [415, 24] on span "close" at bounding box center [438, 19] width 12 height 12
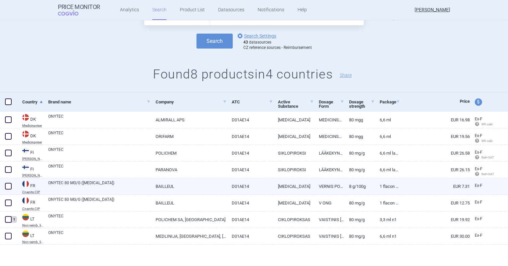
click at [5, 187] on span at bounding box center [8, 186] width 7 height 7
checkbox input "true"
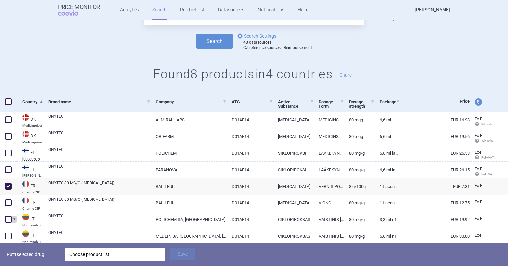
scroll to position [53, 0]
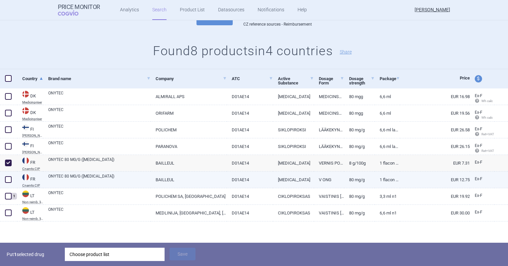
click at [127, 183] on link "ONYTEC 80 MG/G ([MEDICAL_DATA])" at bounding box center [99, 179] width 102 height 12
select select "EUR"
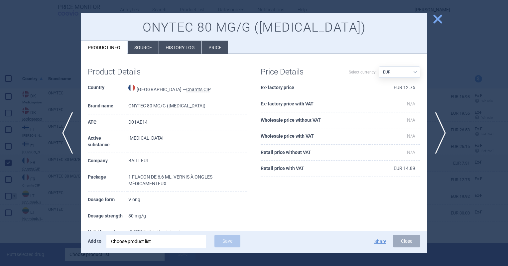
click at [415, 20] on span "close" at bounding box center [438, 19] width 12 height 12
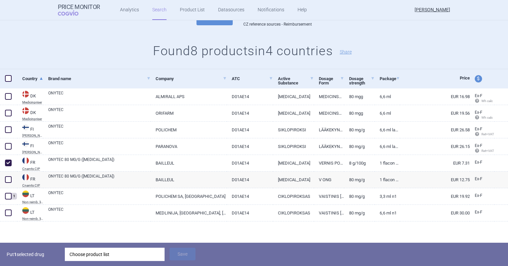
click at [121, 250] on div "Choose product list" at bounding box center [114, 254] width 90 height 13
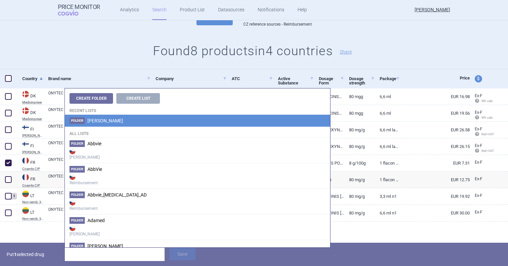
click at [100, 116] on li "[PERSON_NAME]" at bounding box center [197, 121] width 265 height 12
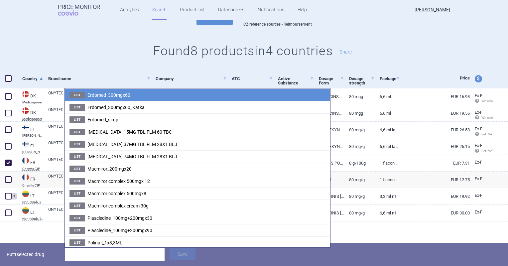
scroll to position [190, 0]
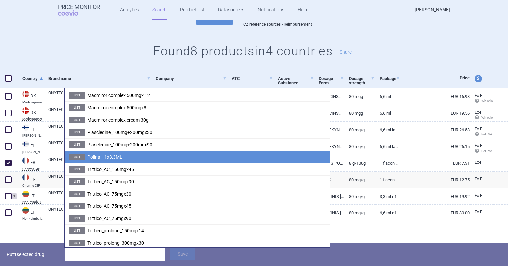
click at [121, 152] on li "List Polinail_1x3,3ML" at bounding box center [197, 157] width 265 height 12
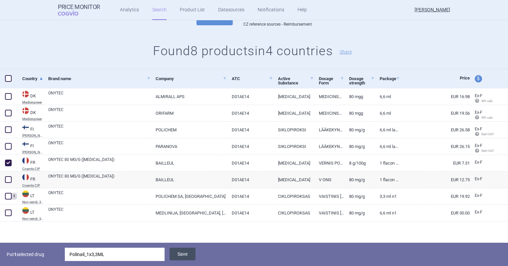
click at [183, 250] on button "Save" at bounding box center [182, 254] width 26 height 13
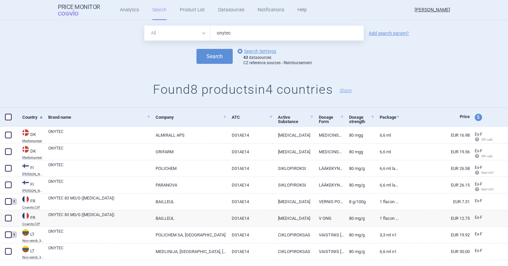
scroll to position [0, 0]
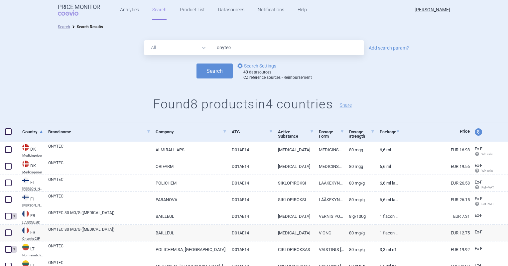
drag, startPoint x: 240, startPoint y: 46, endPoint x: 198, endPoint y: 55, distance: 42.5
click at [198, 55] on div "All Brand Name ATC Company Active Substance Country Newer than onytec" at bounding box center [253, 47] width 219 height 15
click at [196, 63] on button "Search" at bounding box center [214, 70] width 36 height 15
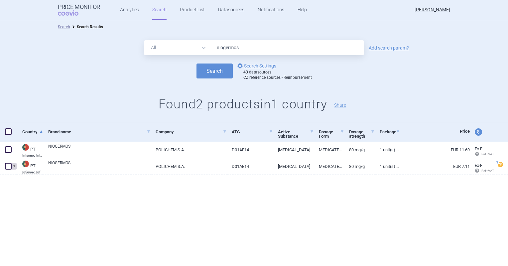
drag, startPoint x: 222, startPoint y: 51, endPoint x: 179, endPoint y: 51, distance: 43.2
click at [184, 52] on div "All Brand Name ATC Company Active Substance Country Newer than niogermos" at bounding box center [253, 47] width 219 height 15
click at [196, 63] on button "Search" at bounding box center [214, 70] width 36 height 15
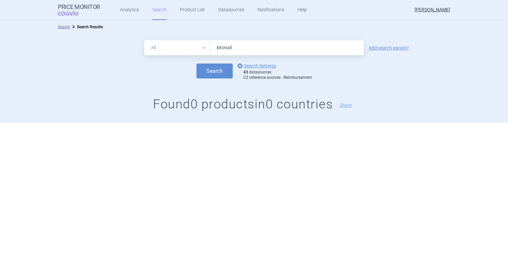
type input "kitonail"
click at [196, 63] on button "Search" at bounding box center [214, 70] width 36 height 15
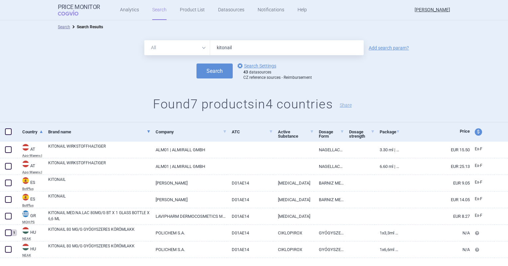
scroll to position [13, 0]
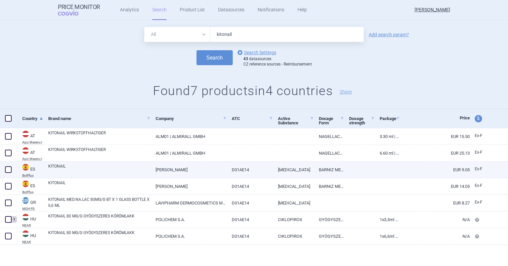
click at [179, 164] on link "[PERSON_NAME]" at bounding box center [189, 169] width 76 height 16
select select "EUR"
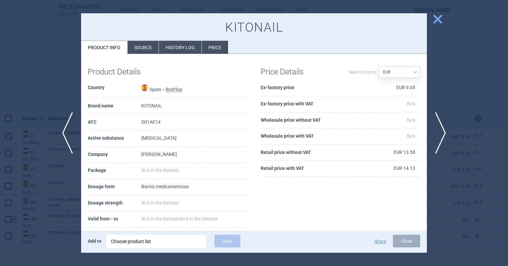
click at [142, 52] on li "Source" at bounding box center [143, 47] width 31 height 13
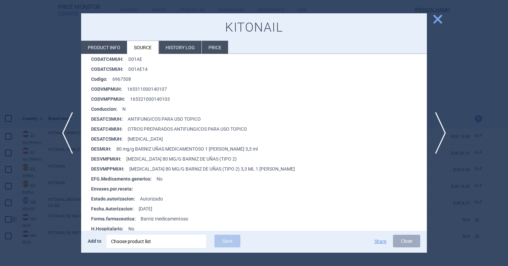
scroll to position [166, 0]
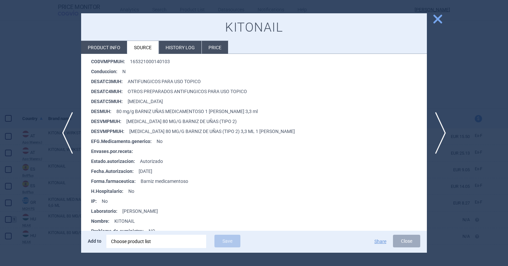
click at [415, 21] on span "close" at bounding box center [438, 19] width 12 height 12
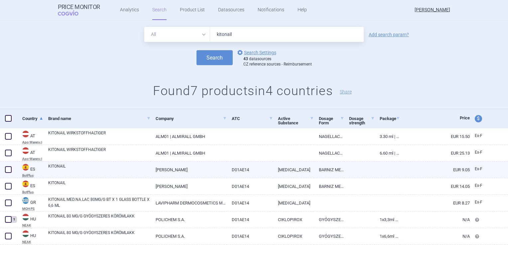
click at [10, 170] on span at bounding box center [8, 169] width 7 height 7
checkbox input "true"
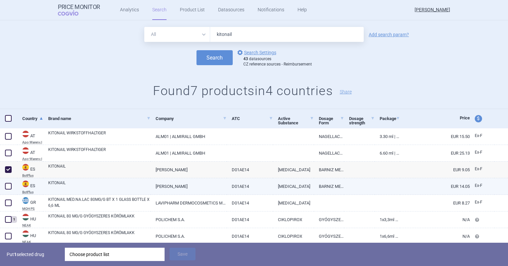
scroll to position [37, 0]
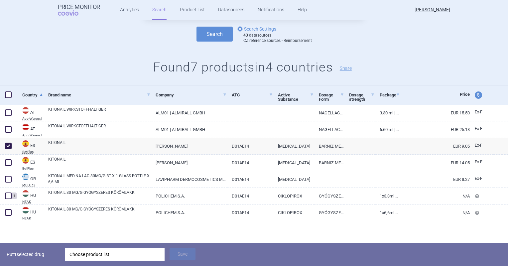
click at [133, 248] on div "Choose product list" at bounding box center [114, 254] width 90 height 13
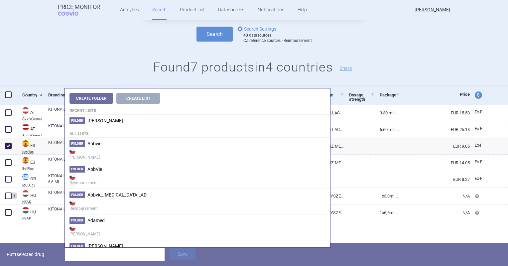
click at [105, 127] on h4 "All lists" at bounding box center [197, 132] width 265 height 11
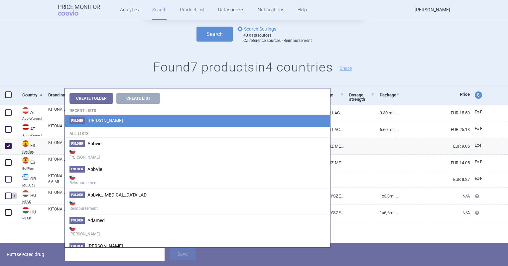
click at [104, 122] on li "[PERSON_NAME]" at bounding box center [197, 121] width 265 height 12
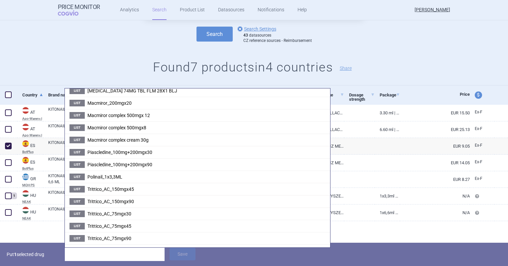
scroll to position [190, 0]
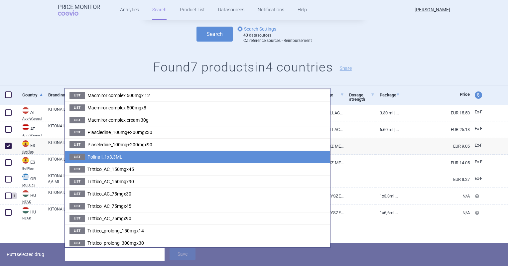
click at [115, 155] on span "Polinail_1x3,3ML" at bounding box center [104, 156] width 35 height 5
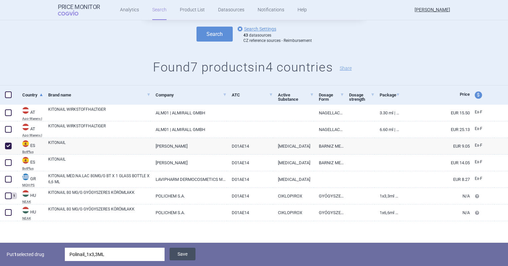
click at [178, 248] on button "Save" at bounding box center [182, 254] width 26 height 13
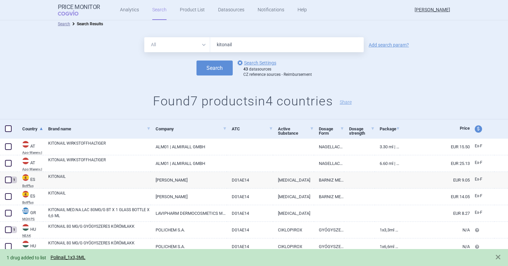
scroll to position [0, 0]
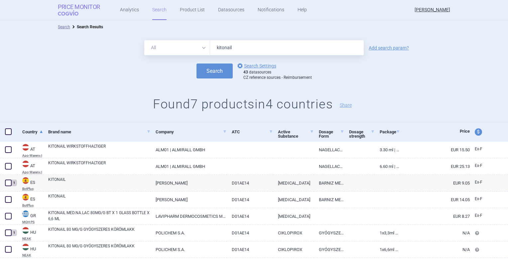
click at [77, 8] on strong "Price Monitor" at bounding box center [79, 7] width 42 height 7
